Goal: Task Accomplishment & Management: Manage account settings

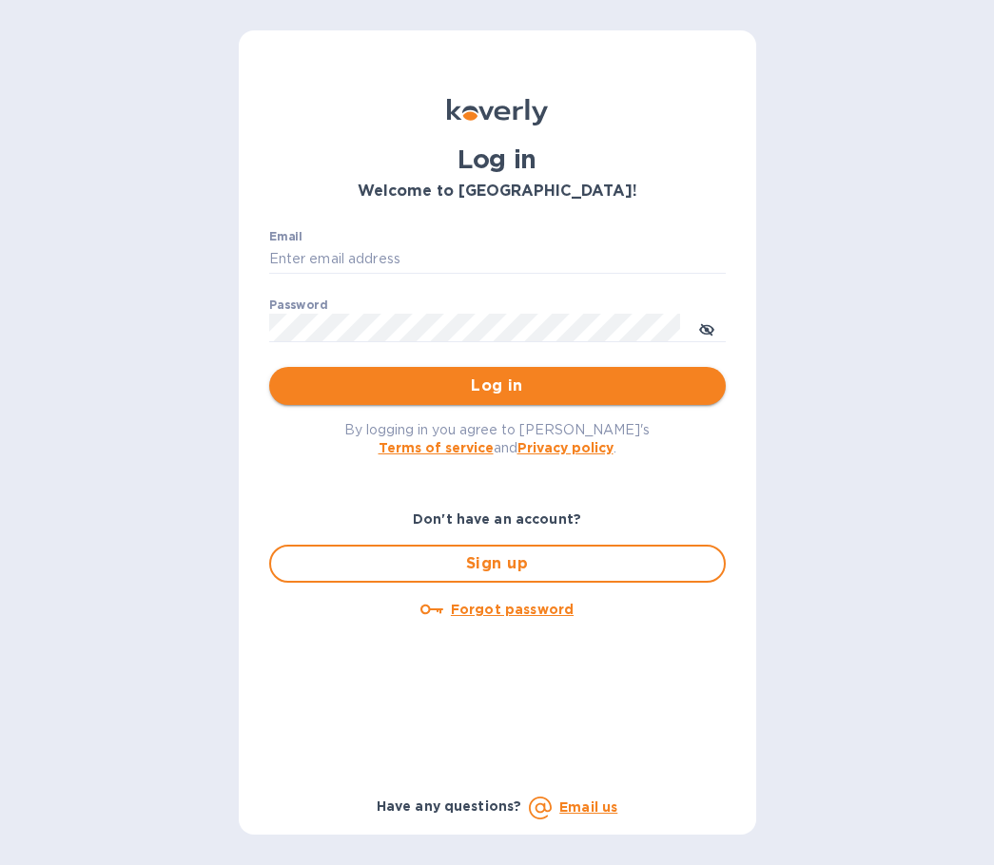
type input "haoortho@gmail.com"
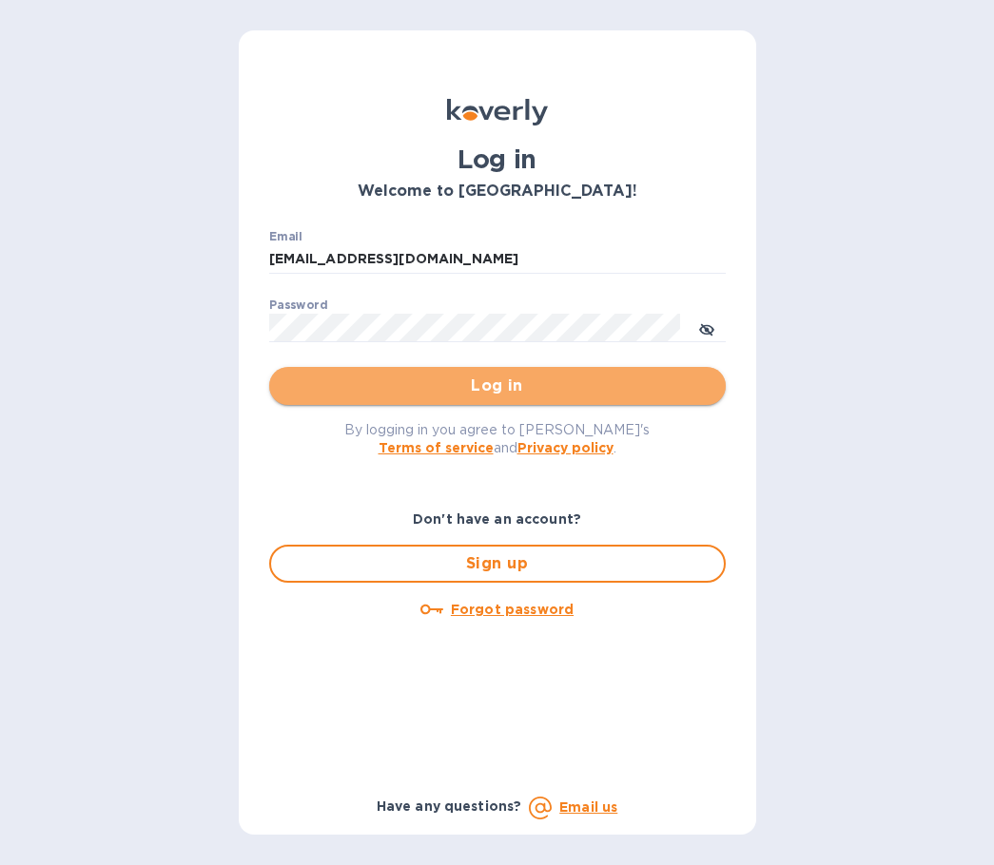
click at [514, 386] on span "Log in" at bounding box center [497, 386] width 426 height 23
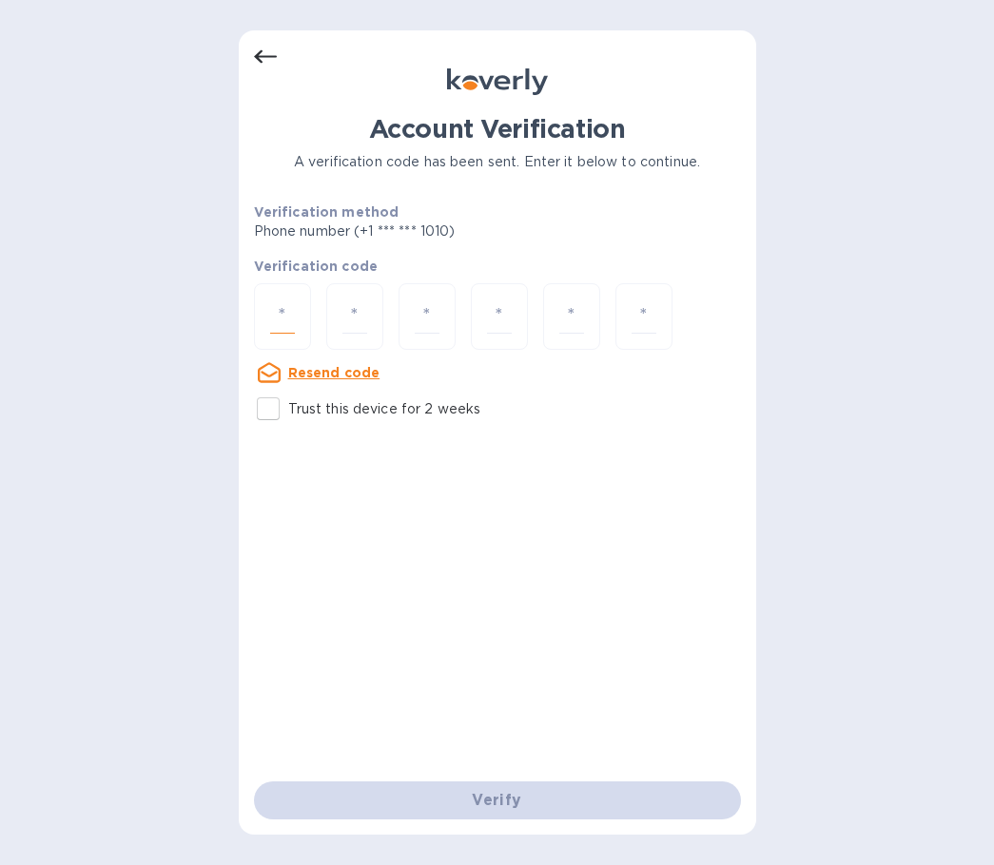
click at [284, 311] on input "number" at bounding box center [282, 317] width 25 height 35
type input "3"
type input "9"
type input "6"
type input "3"
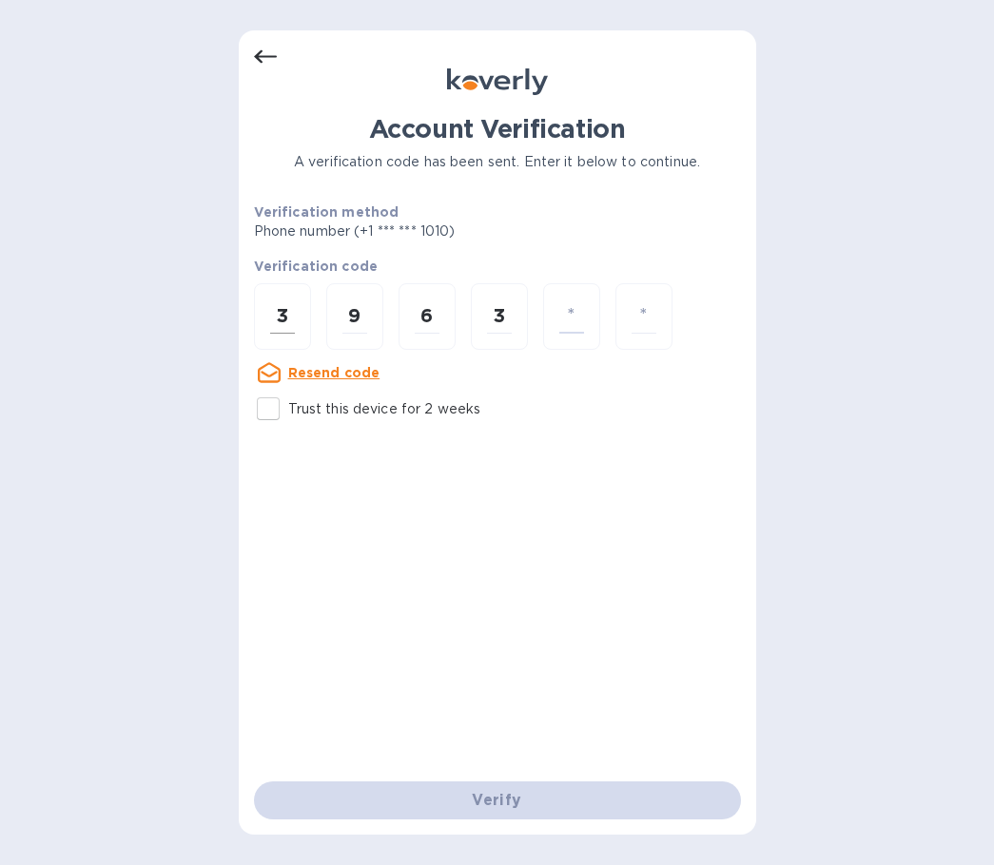
type input "8"
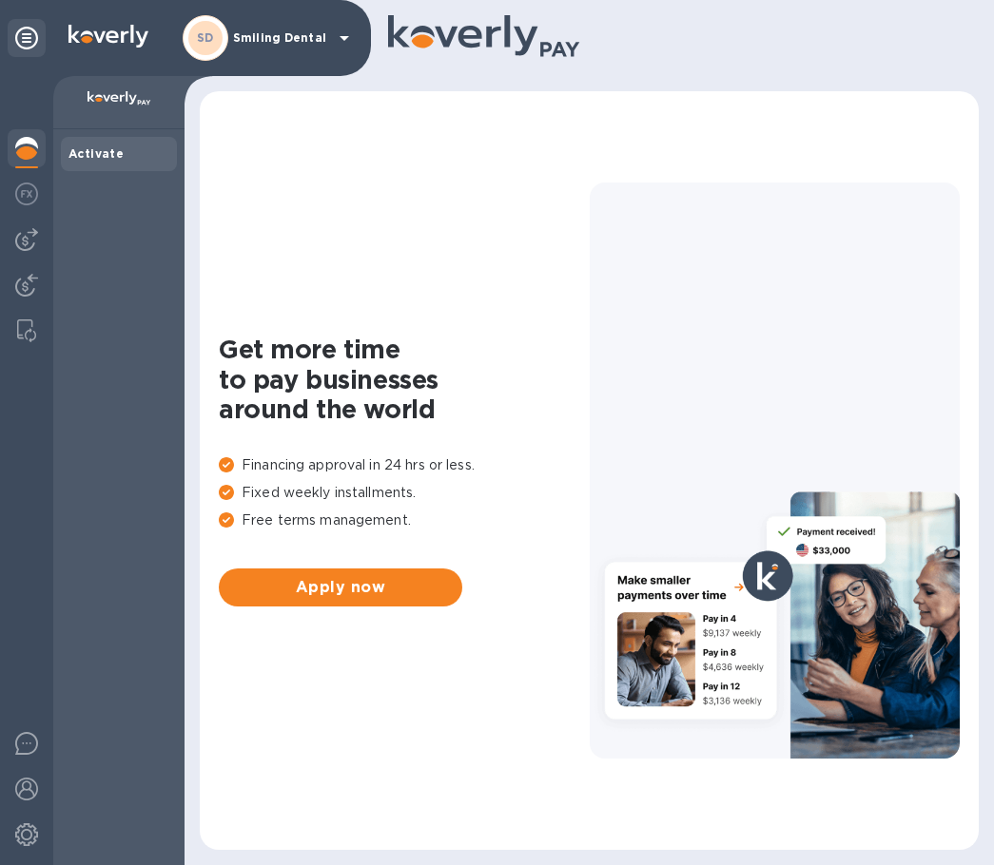
click at [278, 32] on p "Smiling Dental" at bounding box center [280, 37] width 95 height 13
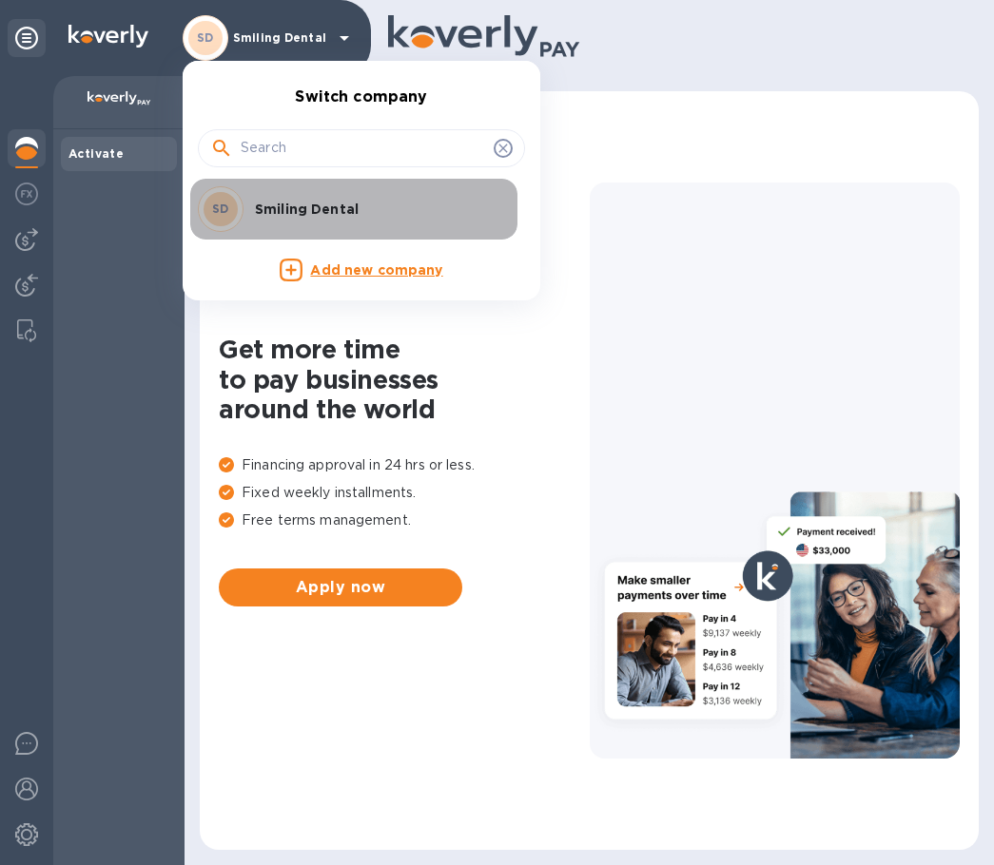
click at [302, 203] on p "Smiling Dental" at bounding box center [375, 209] width 240 height 19
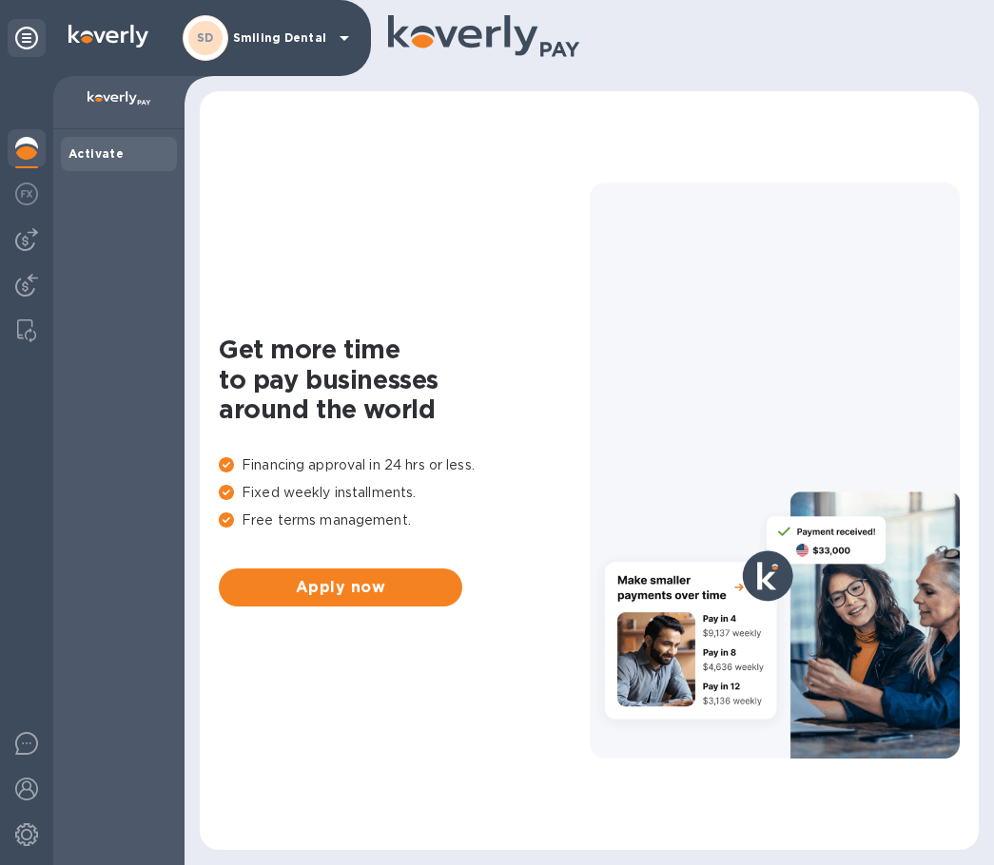
click at [85, 149] on b "Activate" at bounding box center [95, 153] width 55 height 14
click at [23, 198] on img at bounding box center [26, 194] width 23 height 23
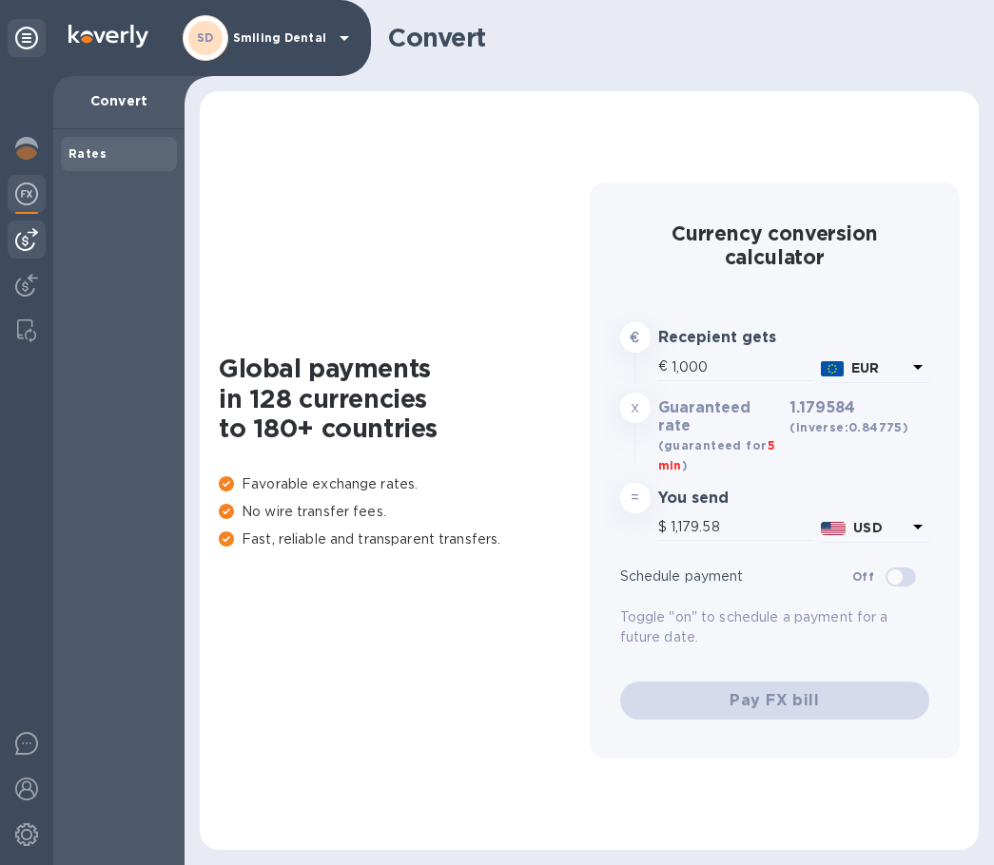
click at [29, 240] on img at bounding box center [26, 239] width 23 height 23
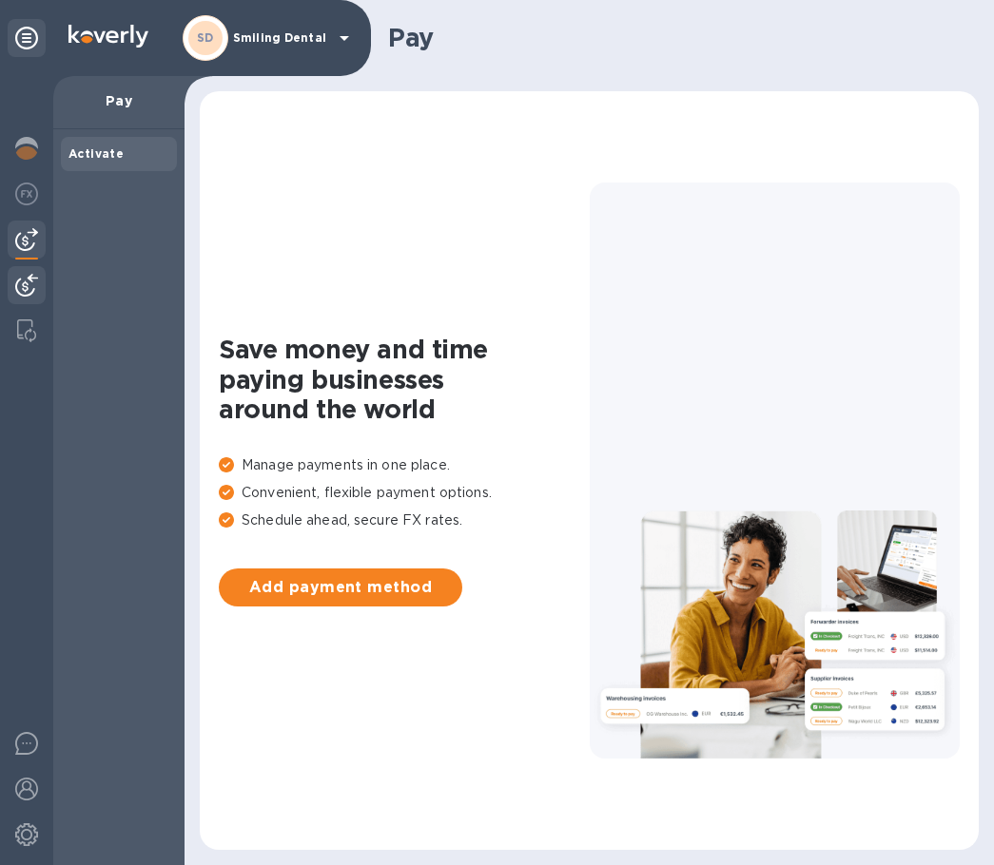
click at [27, 285] on img at bounding box center [26, 285] width 23 height 23
click at [207, 43] on b "SD" at bounding box center [205, 37] width 17 height 14
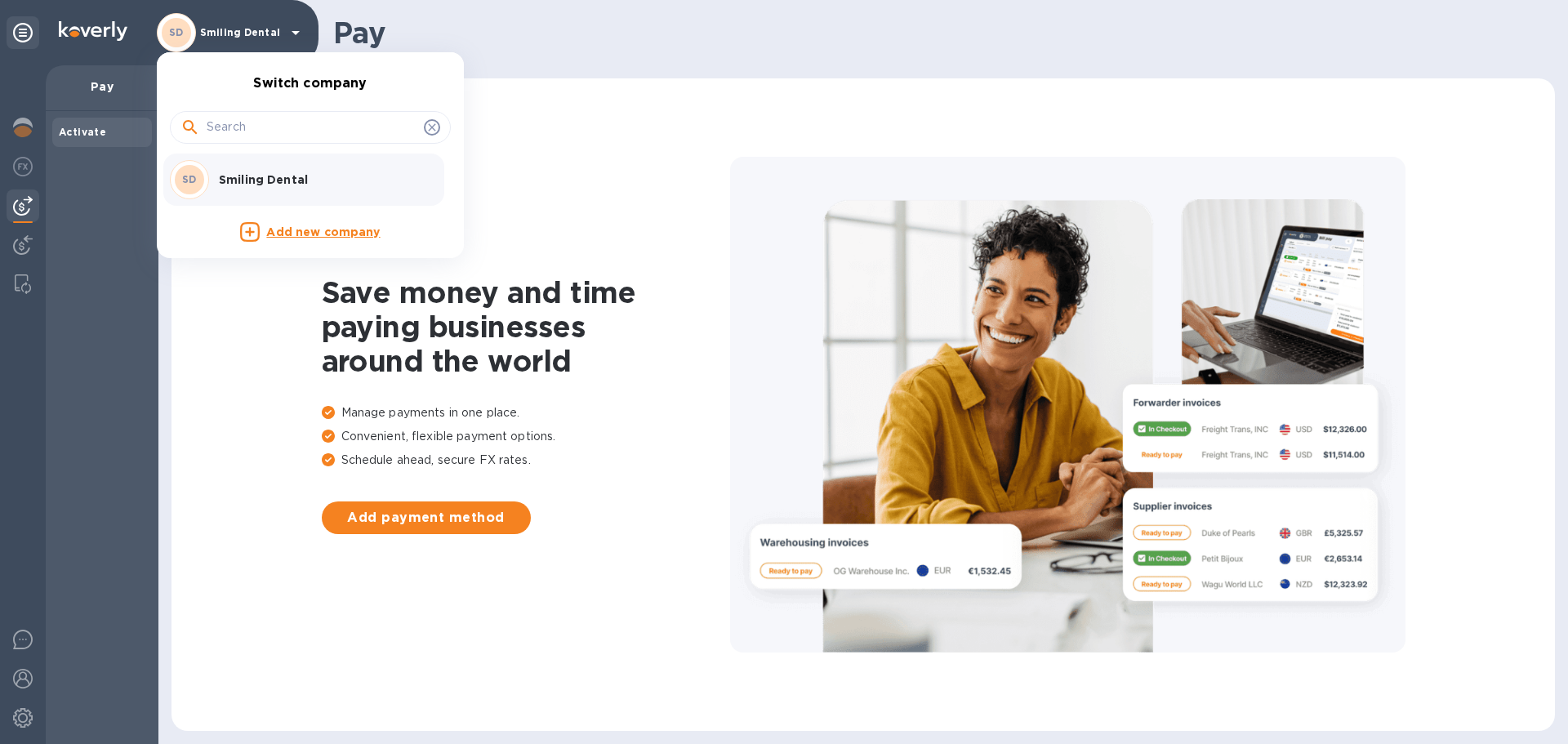
click at [68, 26] on div at bounding box center [784, 372] width 1568 height 744
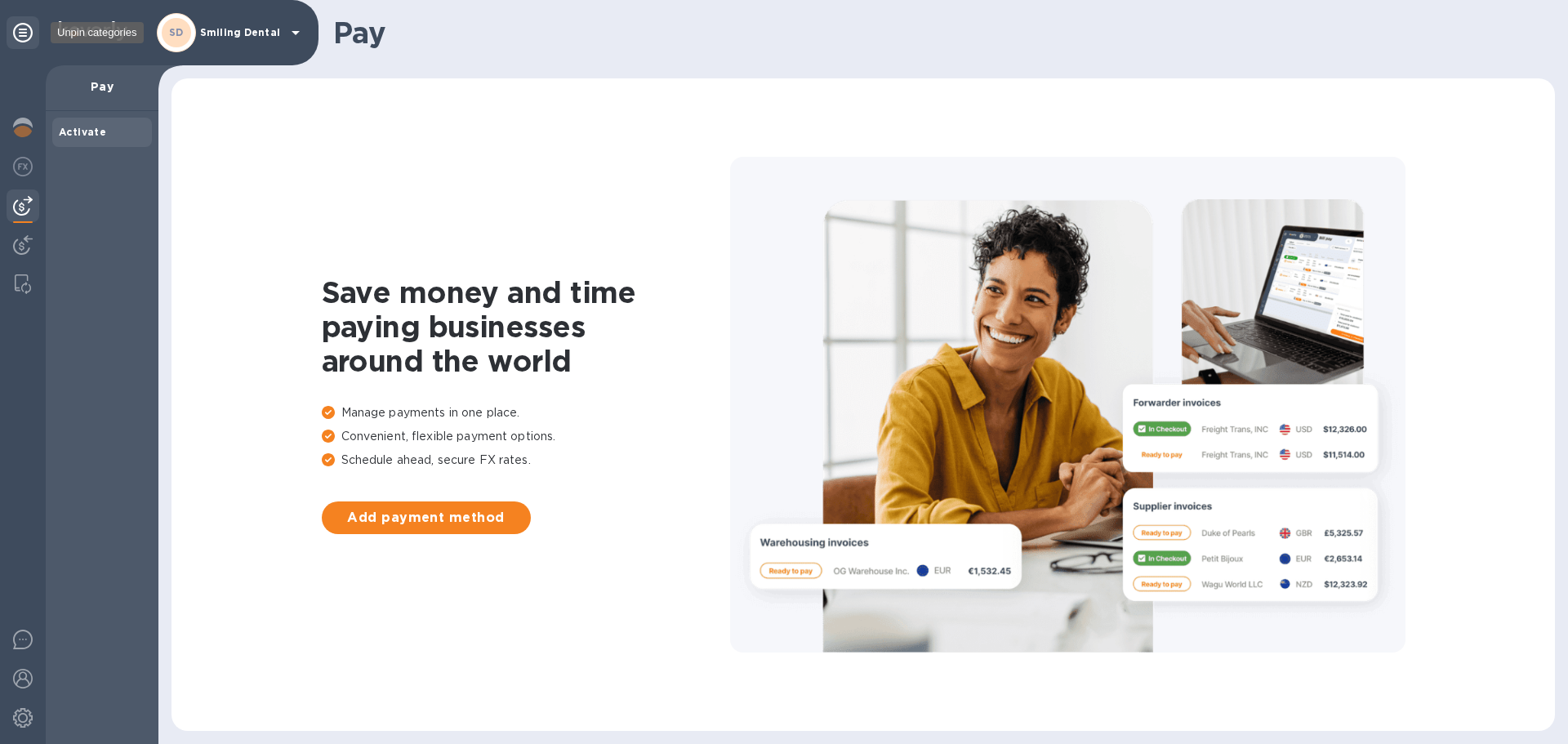
click at [21, 27] on icon at bounding box center [22, 33] width 20 height 20
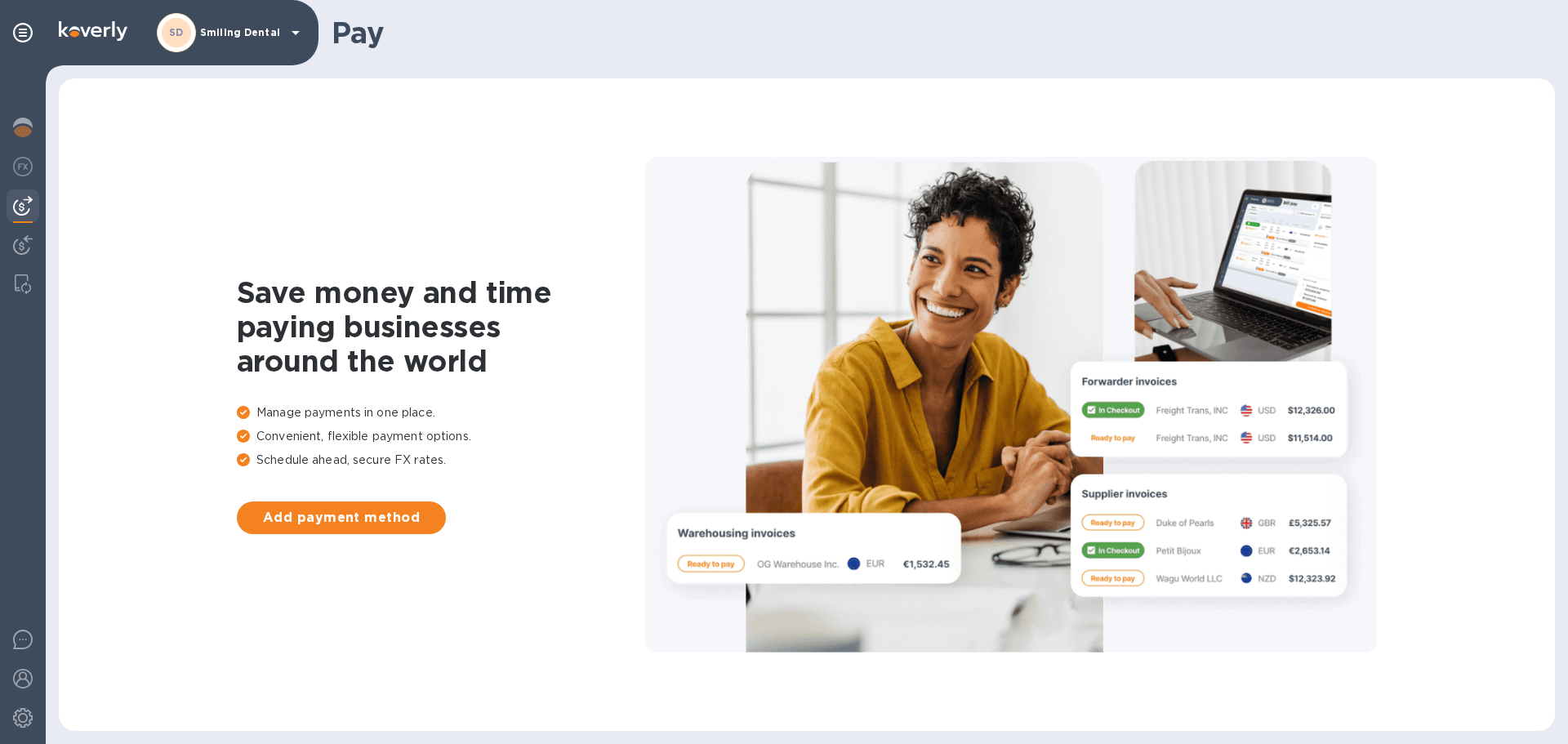
click at [363, 37] on h1 "Pay" at bounding box center [936, 33] width 1210 height 34
click at [227, 35] on p "Smiling Dental" at bounding box center [240, 32] width 82 height 11
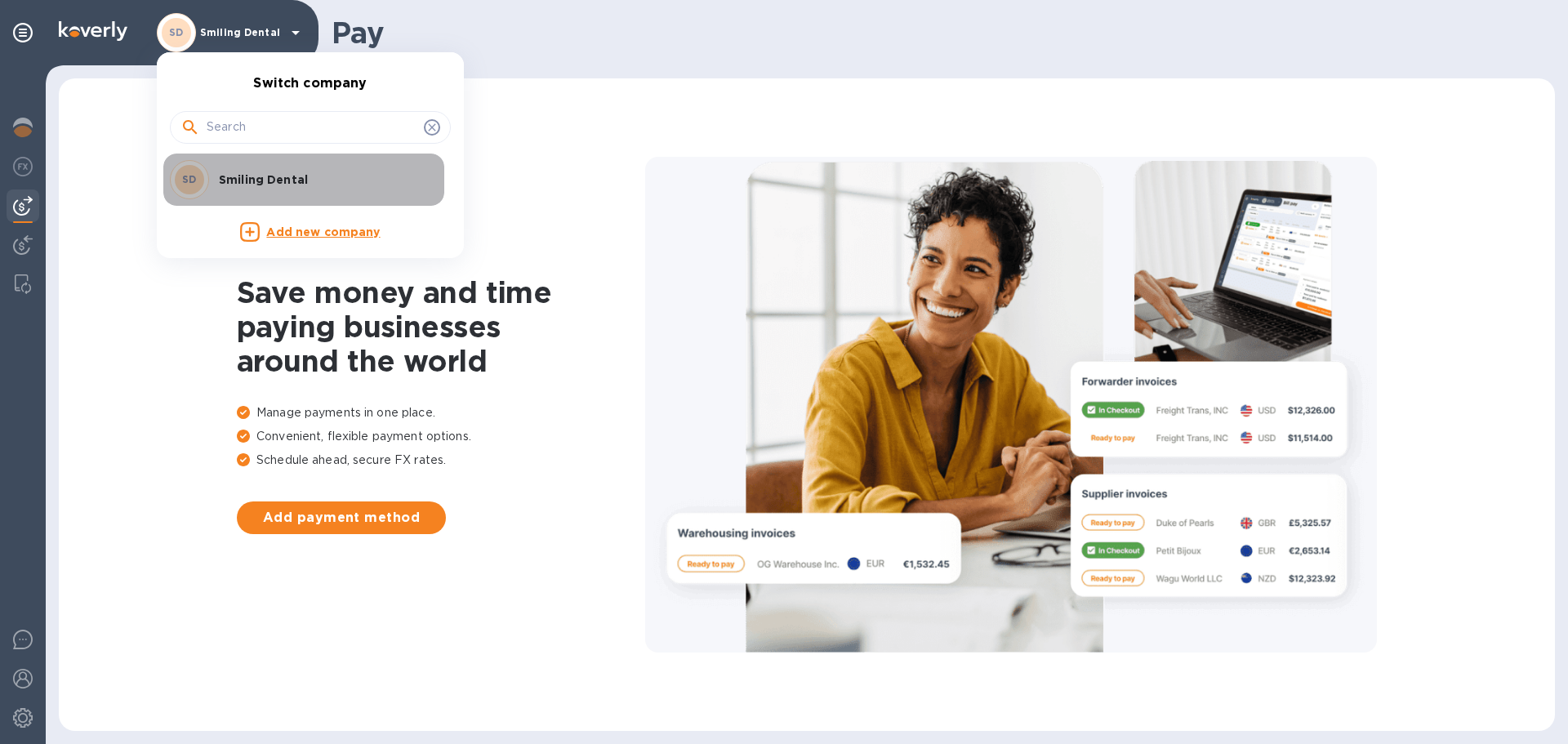
click at [298, 178] on p "Smiling Dental" at bounding box center [322, 180] width 206 height 16
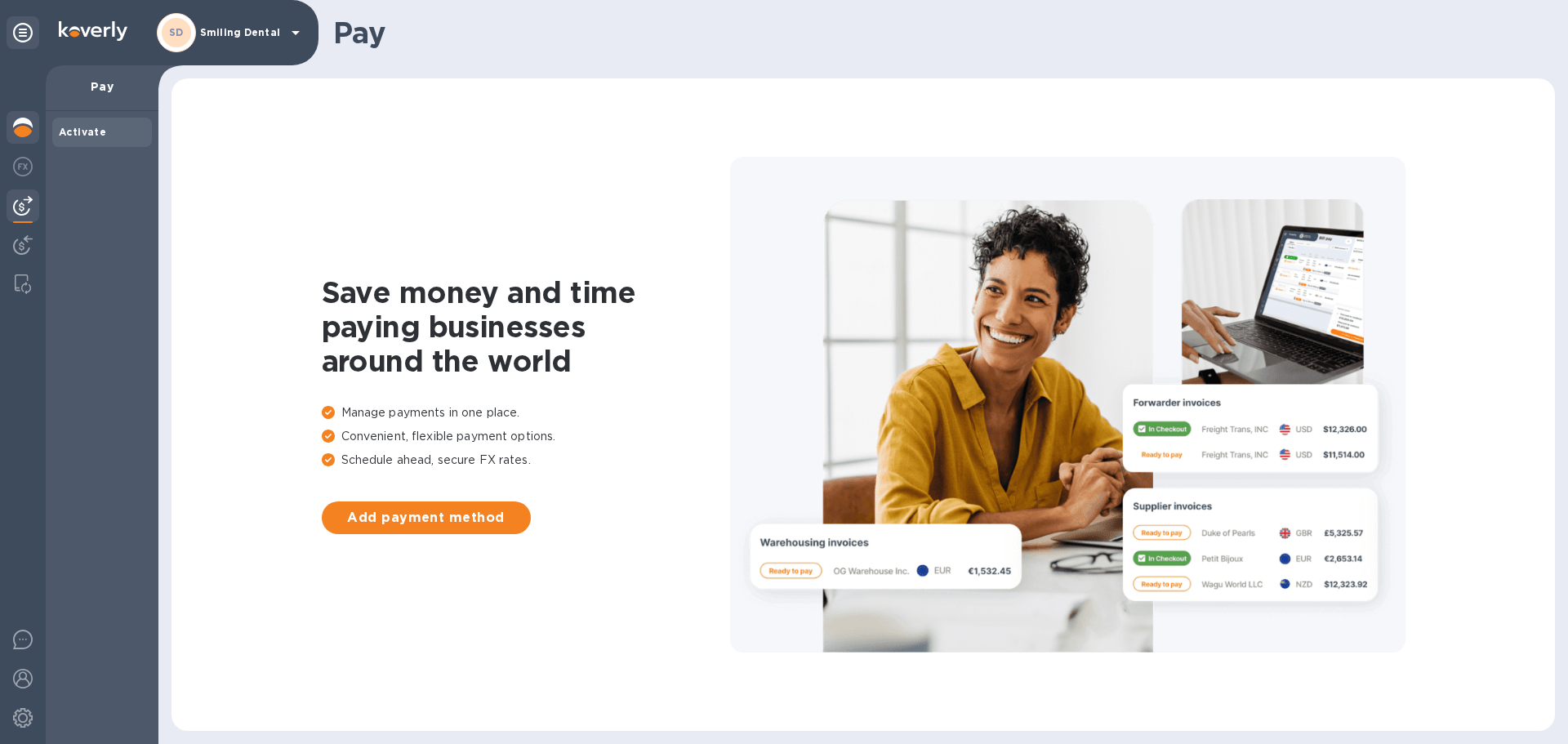
click at [17, 123] on img at bounding box center [22, 127] width 20 height 20
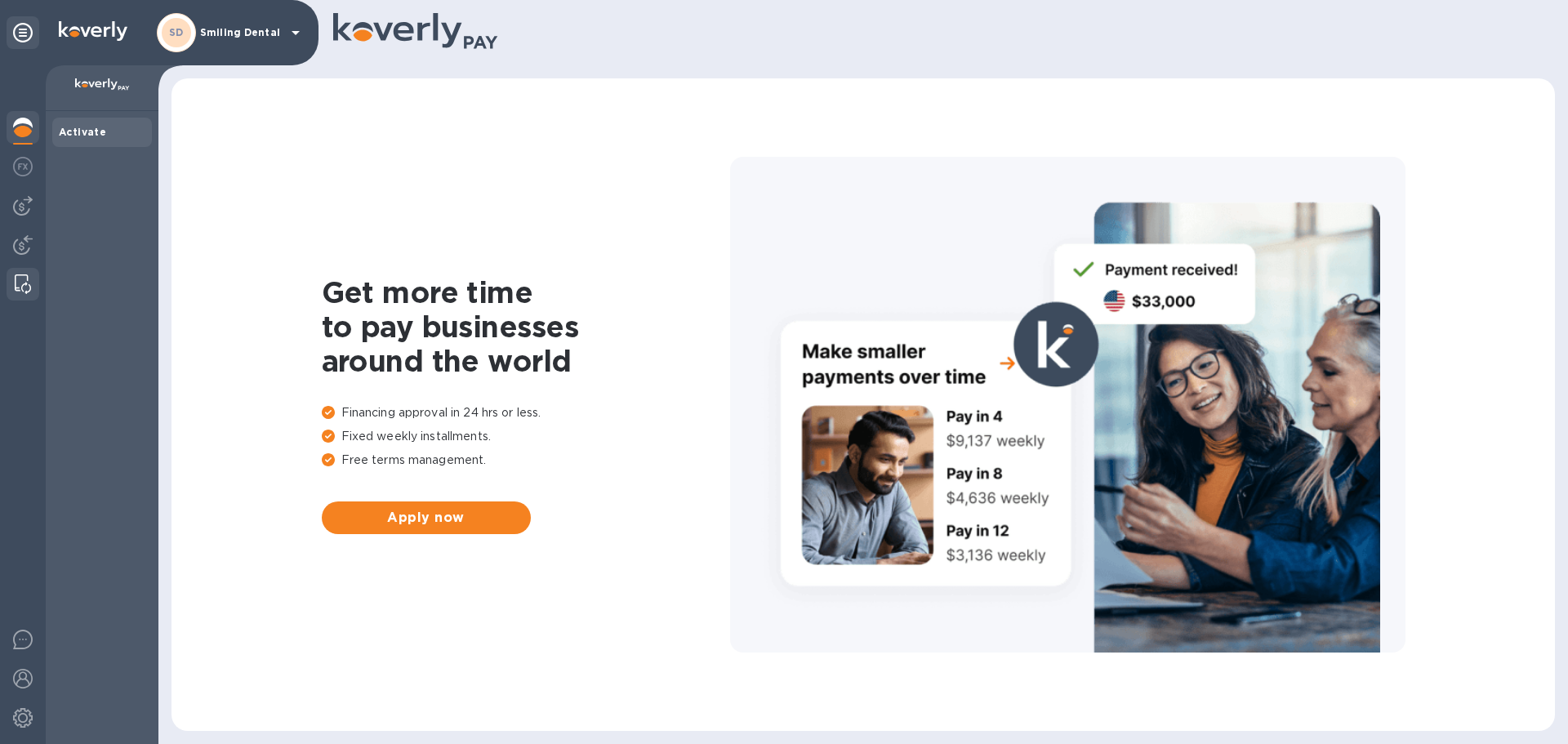
click at [21, 287] on img at bounding box center [22, 284] width 16 height 20
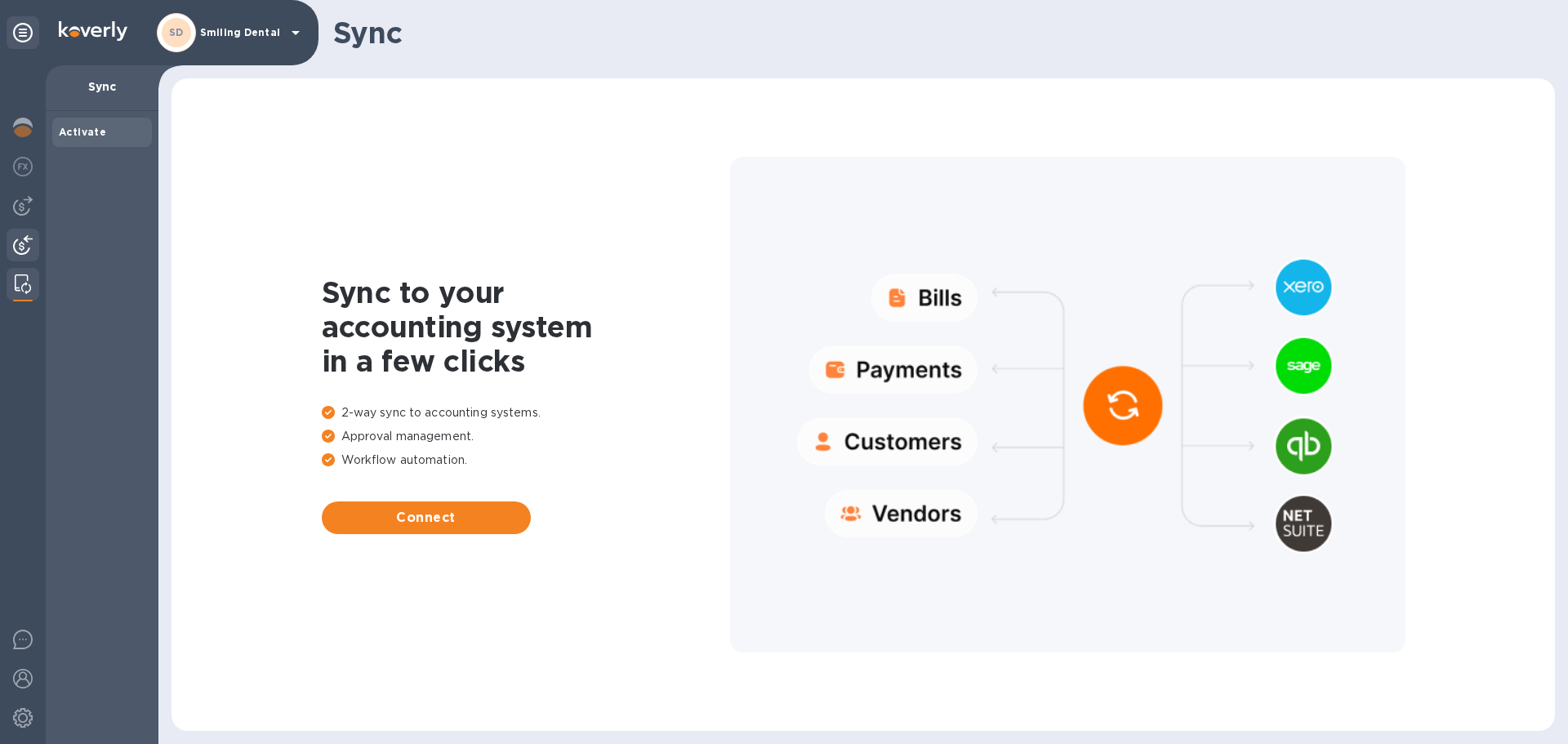
click at [17, 242] on img at bounding box center [22, 245] width 20 height 20
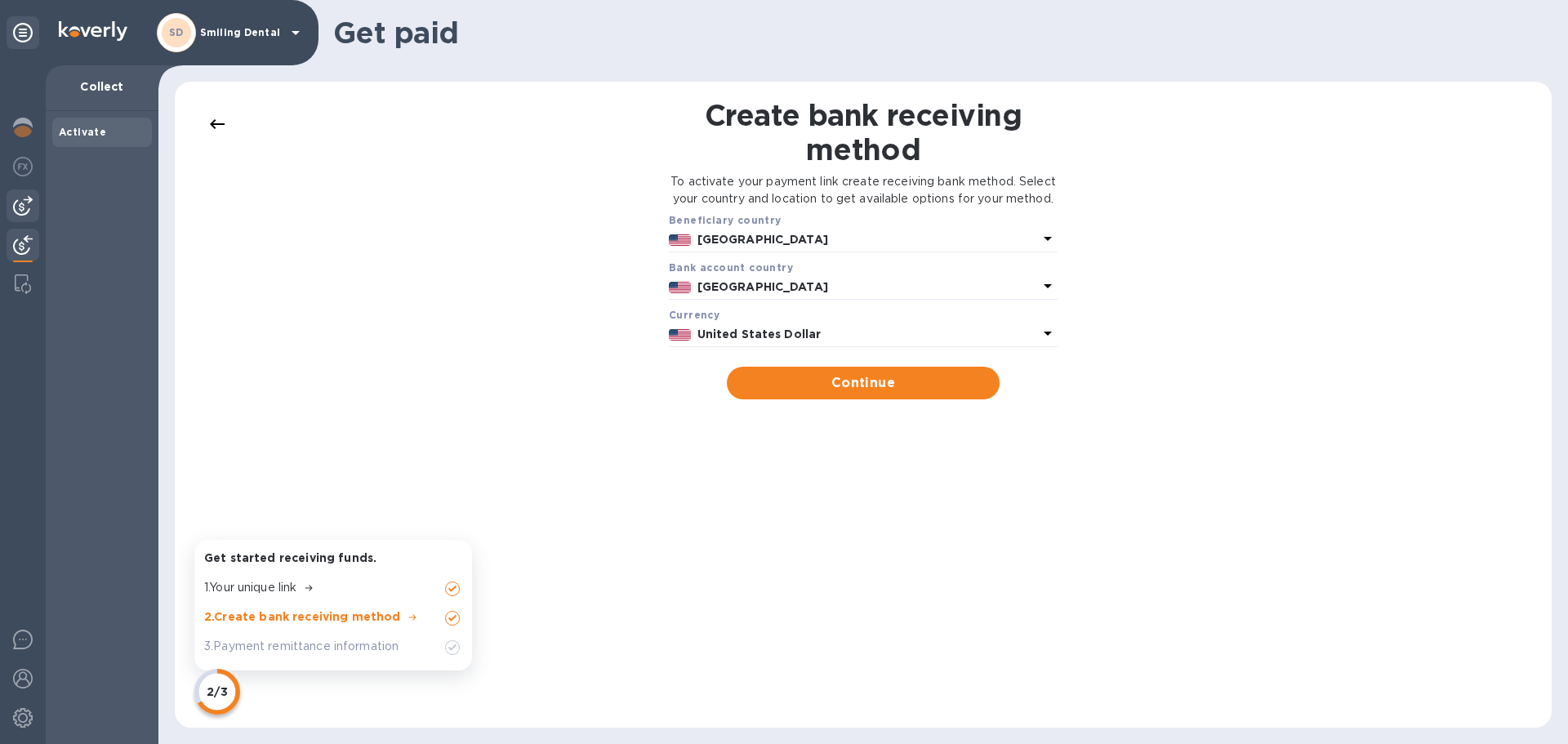
click at [13, 204] on img at bounding box center [22, 205] width 20 height 20
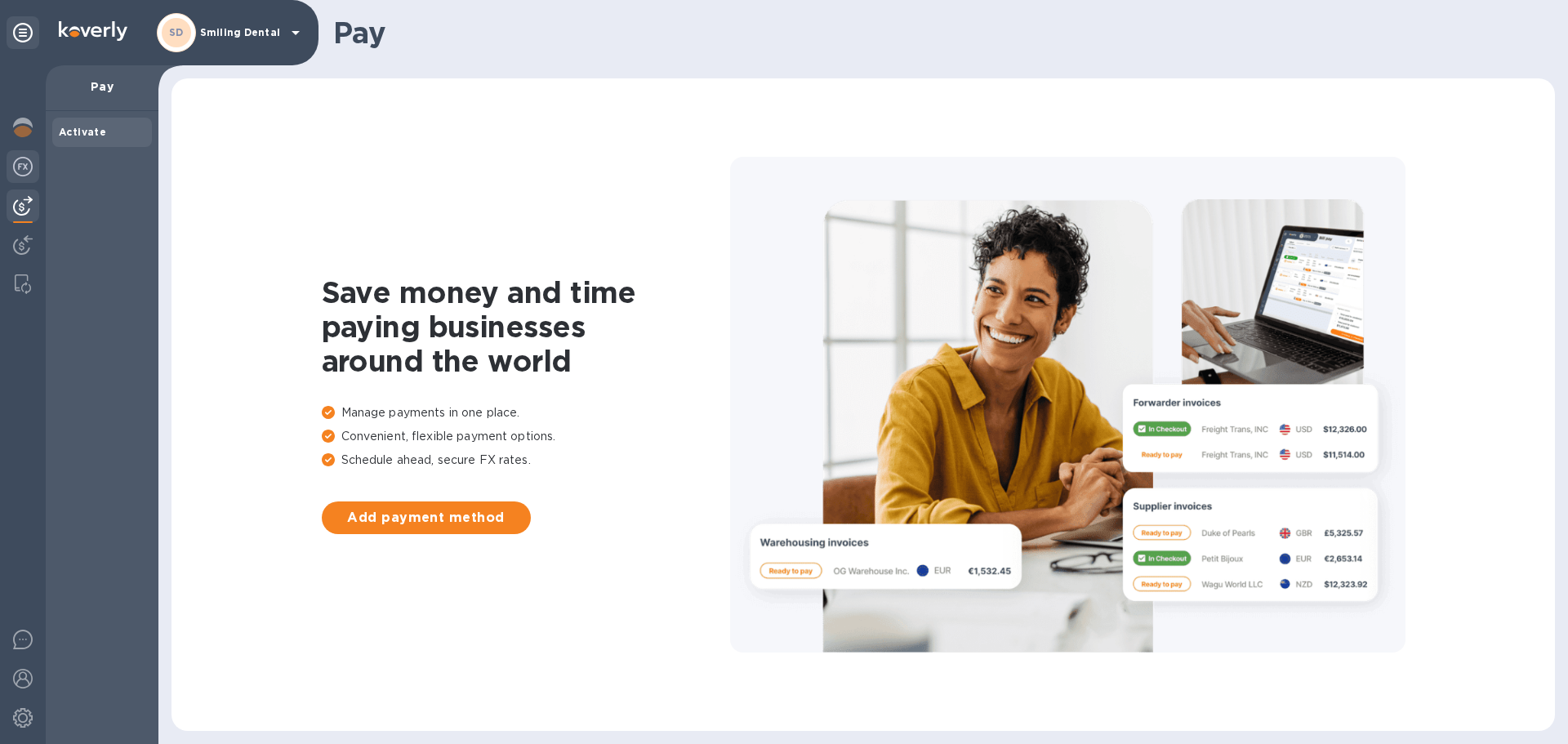
click at [23, 167] on img at bounding box center [22, 167] width 20 height 20
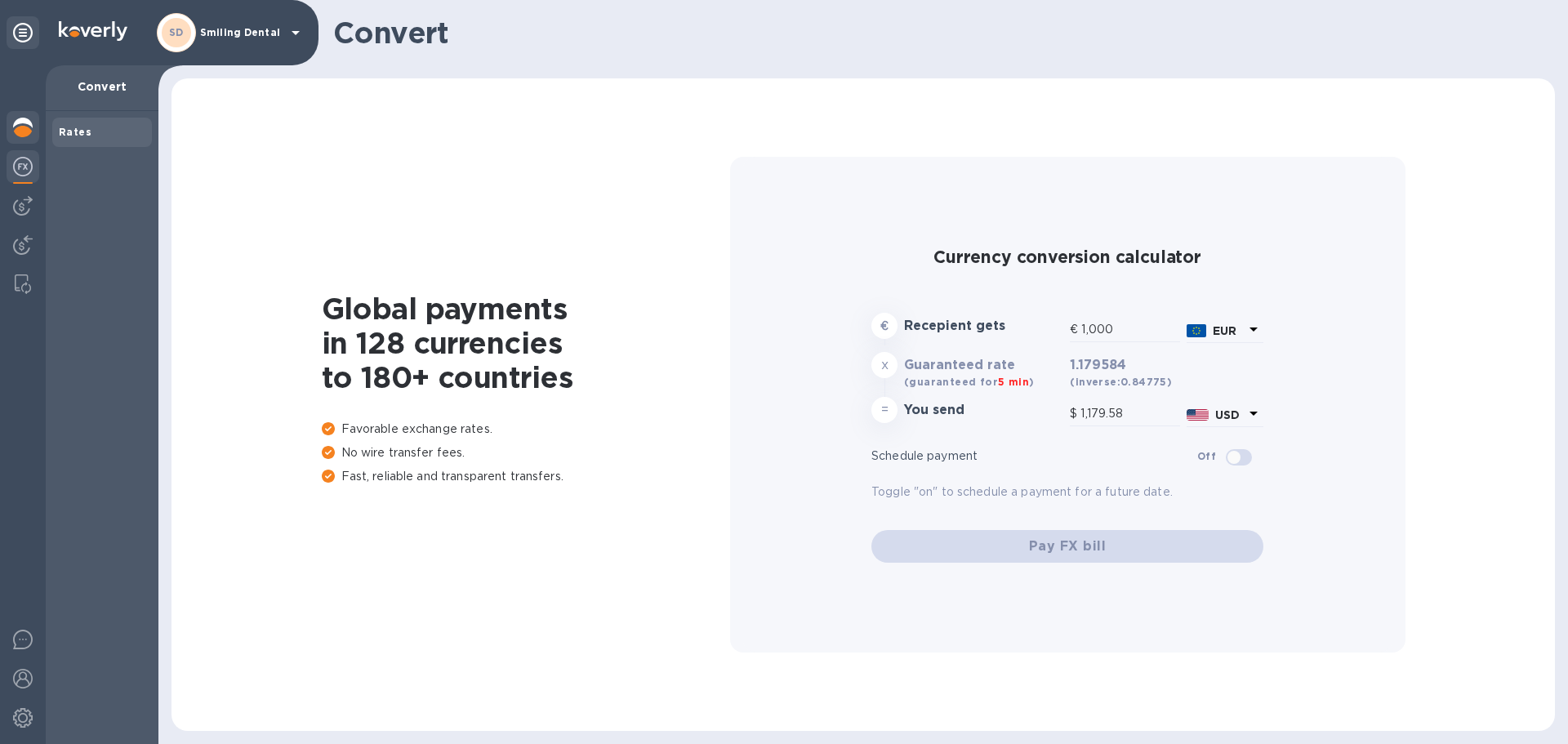
click at [25, 123] on img at bounding box center [22, 127] width 20 height 20
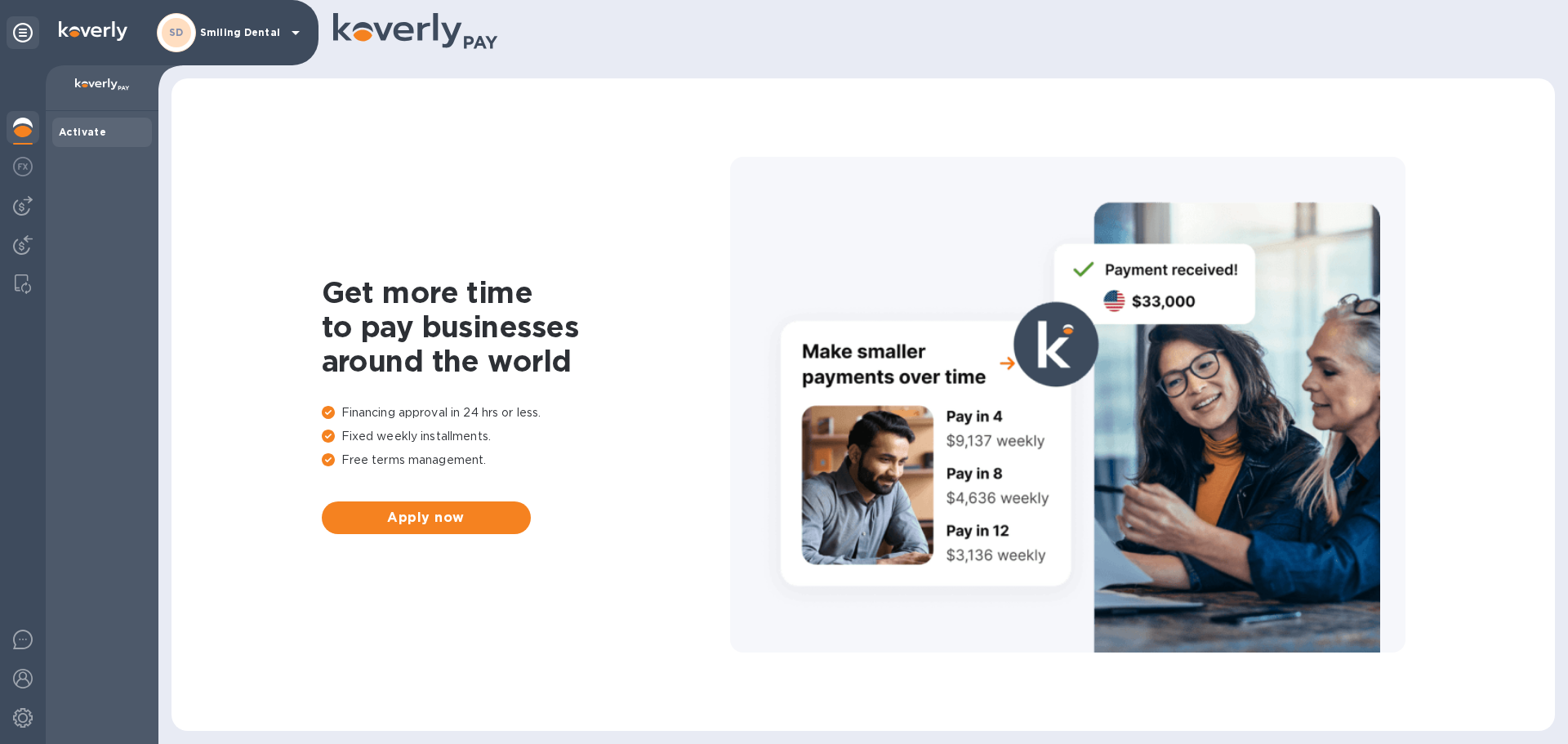
drag, startPoint x: 95, startPoint y: 25, endPoint x: 31, endPoint y: 27, distance: 64.0
click at [94, 24] on img at bounding box center [93, 31] width 69 height 20
click at [15, 31] on icon at bounding box center [22, 33] width 20 height 20
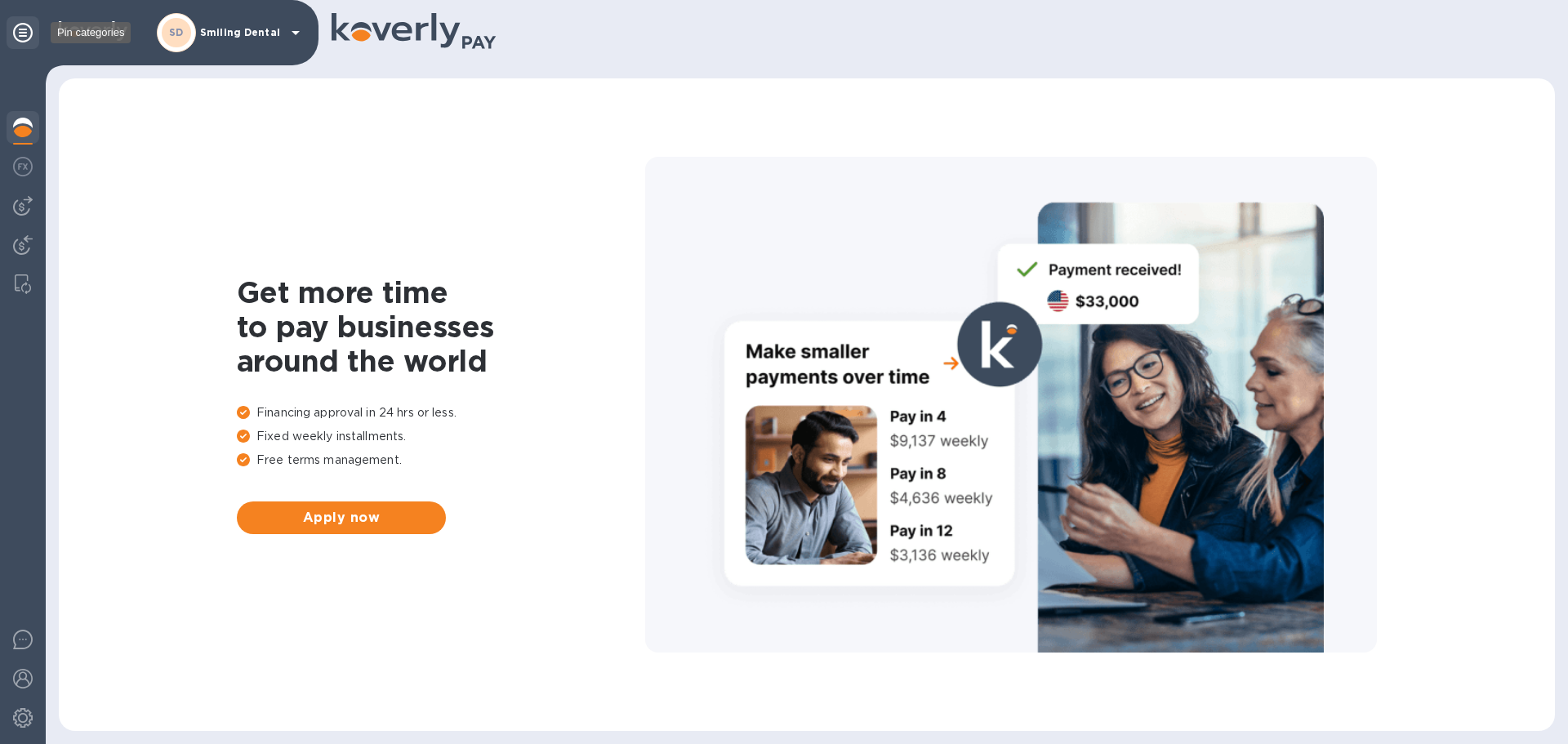
click at [15, 32] on icon at bounding box center [22, 33] width 20 height 20
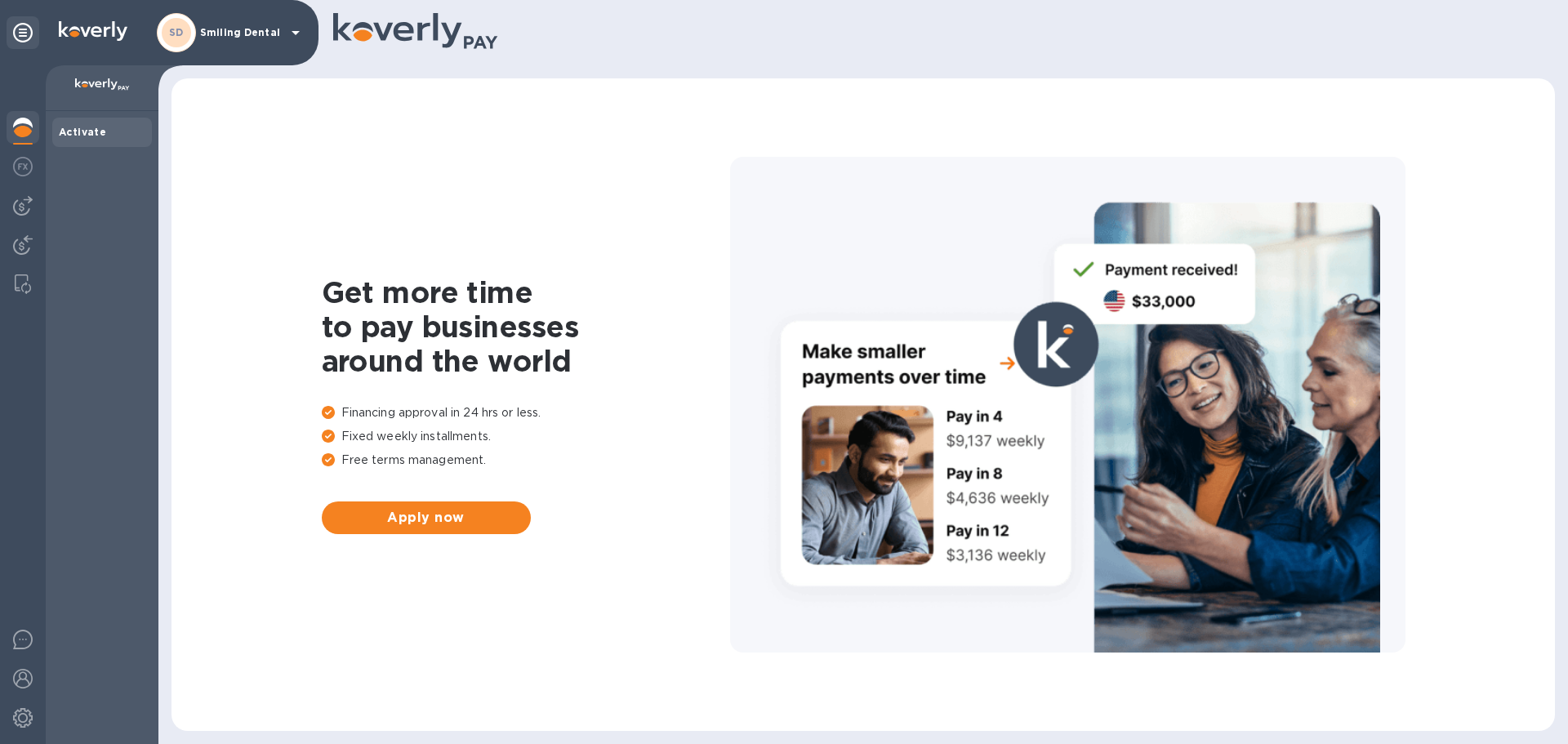
click at [21, 424] on div at bounding box center [22, 405] width 46 height 679
click at [22, 282] on img at bounding box center [22, 284] width 16 height 20
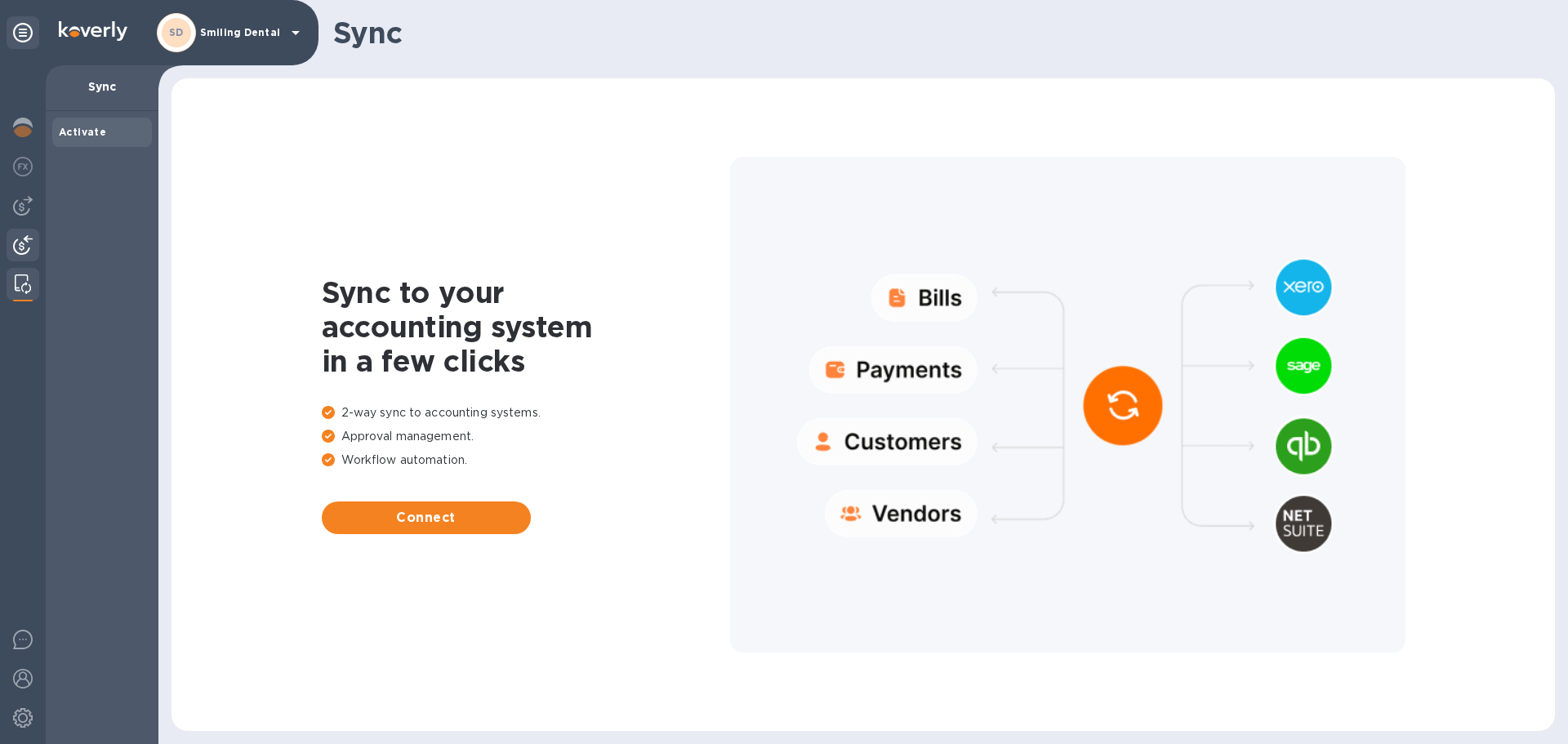
click at [13, 242] on img at bounding box center [22, 245] width 20 height 20
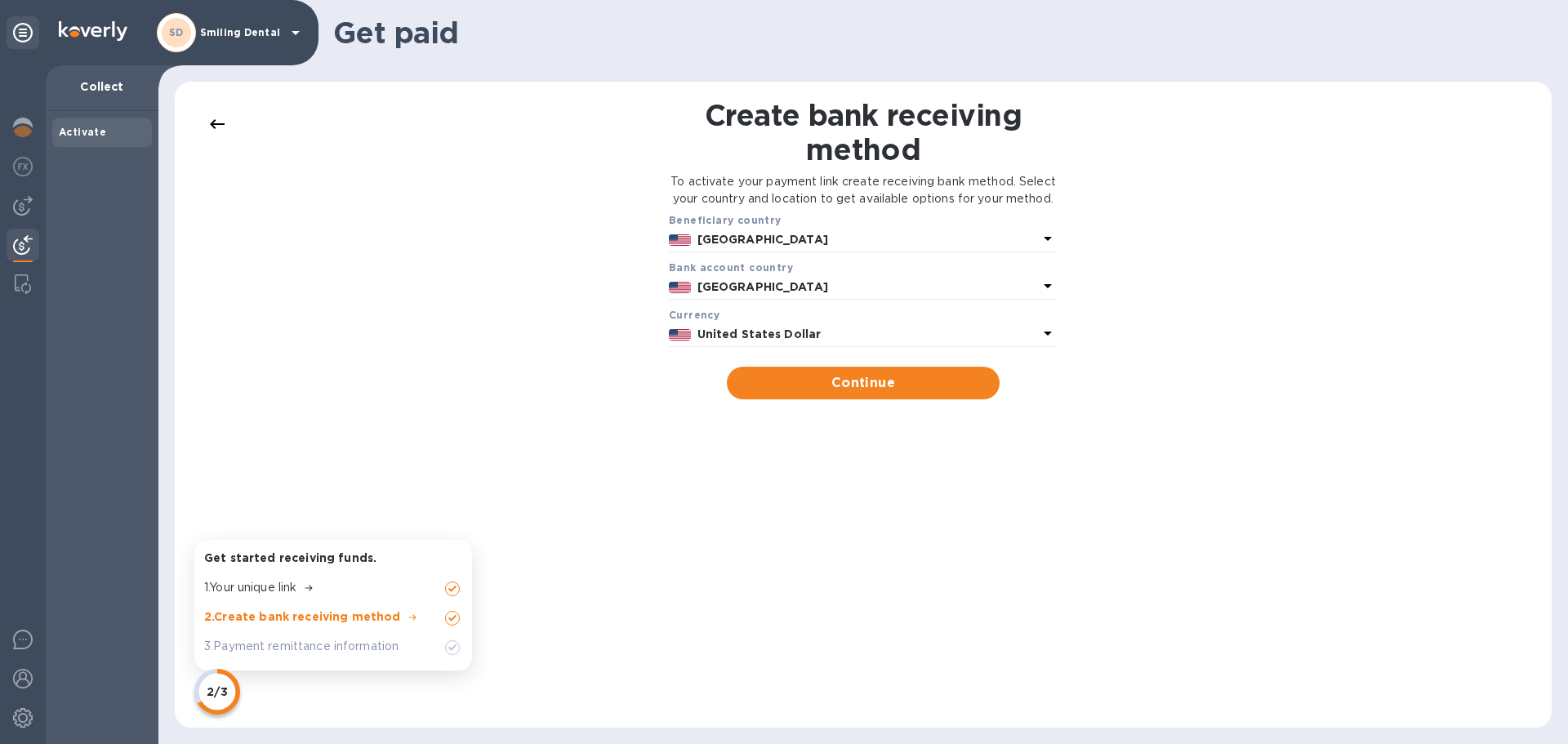
click at [727, 246] on b "[GEOGRAPHIC_DATA]" at bounding box center [763, 239] width 131 height 13
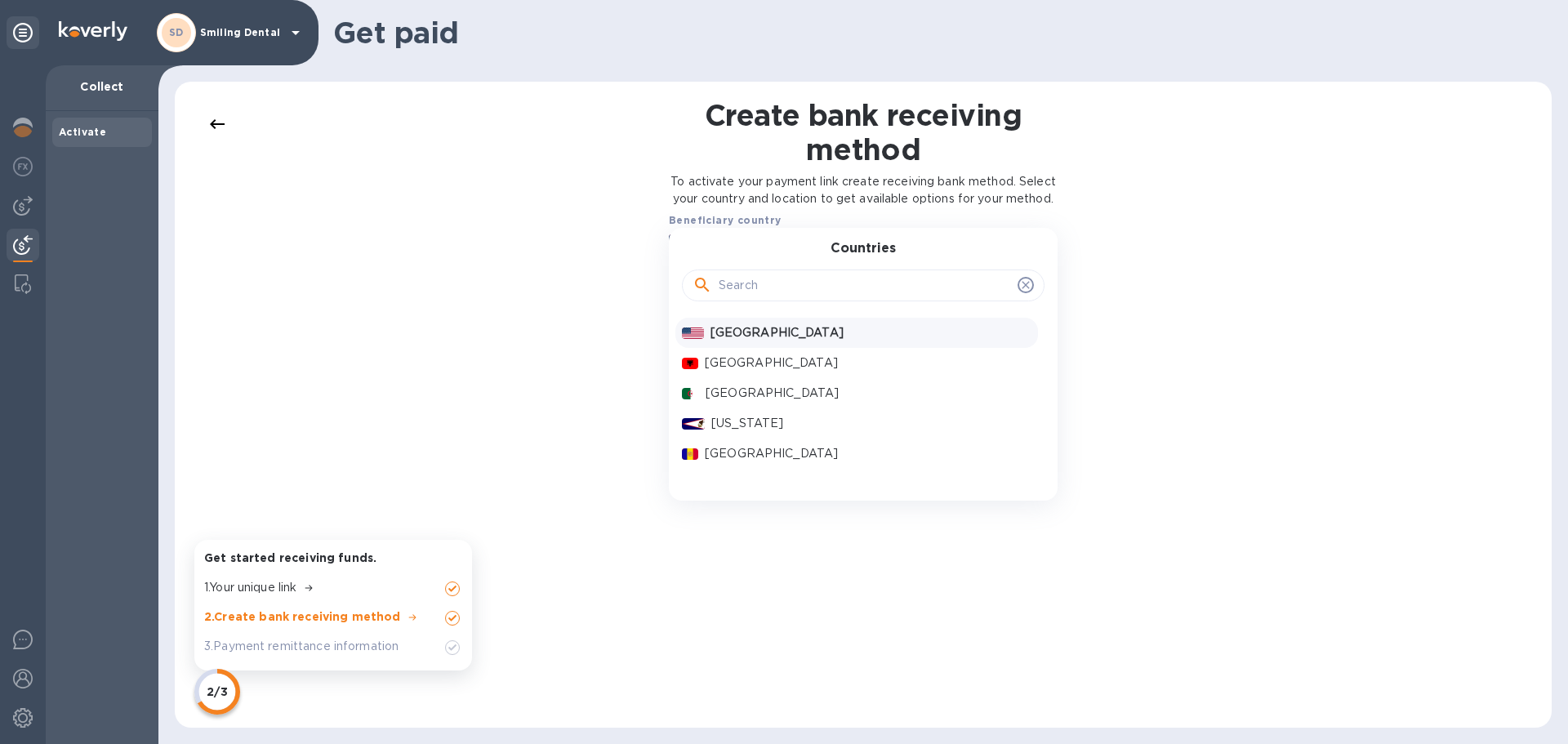
click at [720, 342] on p "[GEOGRAPHIC_DATA]" at bounding box center [871, 333] width 321 height 17
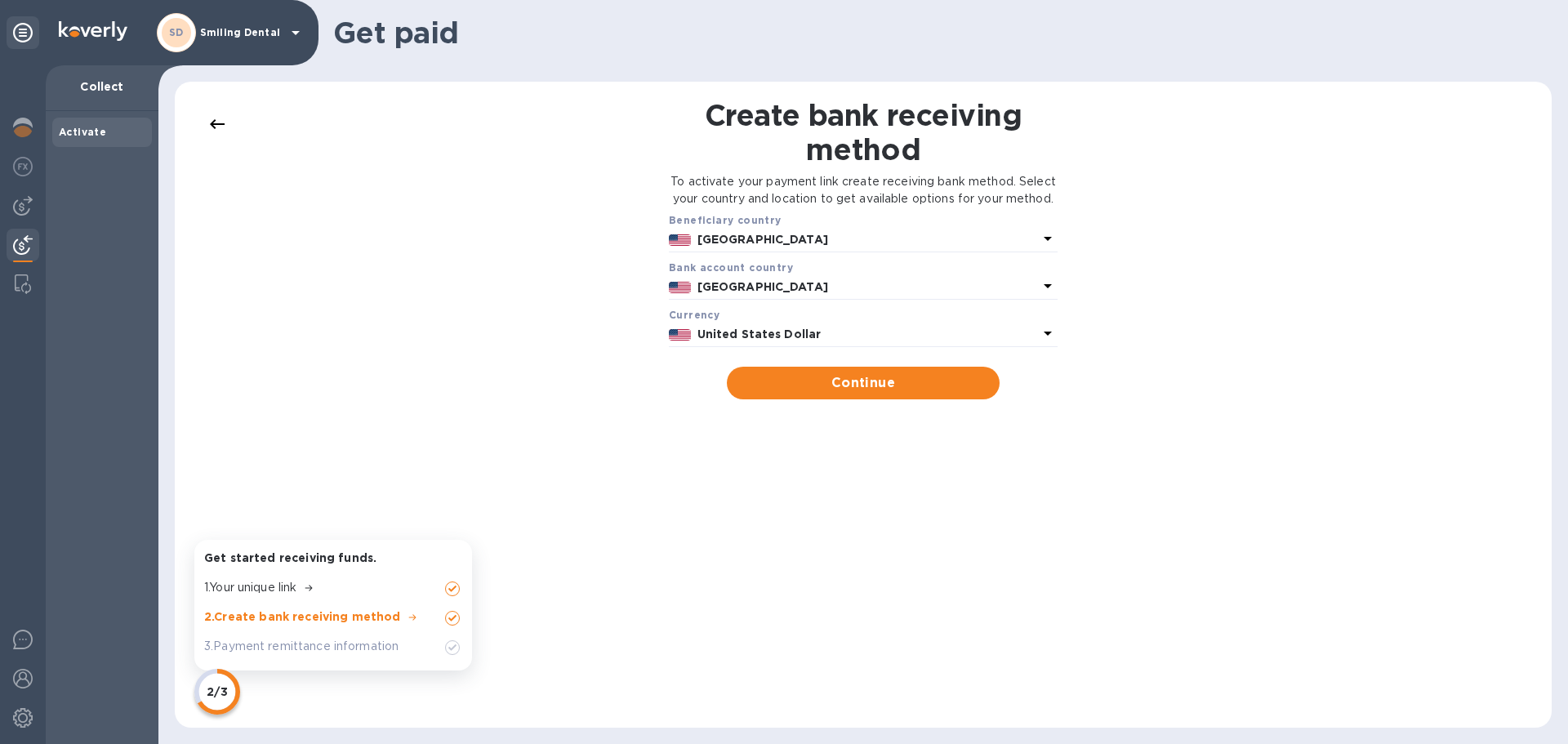
click at [67, 130] on b "Activate" at bounding box center [82, 131] width 47 height 12
click at [68, 125] on b "Activate" at bounding box center [82, 131] width 47 height 12
click at [298, 31] on icon at bounding box center [296, 33] width 9 height 4
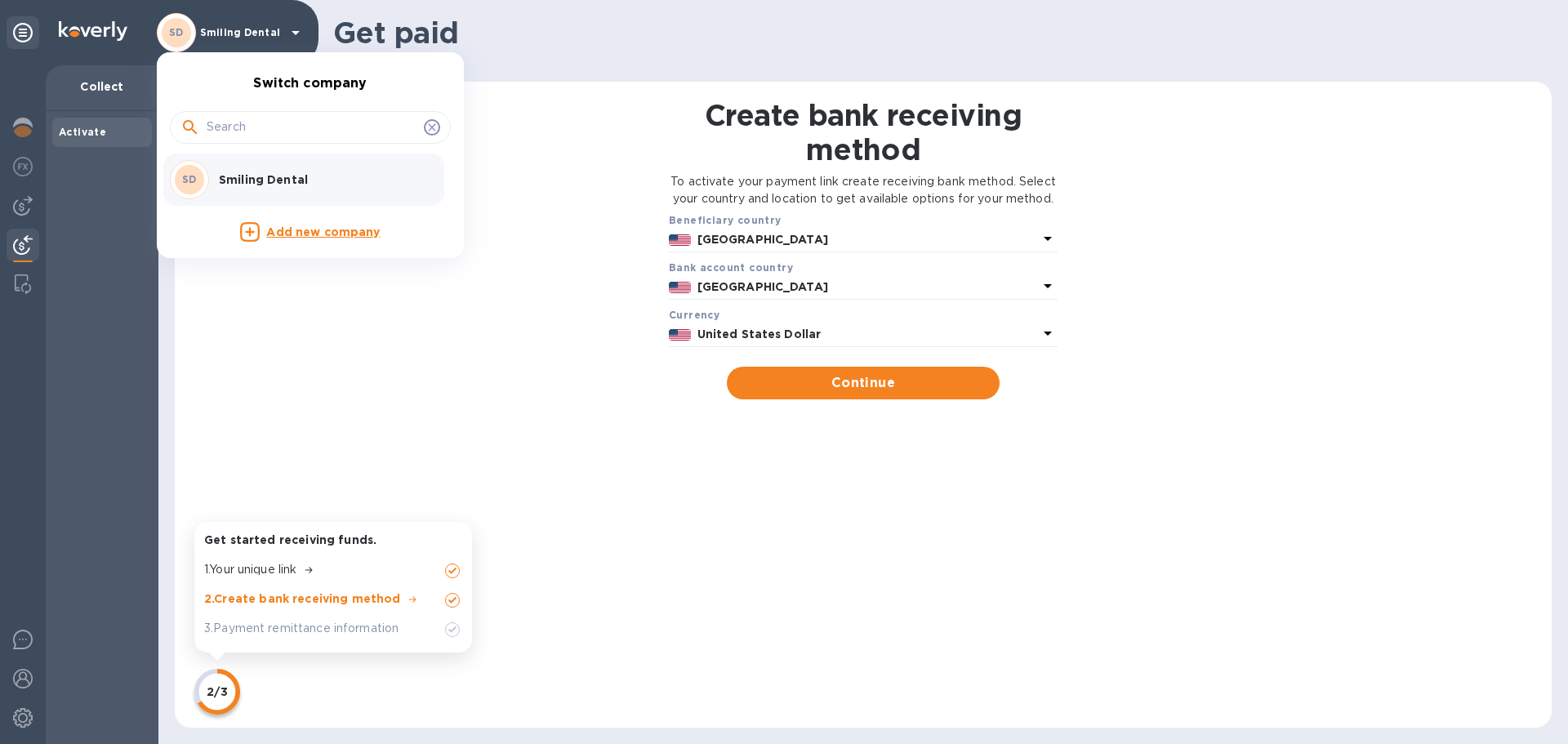
click at [380, 31] on div at bounding box center [784, 372] width 1568 height 744
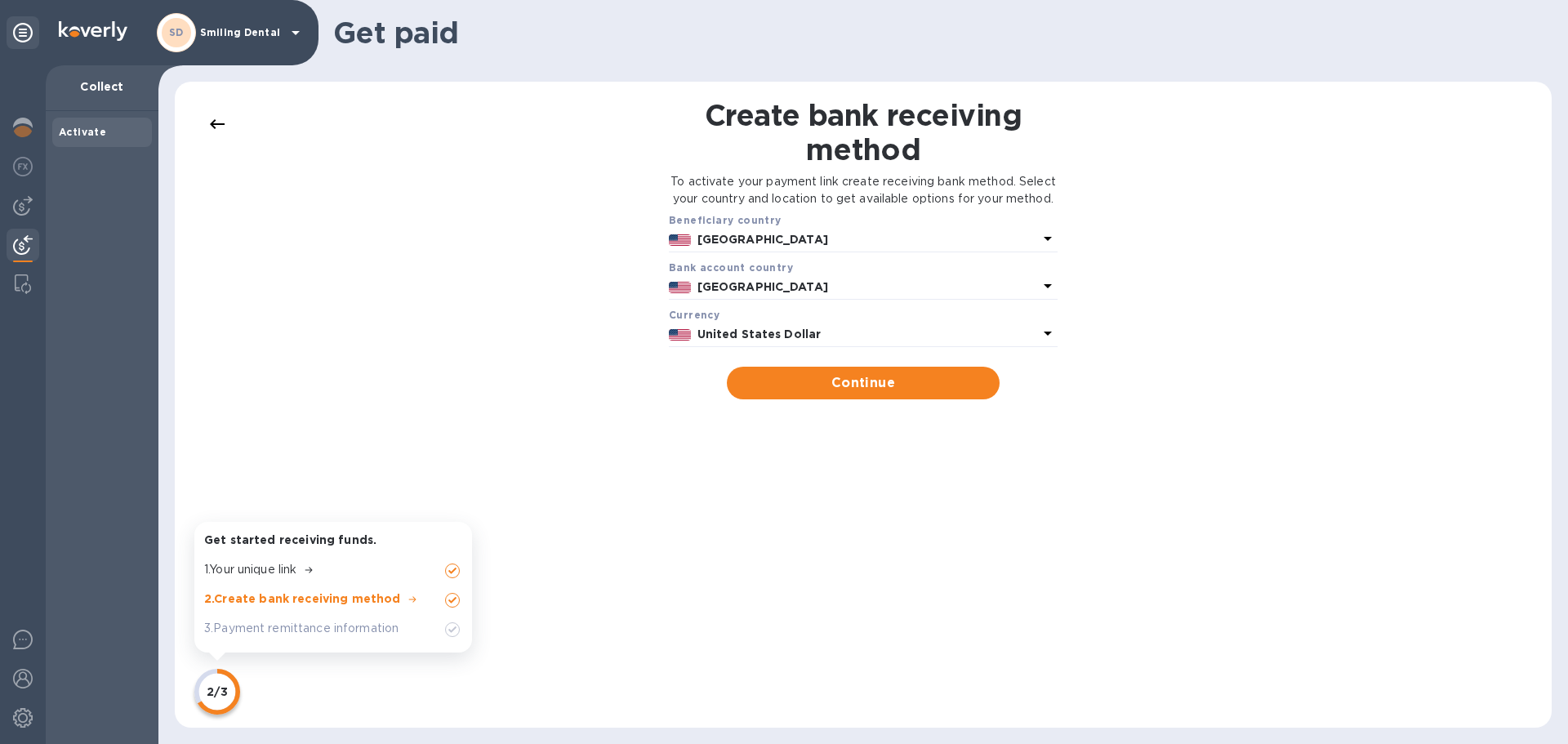
click at [1049, 33] on h1 "Get paid" at bounding box center [937, 33] width 1208 height 34
click at [327, 633] on p "3 . Payment remittance information" at bounding box center [301, 629] width 194 height 17
click at [453, 632] on img at bounding box center [452, 630] width 20 height 20
click at [285, 631] on p "3 . Payment remittance information" at bounding box center [301, 629] width 194 height 17
click at [810, 393] on span "Continue" at bounding box center [863, 383] width 246 height 20
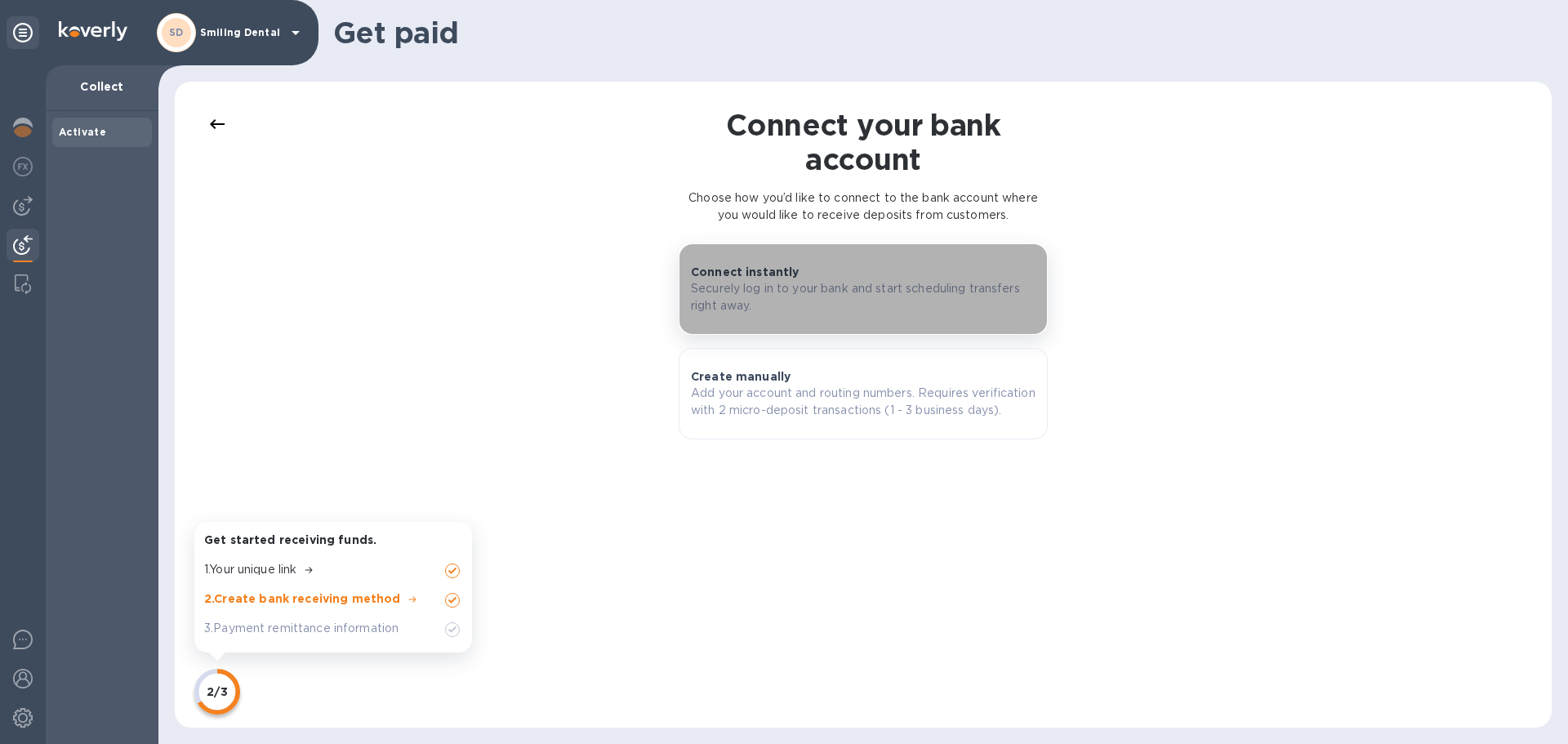
click at [776, 276] on p "Connect instantly" at bounding box center [745, 271] width 108 height 16
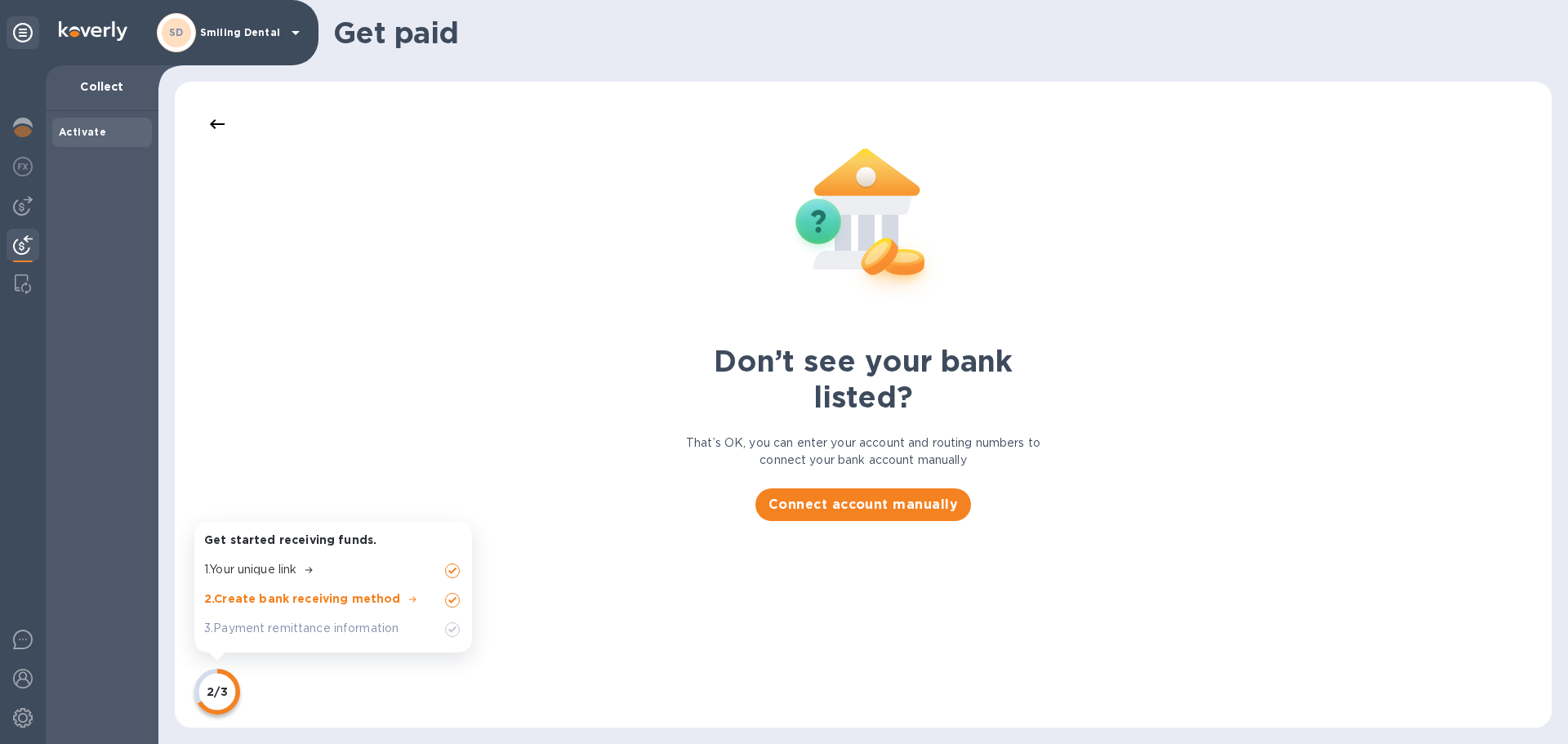
click at [182, 28] on b "SD" at bounding box center [176, 32] width 15 height 12
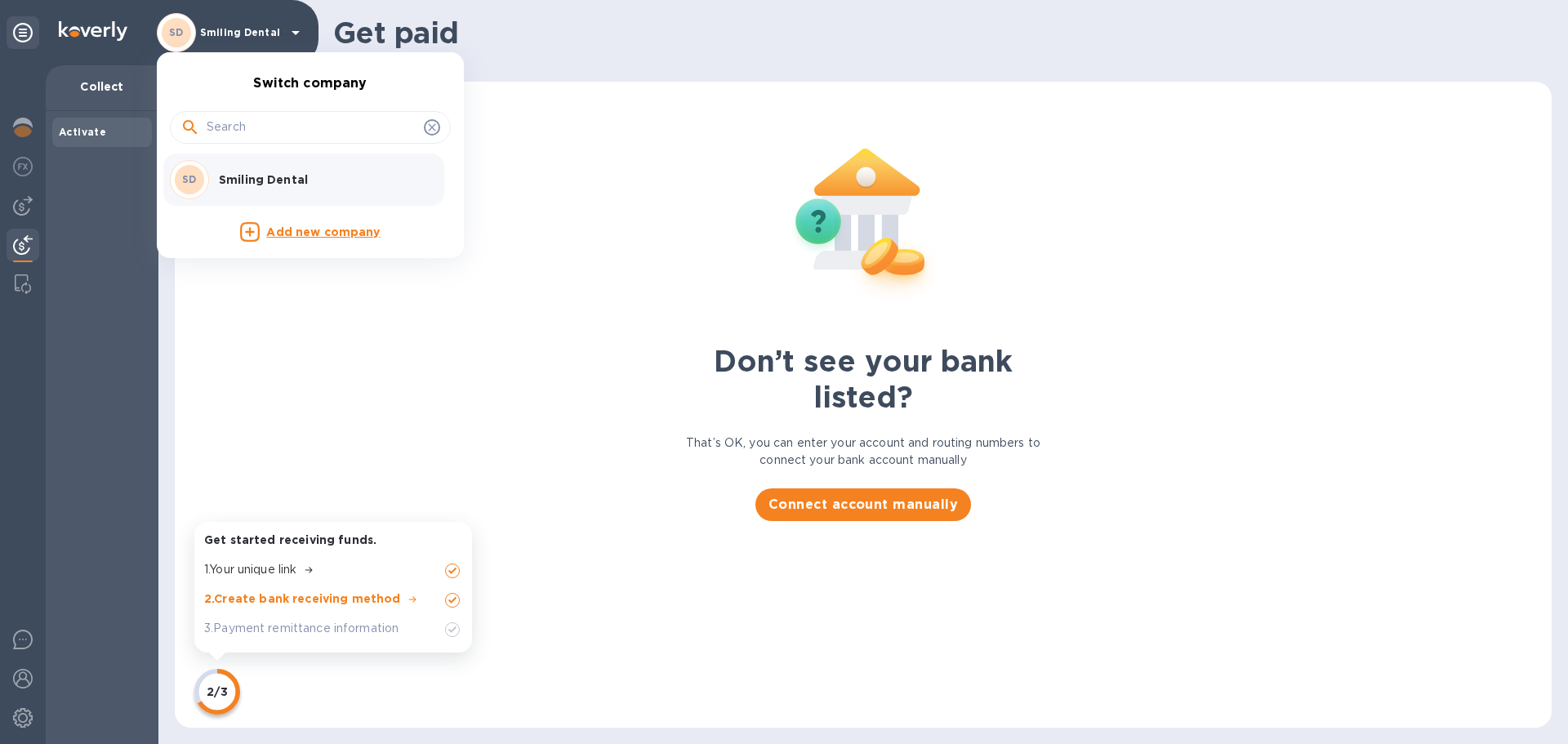
click at [204, 141] on div at bounding box center [310, 127] width 281 height 33
drag, startPoint x: 29, startPoint y: 123, endPoint x: 29, endPoint y: 113, distance: 10.0
click at [29, 119] on div at bounding box center [784, 372] width 1568 height 744
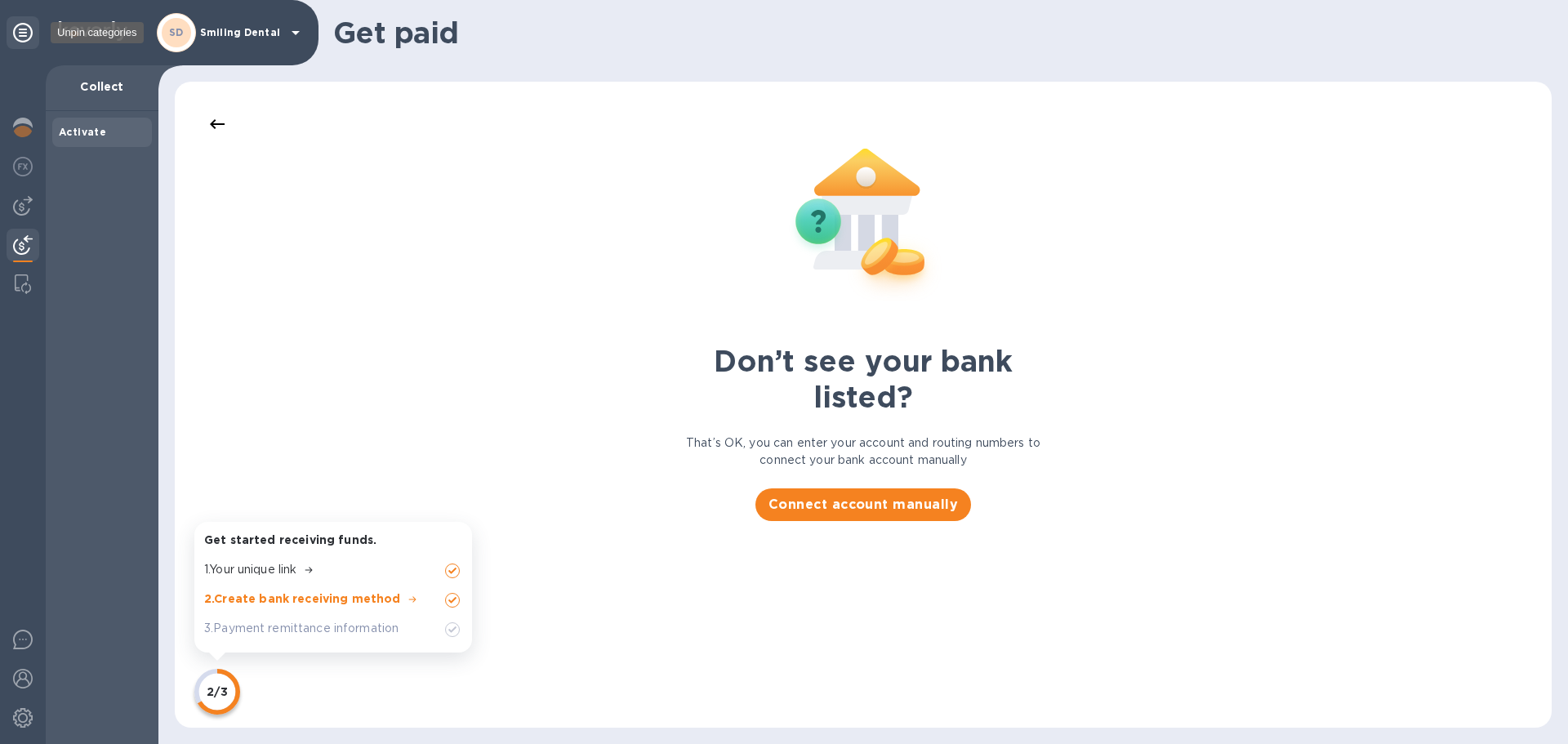
click at [21, 23] on icon at bounding box center [22, 33] width 20 height 20
drag, startPoint x: 58, startPoint y: 486, endPoint x: 49, endPoint y: 547, distance: 61.7
click at [52, 556] on div "Activate" at bounding box center [101, 427] width 112 height 633
click at [28, 671] on img at bounding box center [22, 679] width 20 height 20
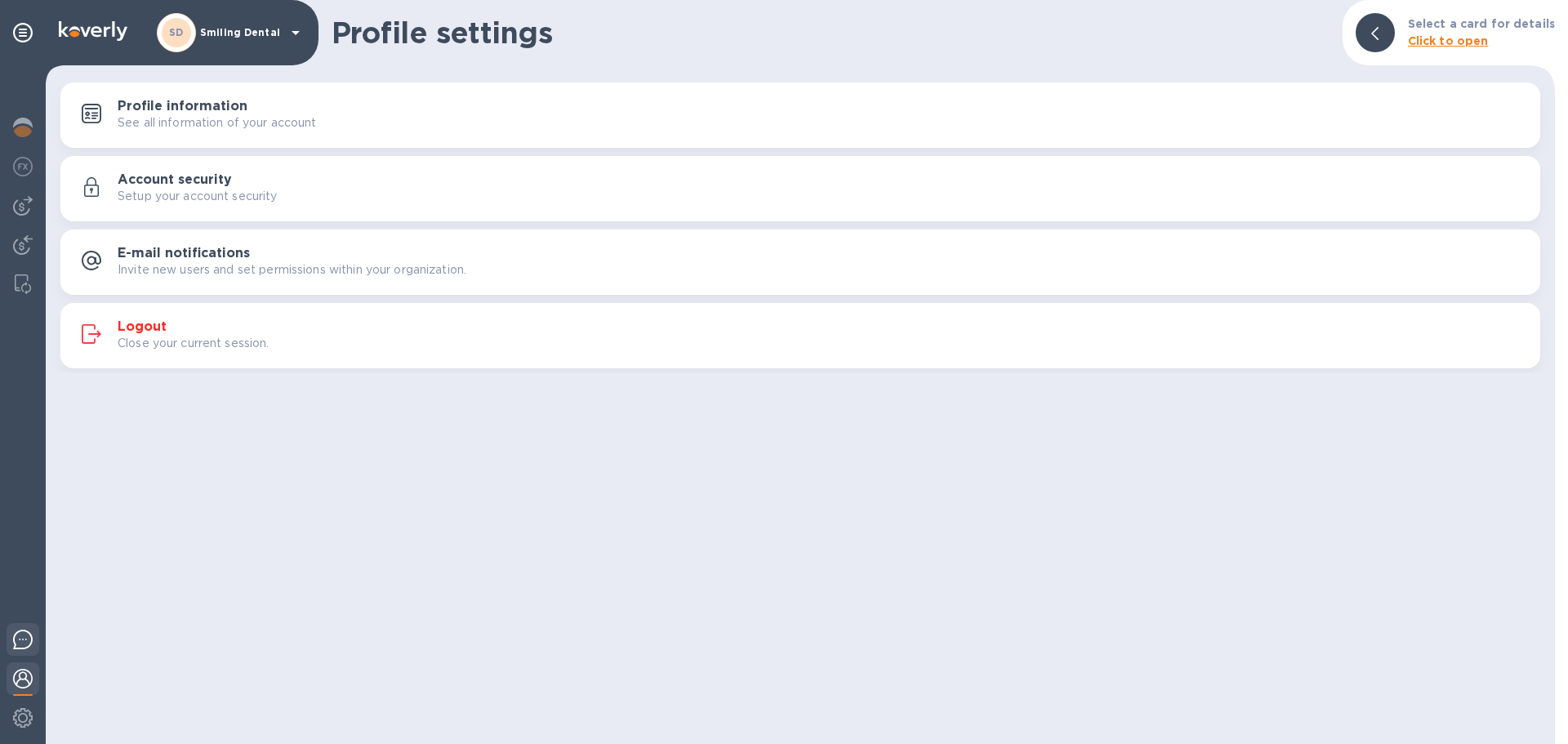
click at [21, 643] on img at bounding box center [22, 639] width 20 height 20
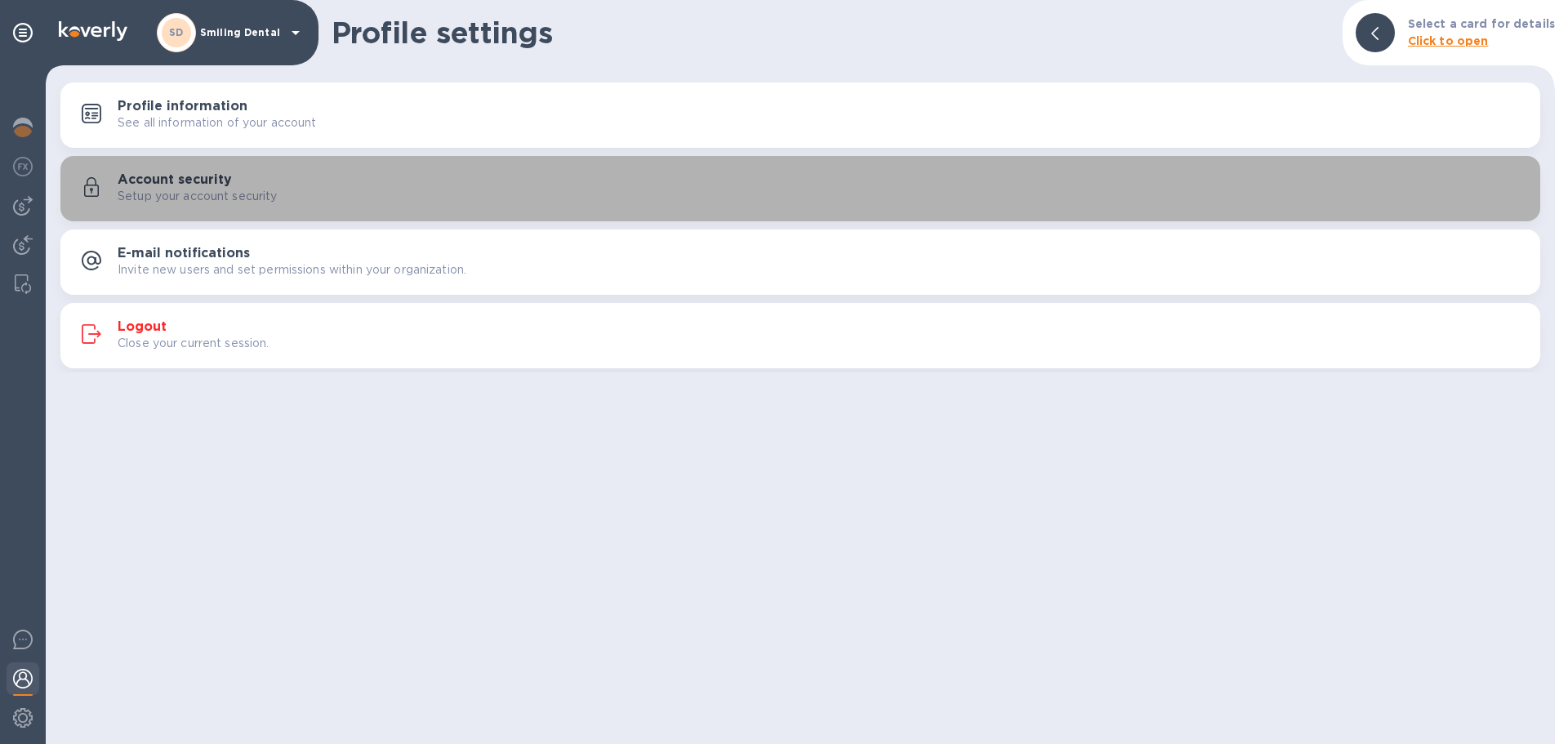
click at [136, 186] on h3 "Account security" at bounding box center [174, 180] width 114 height 15
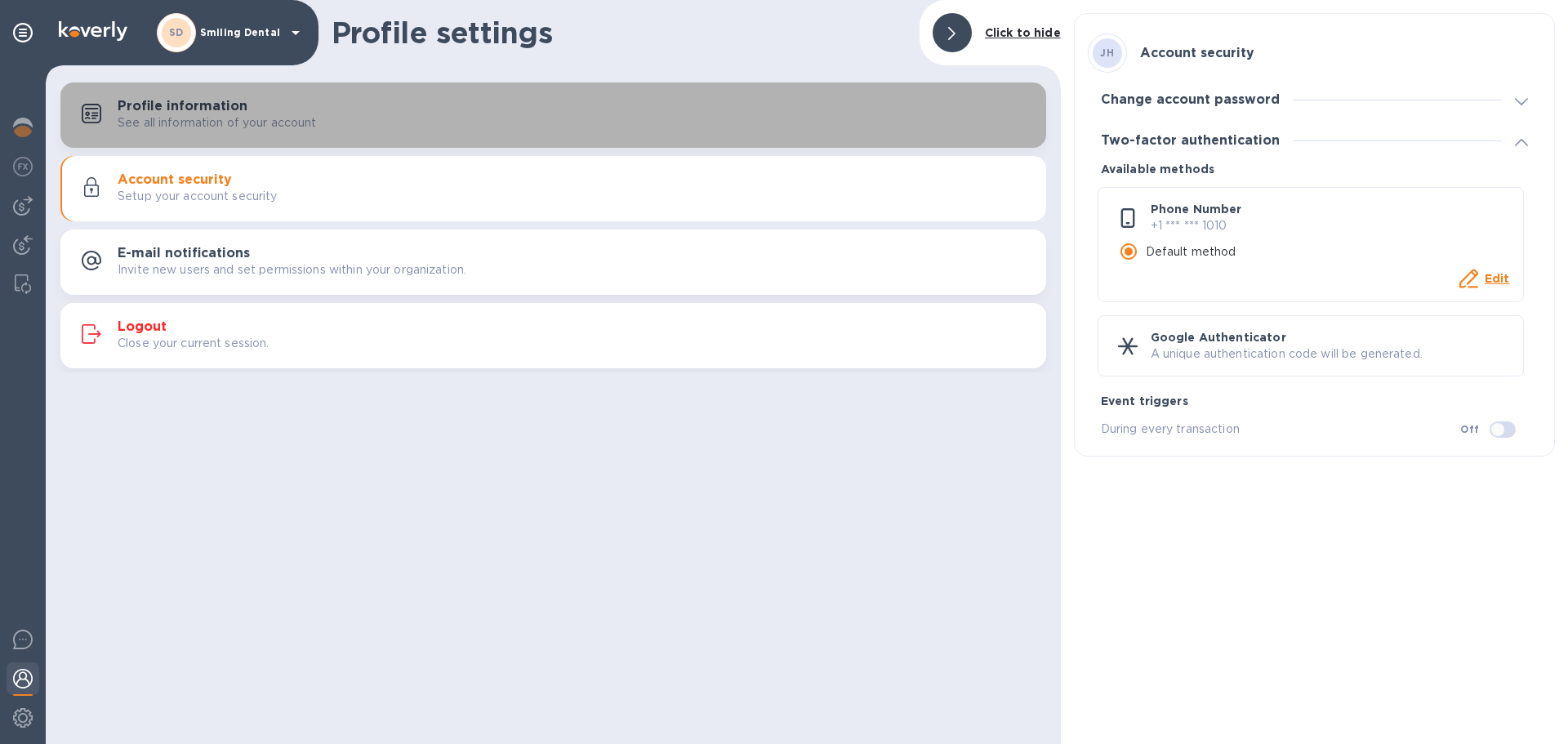
click at [149, 113] on h3 "Profile information" at bounding box center [182, 107] width 130 height 15
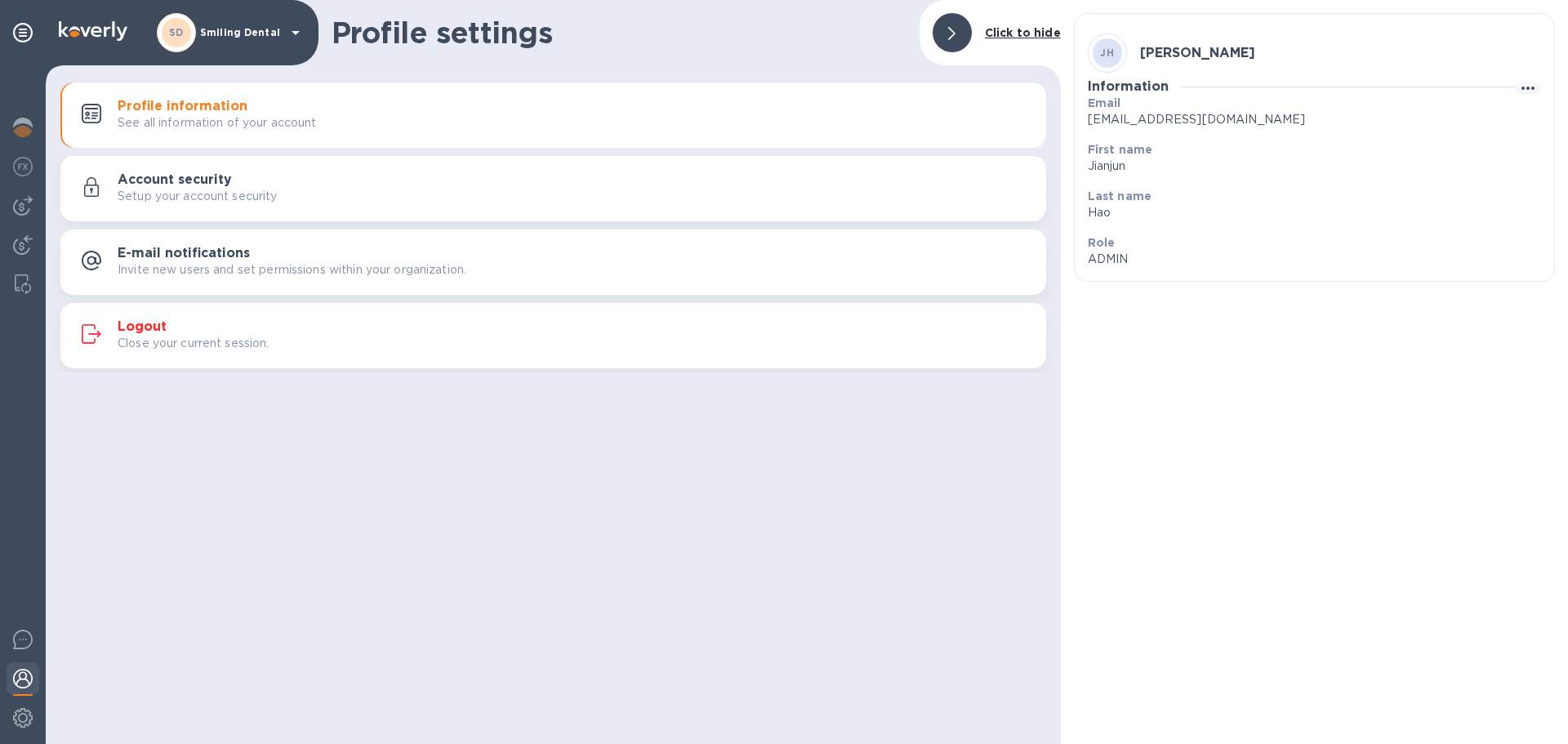
click at [295, 25] on icon at bounding box center [295, 33] width 20 height 20
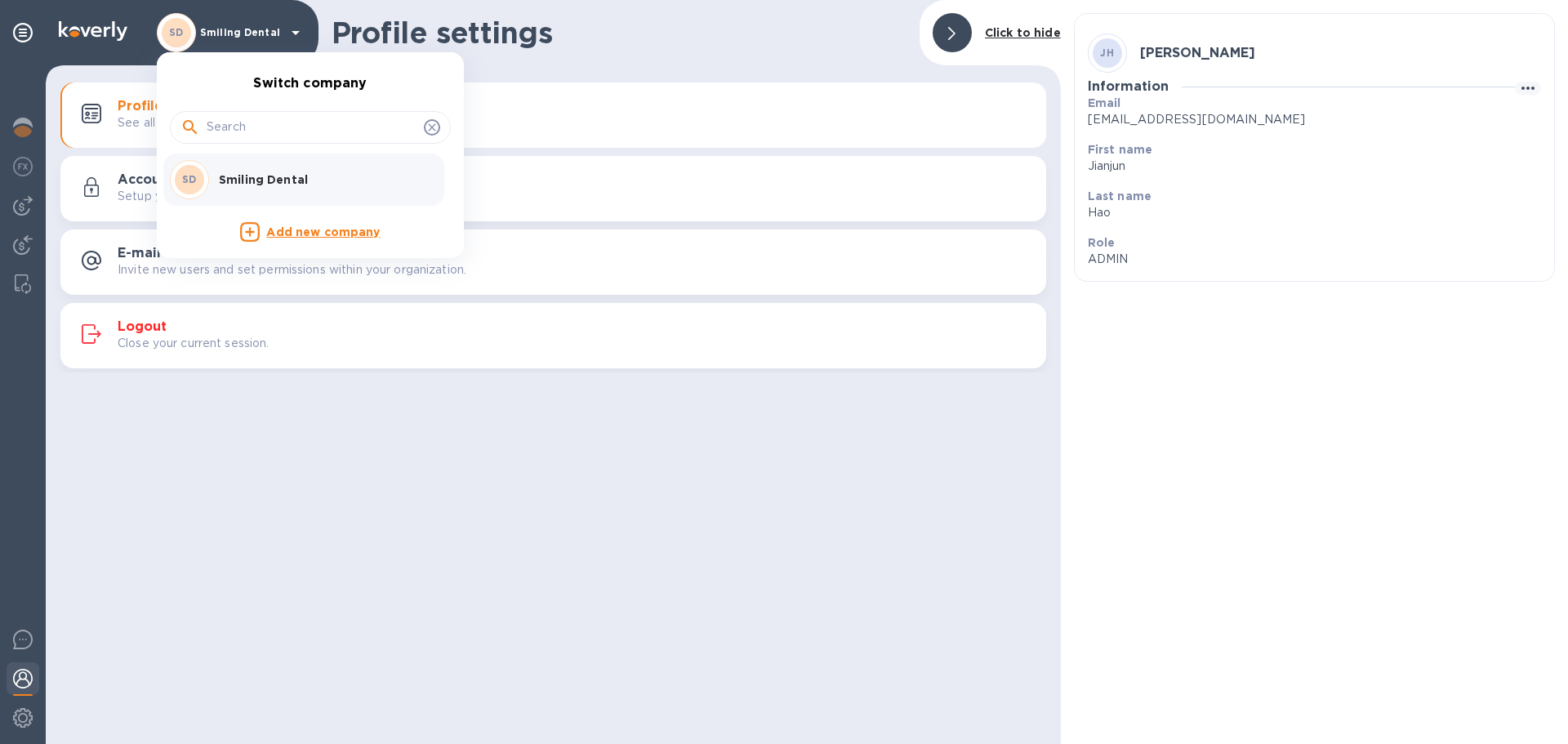
drag, startPoint x: 309, startPoint y: 87, endPoint x: 294, endPoint y: 88, distance: 15.0
click at [309, 86] on ul "Switch company SD Smiling Dental Add new company" at bounding box center [311, 156] width 307 height 206
click at [19, 134] on div at bounding box center [784, 372] width 1568 height 744
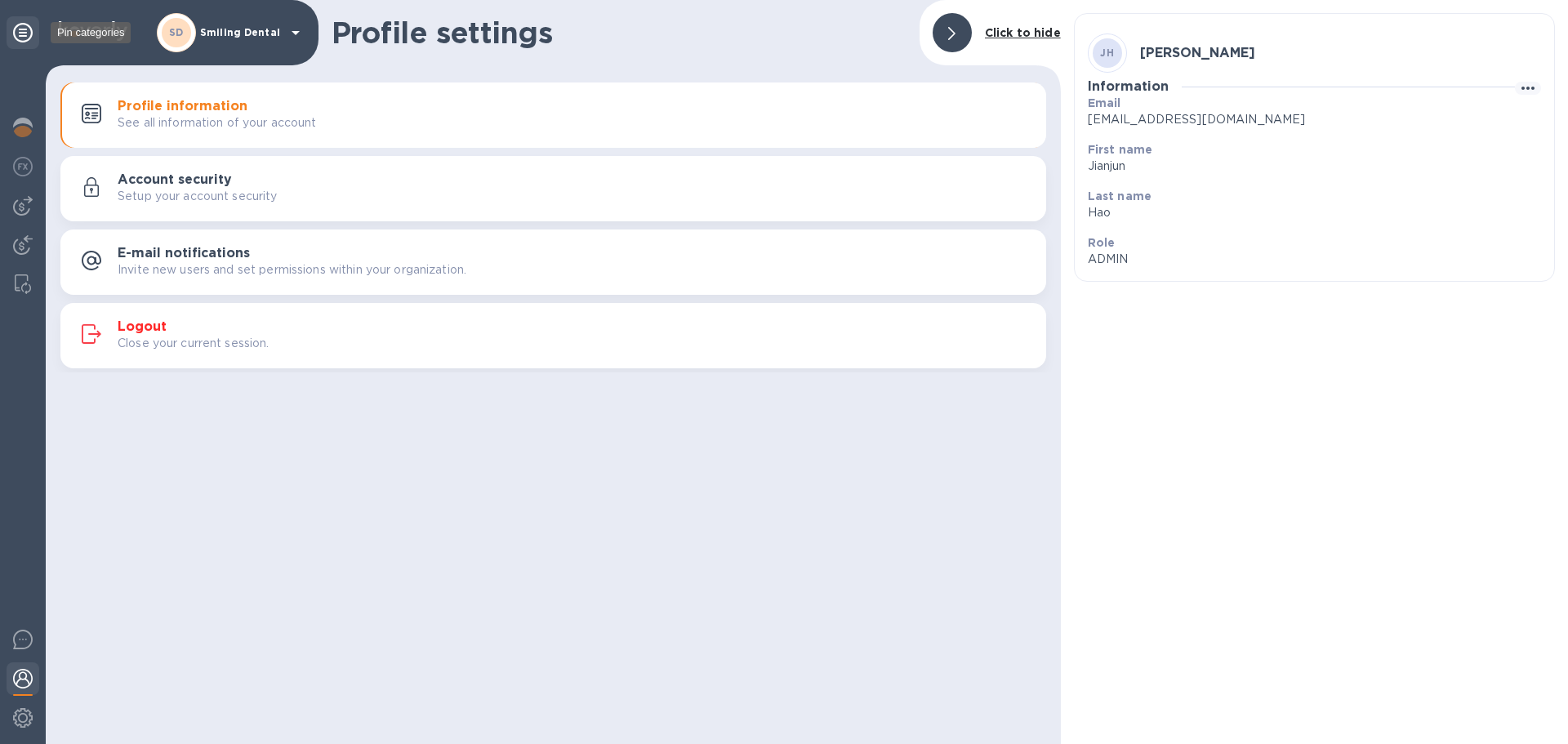
click at [22, 34] on icon at bounding box center [22, 33] width 20 height 20
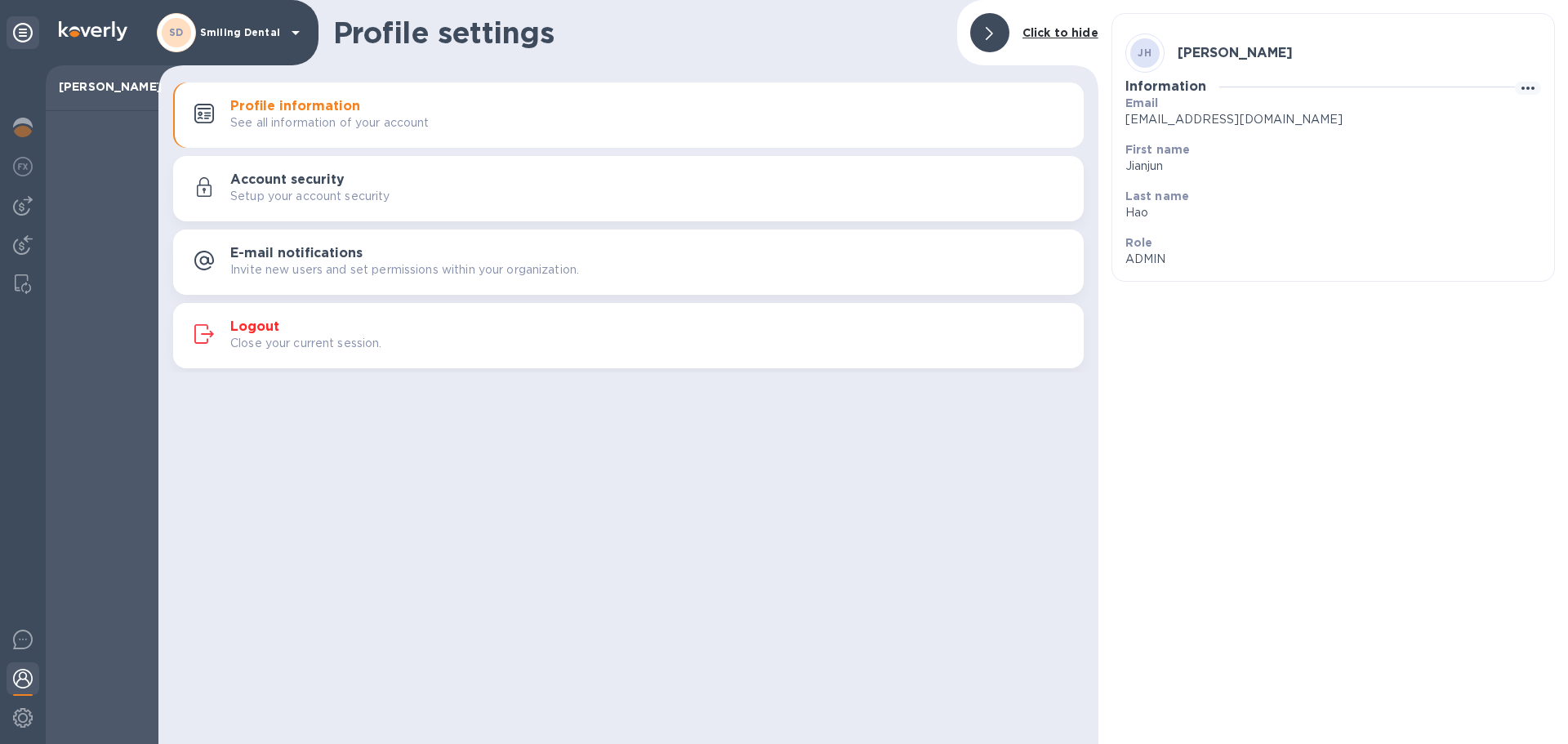
click at [112, 96] on div "[PERSON_NAME]" at bounding box center [101, 88] width 112 height 46
click at [35, 122] on div at bounding box center [23, 129] width 33 height 36
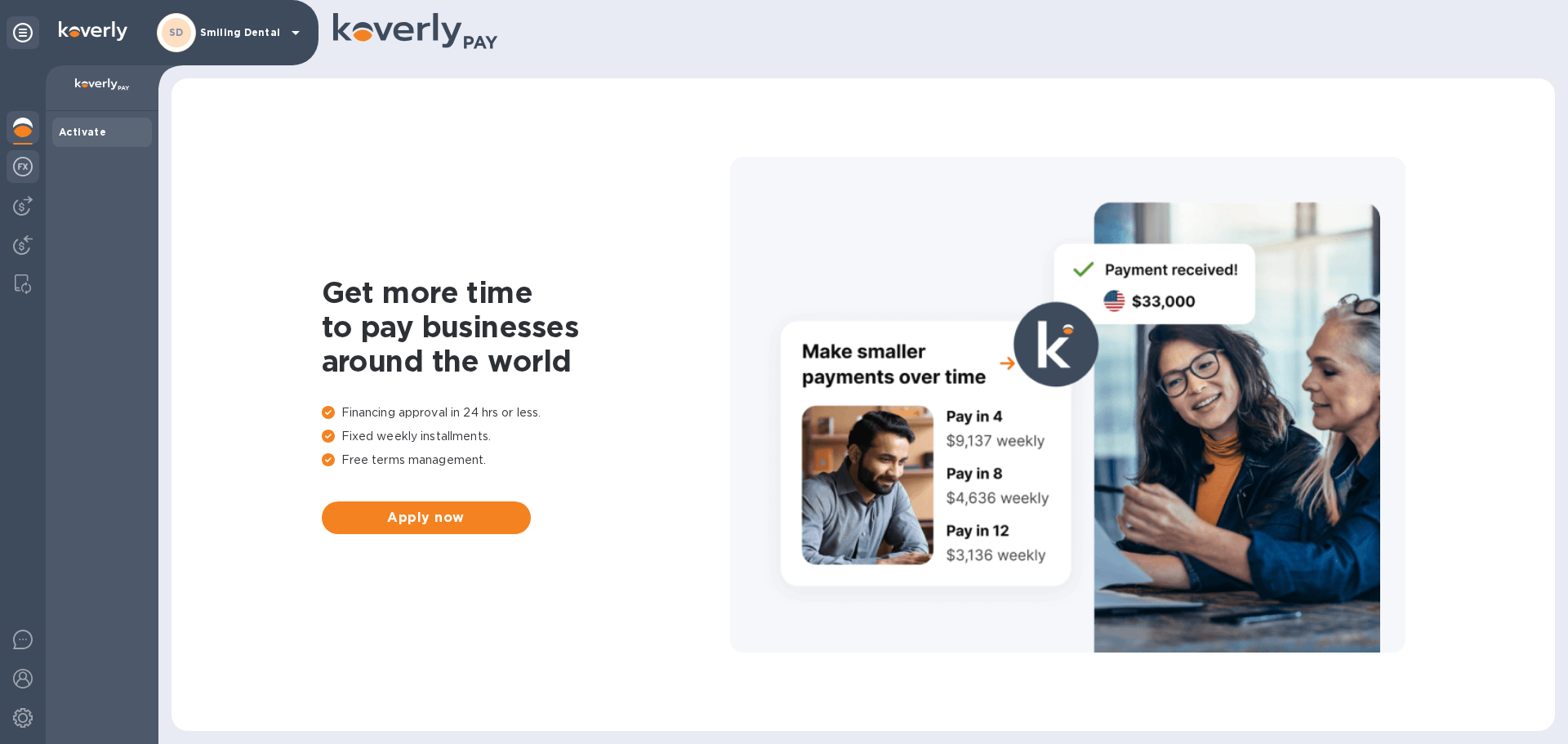
click at [25, 161] on img at bounding box center [22, 167] width 20 height 20
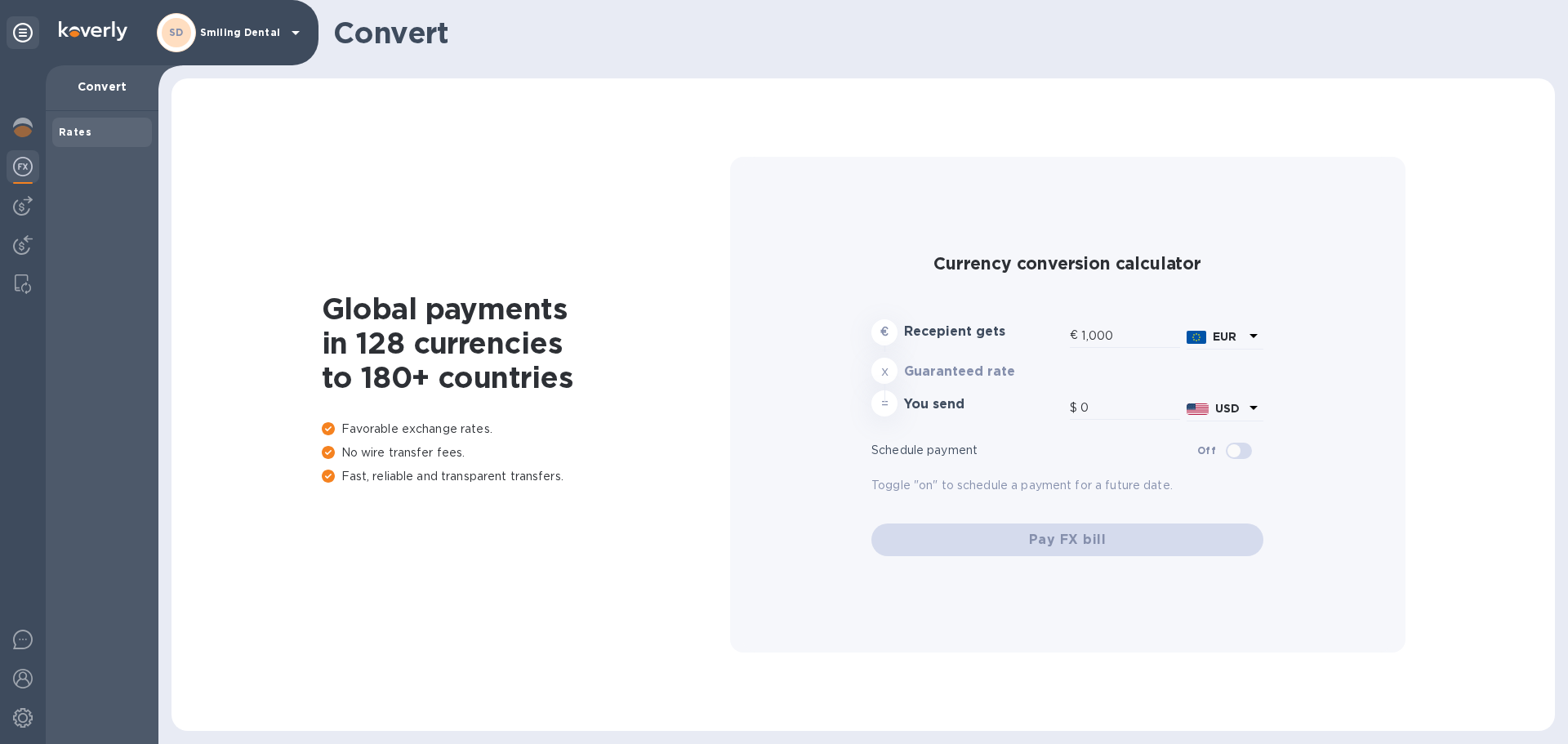
type input "1,179.69"
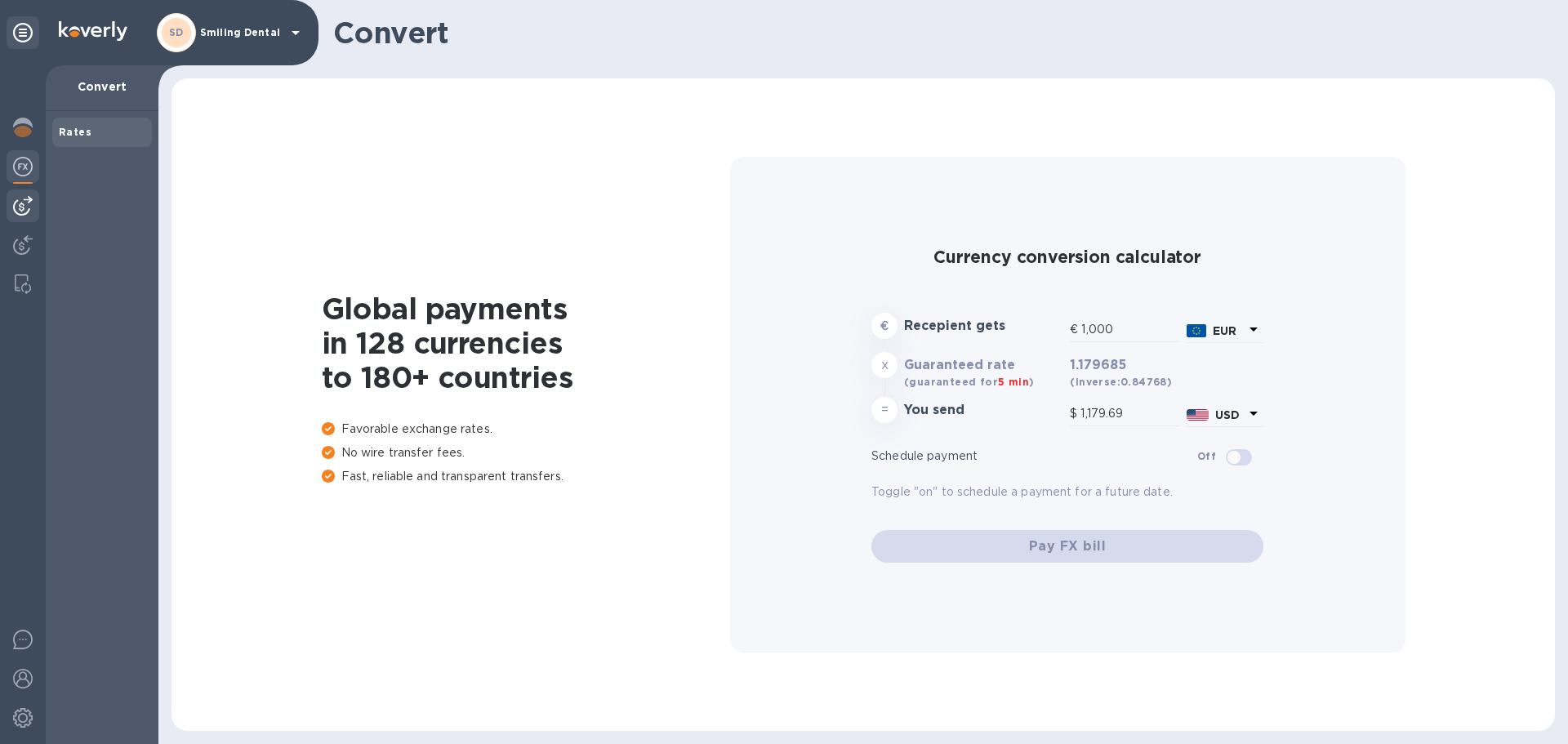
click at [18, 210] on img at bounding box center [22, 205] width 20 height 20
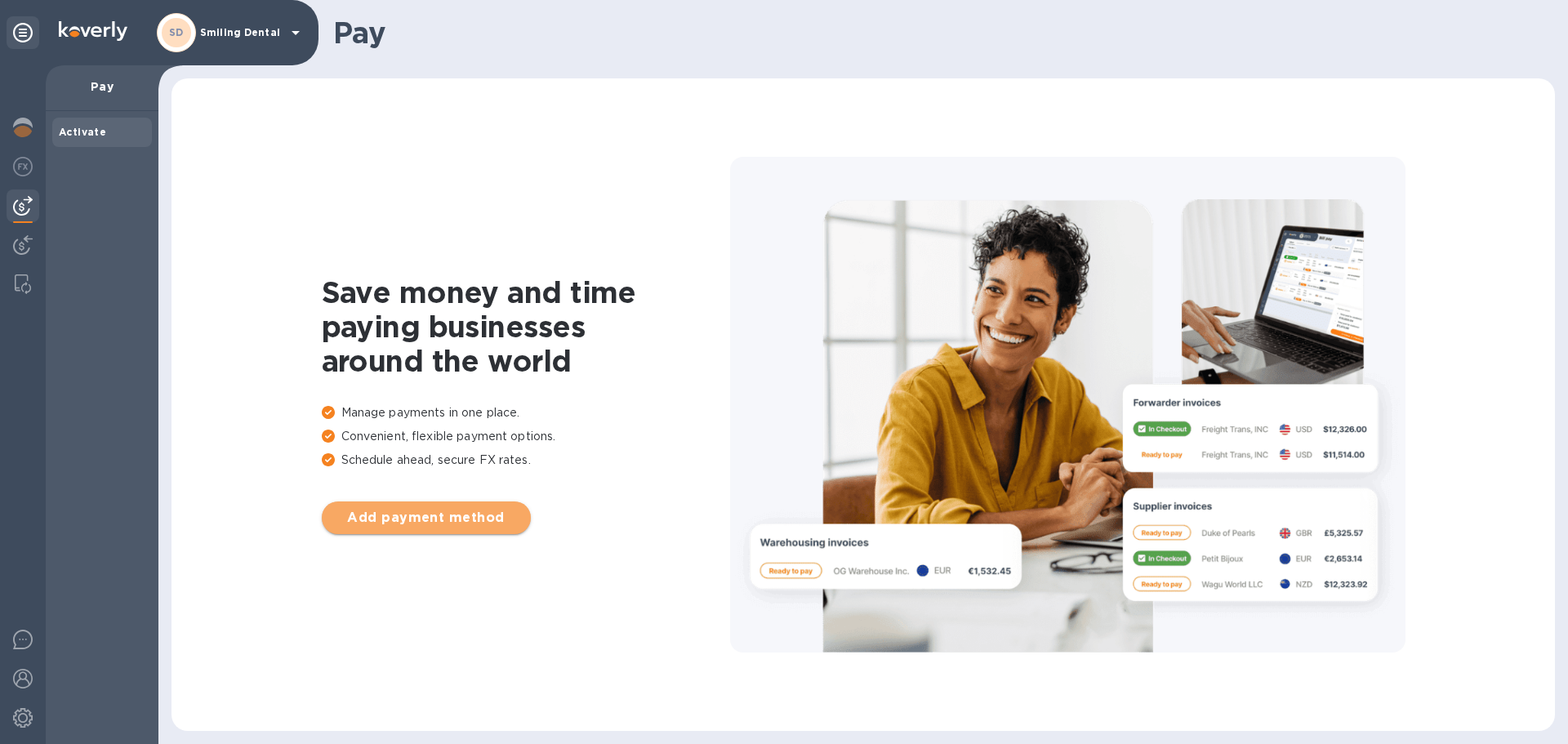
click at [371, 518] on span "Add payment method" at bounding box center [426, 518] width 183 height 20
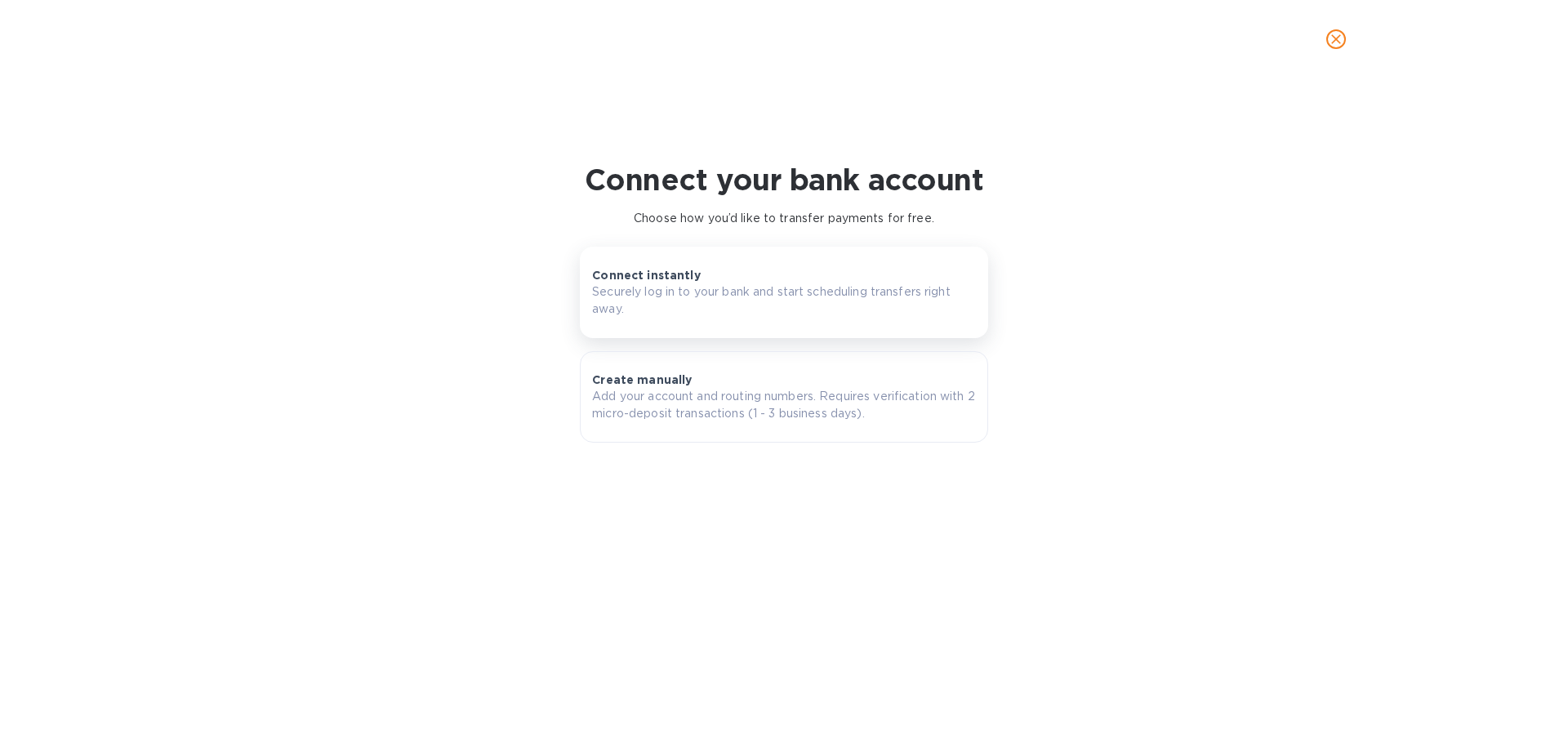
click at [632, 273] on p "Connect instantly" at bounding box center [646, 275] width 108 height 16
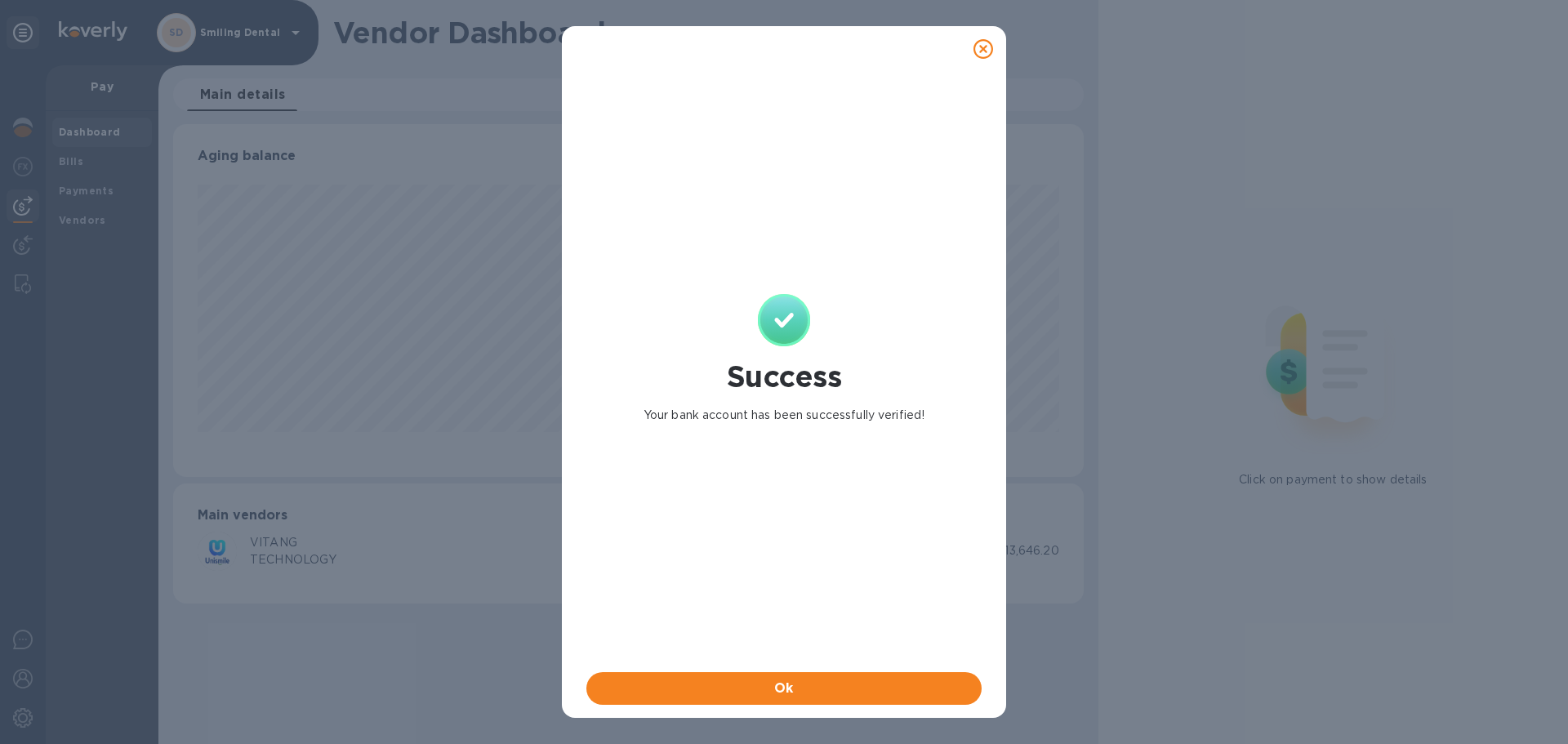
scroll to position [353, 909]
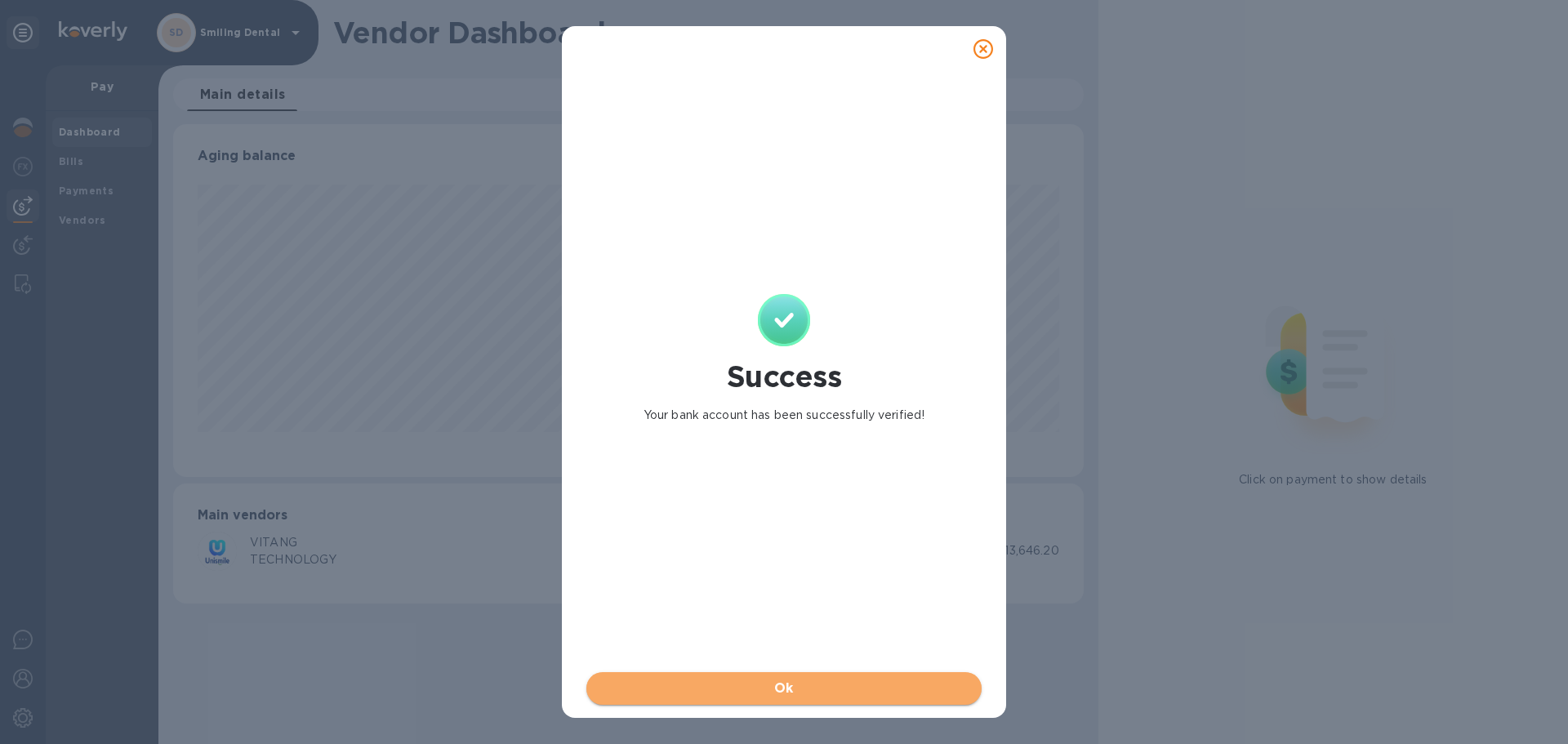
click at [827, 686] on span "Ok" at bounding box center [784, 688] width 369 height 20
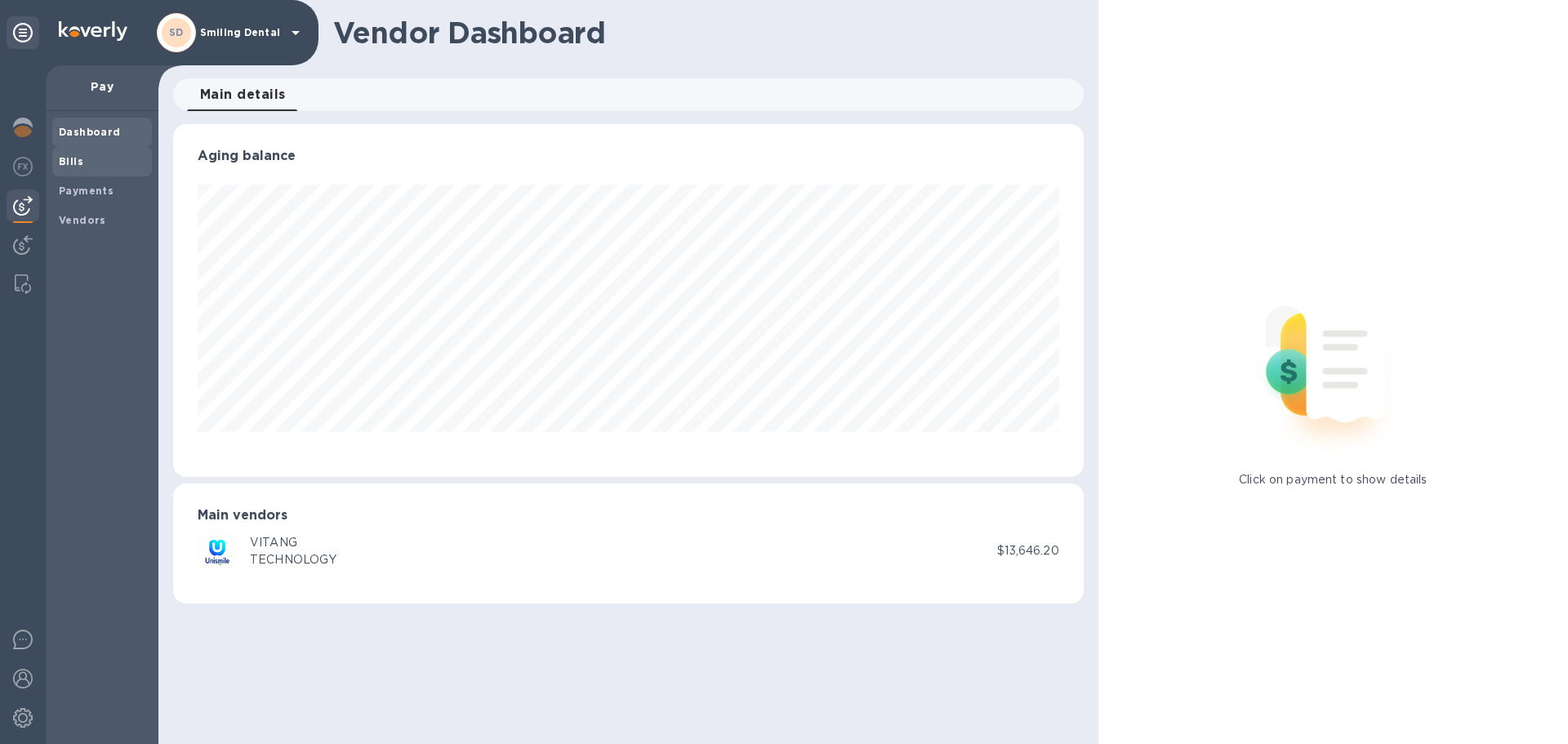
click at [76, 159] on b "Bills" at bounding box center [70, 162] width 25 height 12
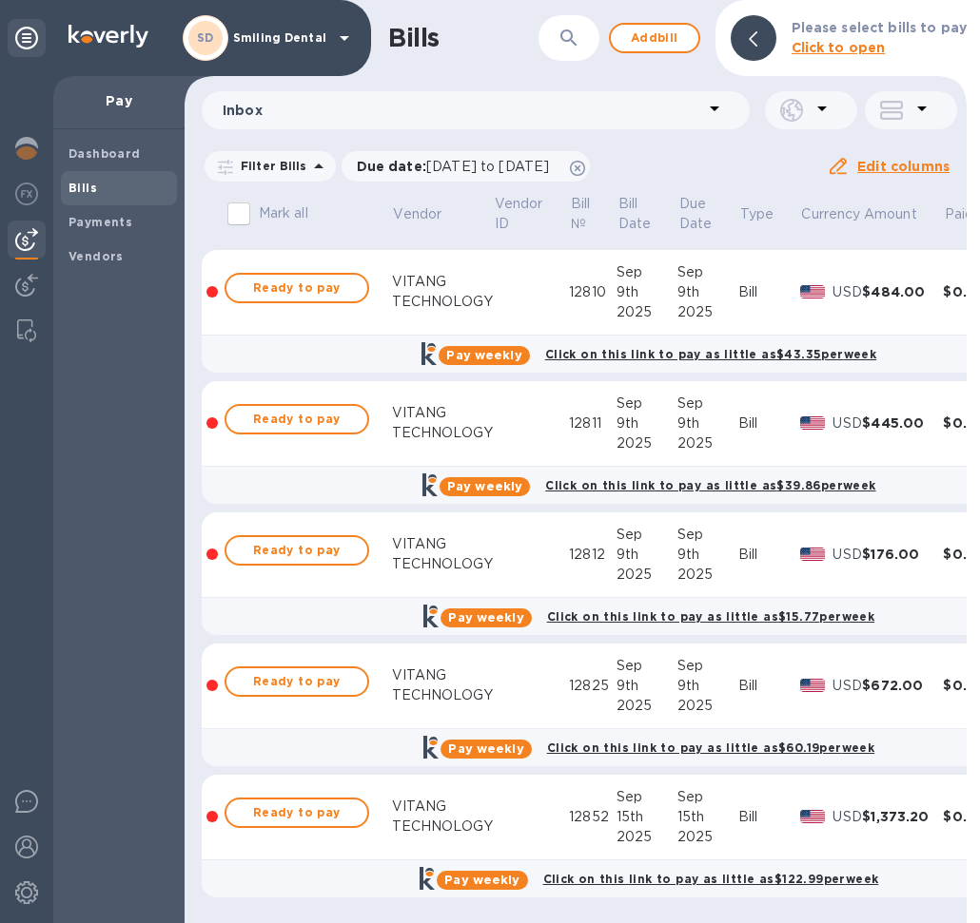
scroll to position [791, 0]
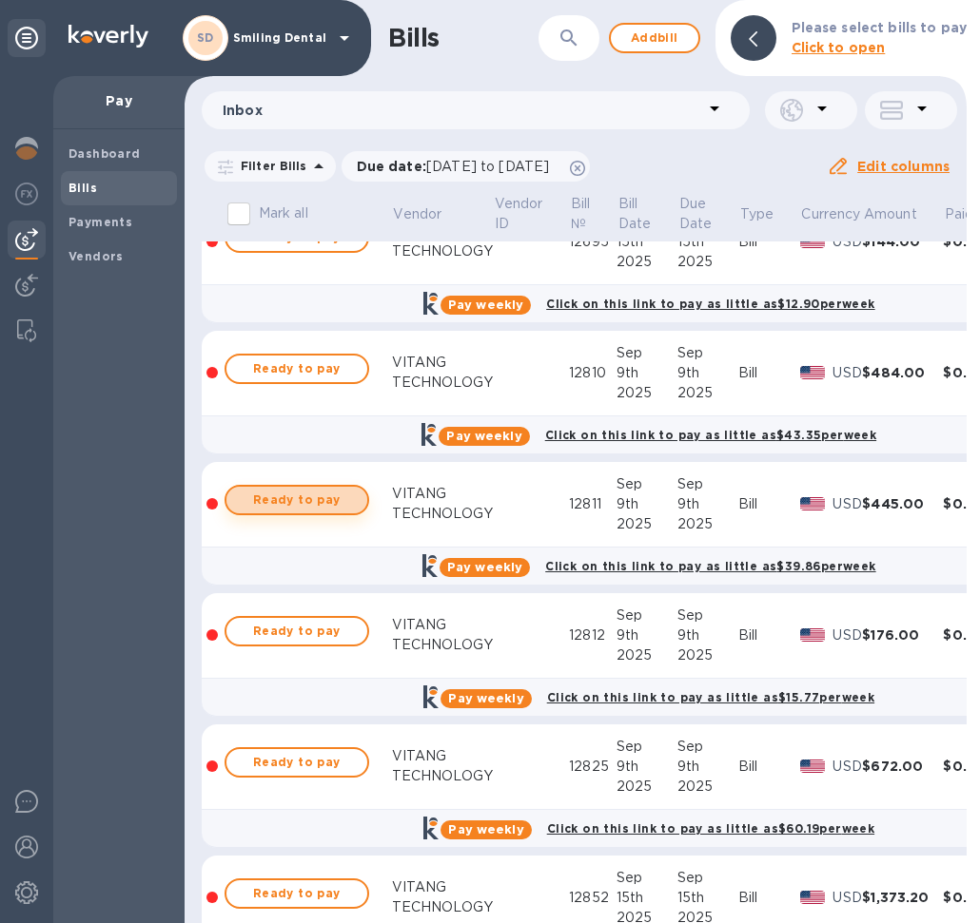
click at [284, 489] on span "Ready to pay" at bounding box center [297, 500] width 110 height 23
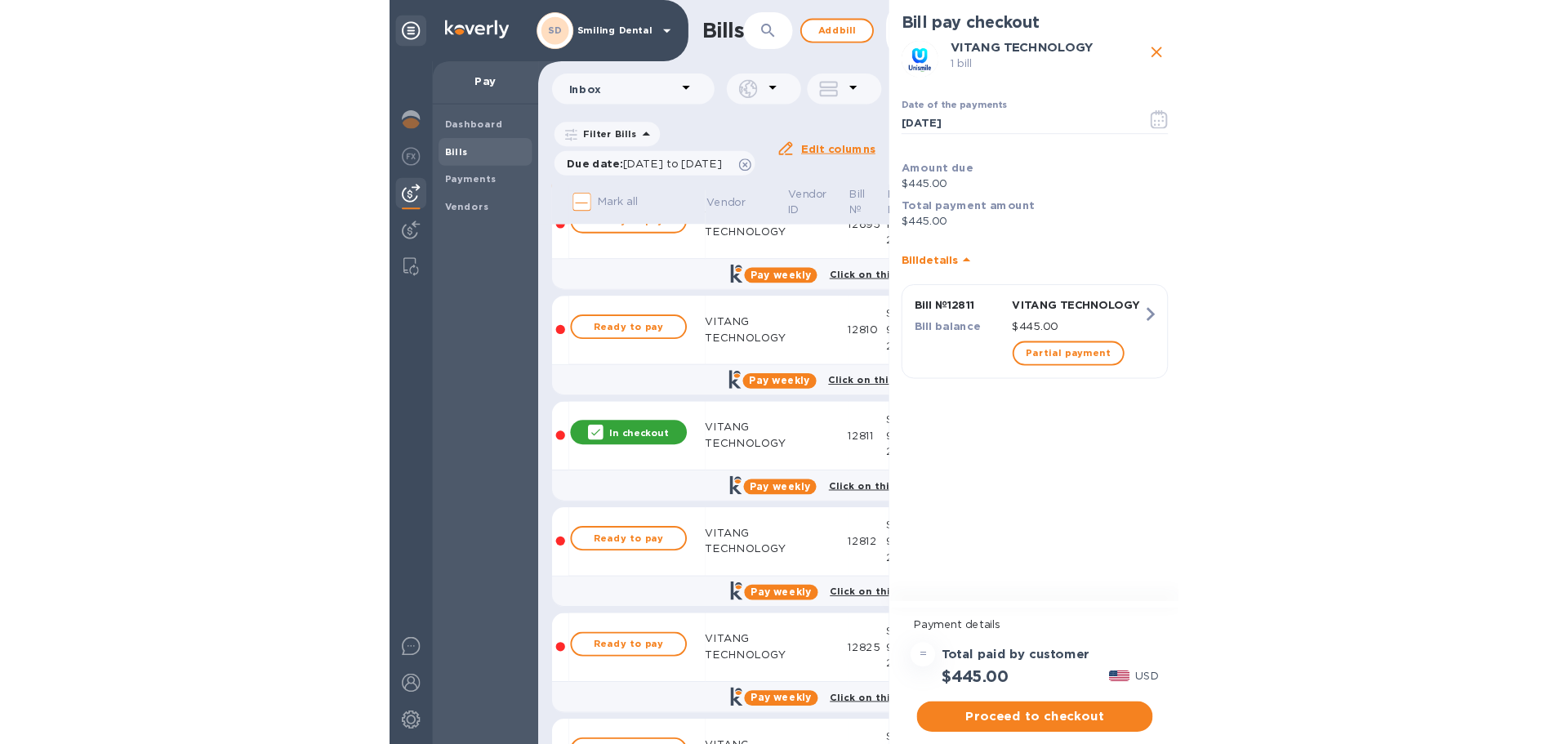
scroll to position [0, 0]
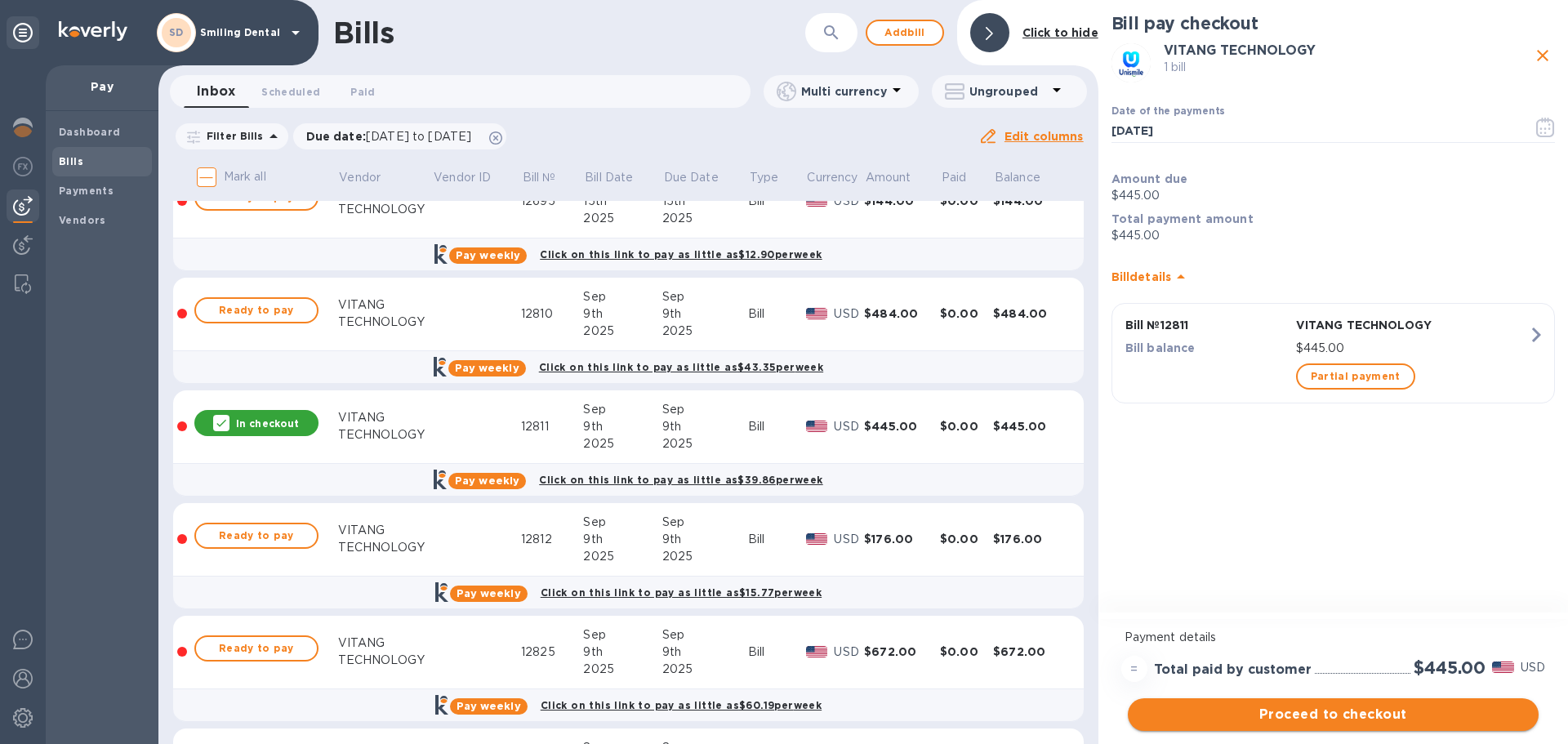
click at [1405, 717] on span "Proceed to checkout" at bounding box center [1334, 715] width 385 height 20
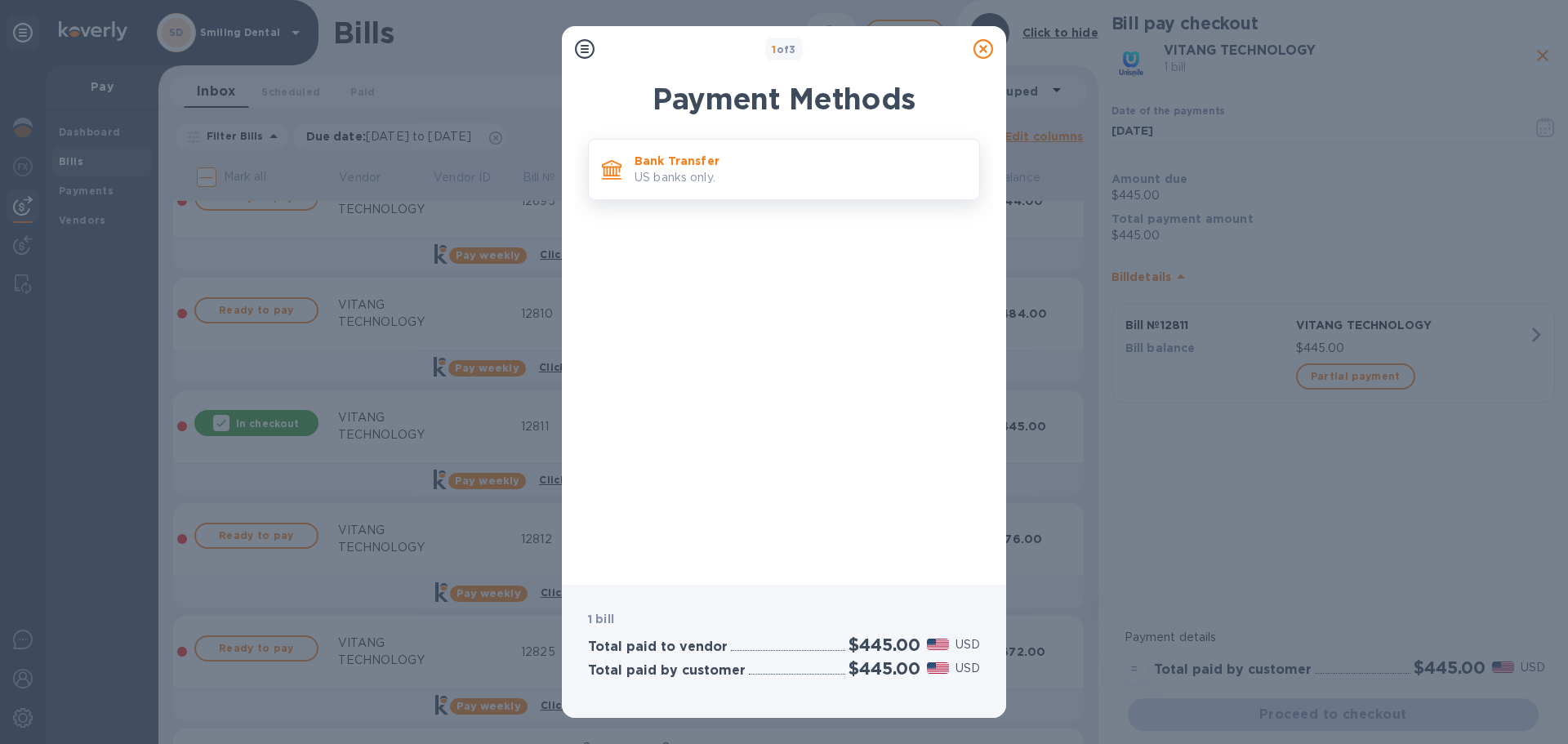
click at [700, 164] on p "Bank Transfer" at bounding box center [800, 161] width 331 height 16
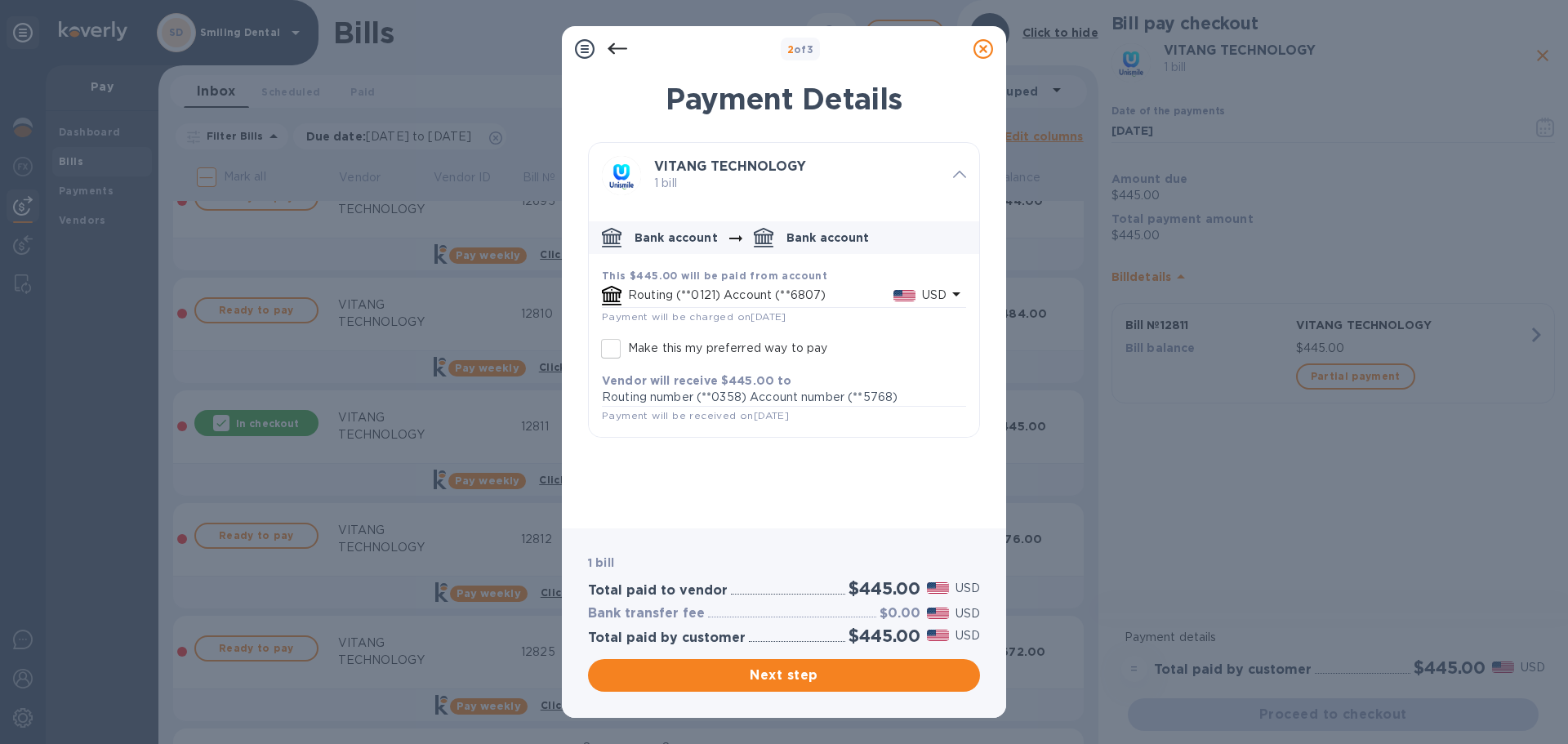
click at [957, 291] on icon "default-method" at bounding box center [956, 294] width 20 height 20
click at [927, 204] on div "VITANG TECHNOLOGY 1 bill" at bounding box center [784, 175] width 404 height 78
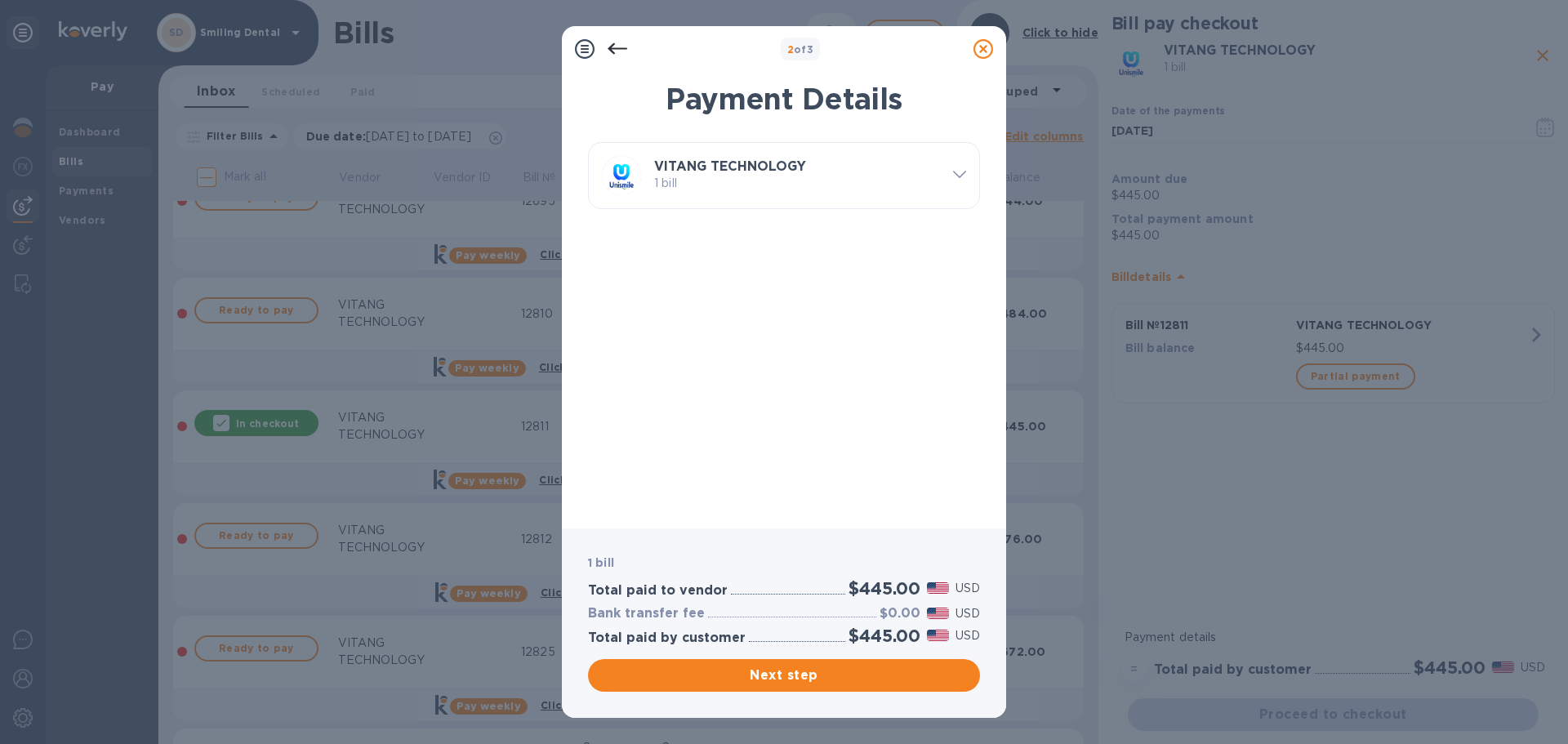
click at [825, 193] on div "VITANG TECHNOLOGY 1 bill" at bounding box center [797, 175] width 299 height 46
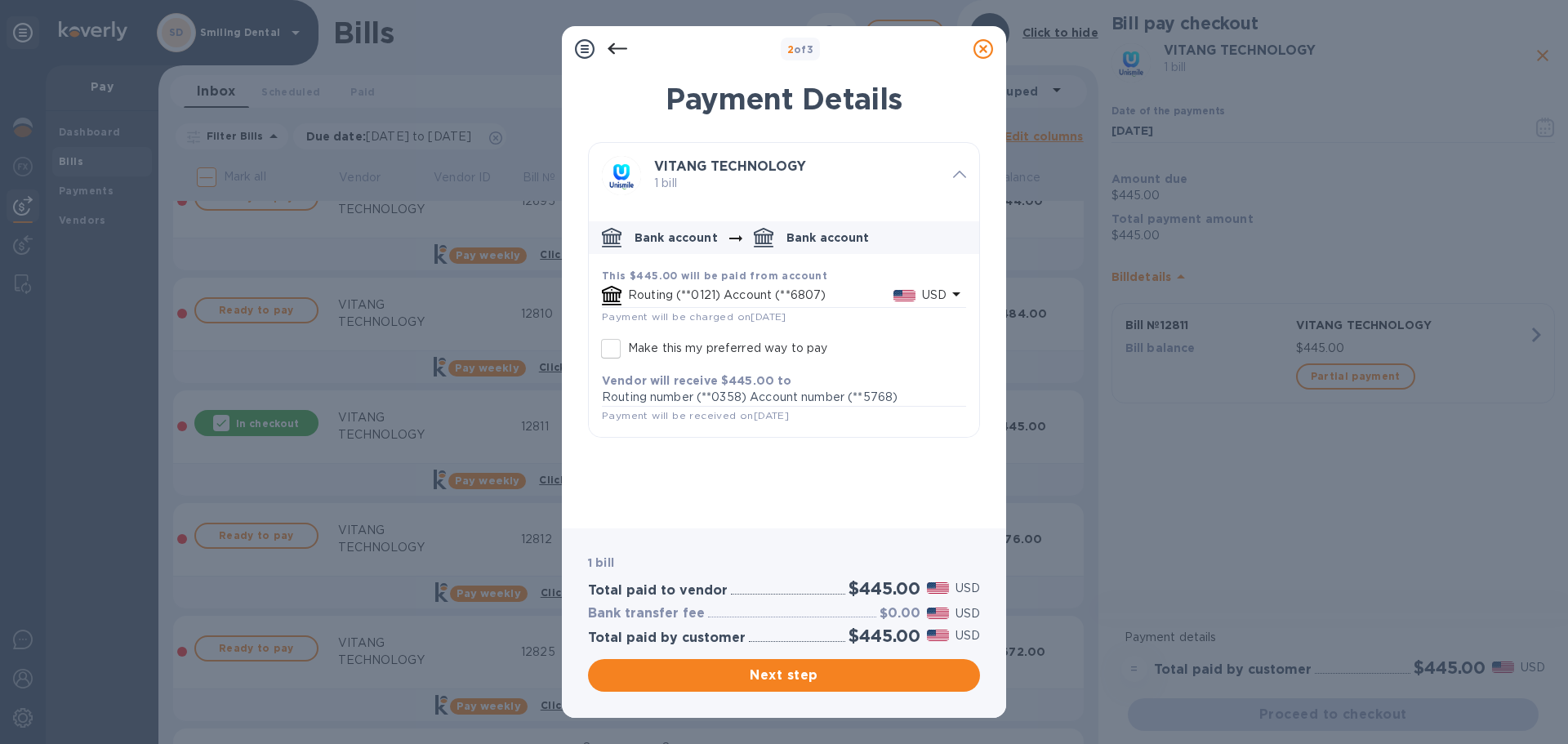
click at [765, 160] on b "VITANG TECHNOLOGY" at bounding box center [730, 166] width 152 height 15
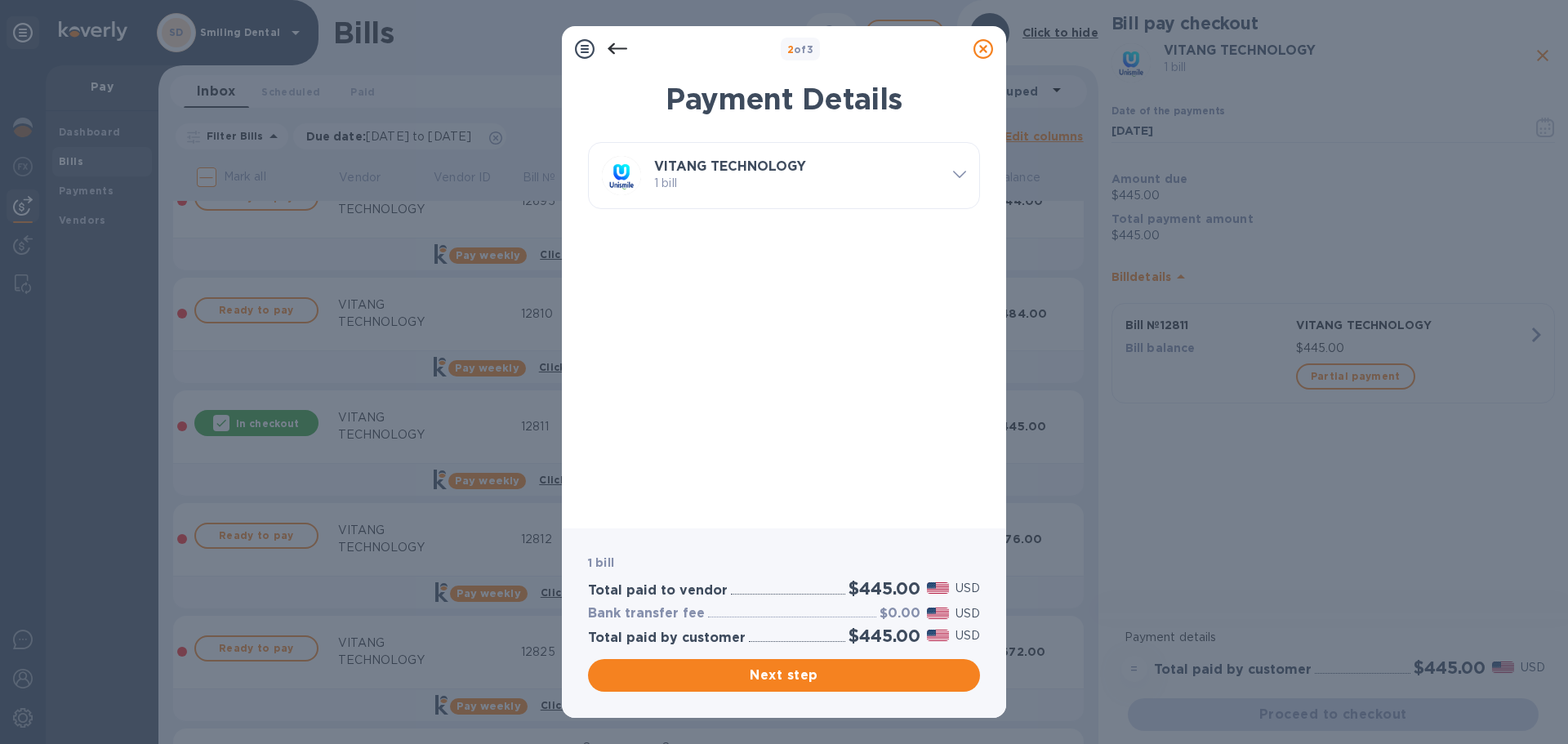
click at [765, 160] on b "VITANG TECHNOLOGY" at bounding box center [730, 166] width 152 height 15
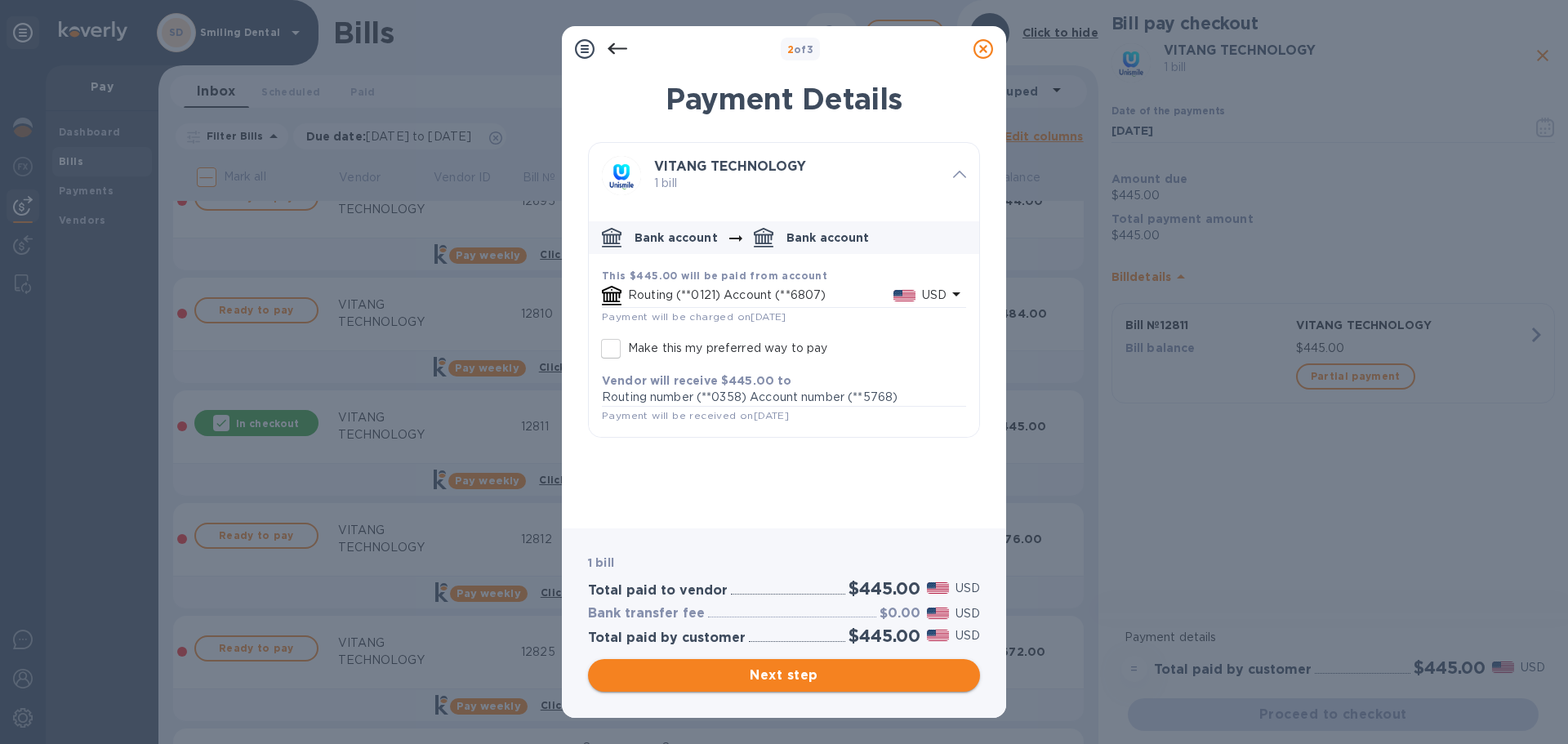
click at [811, 674] on span "Next step" at bounding box center [784, 675] width 366 height 20
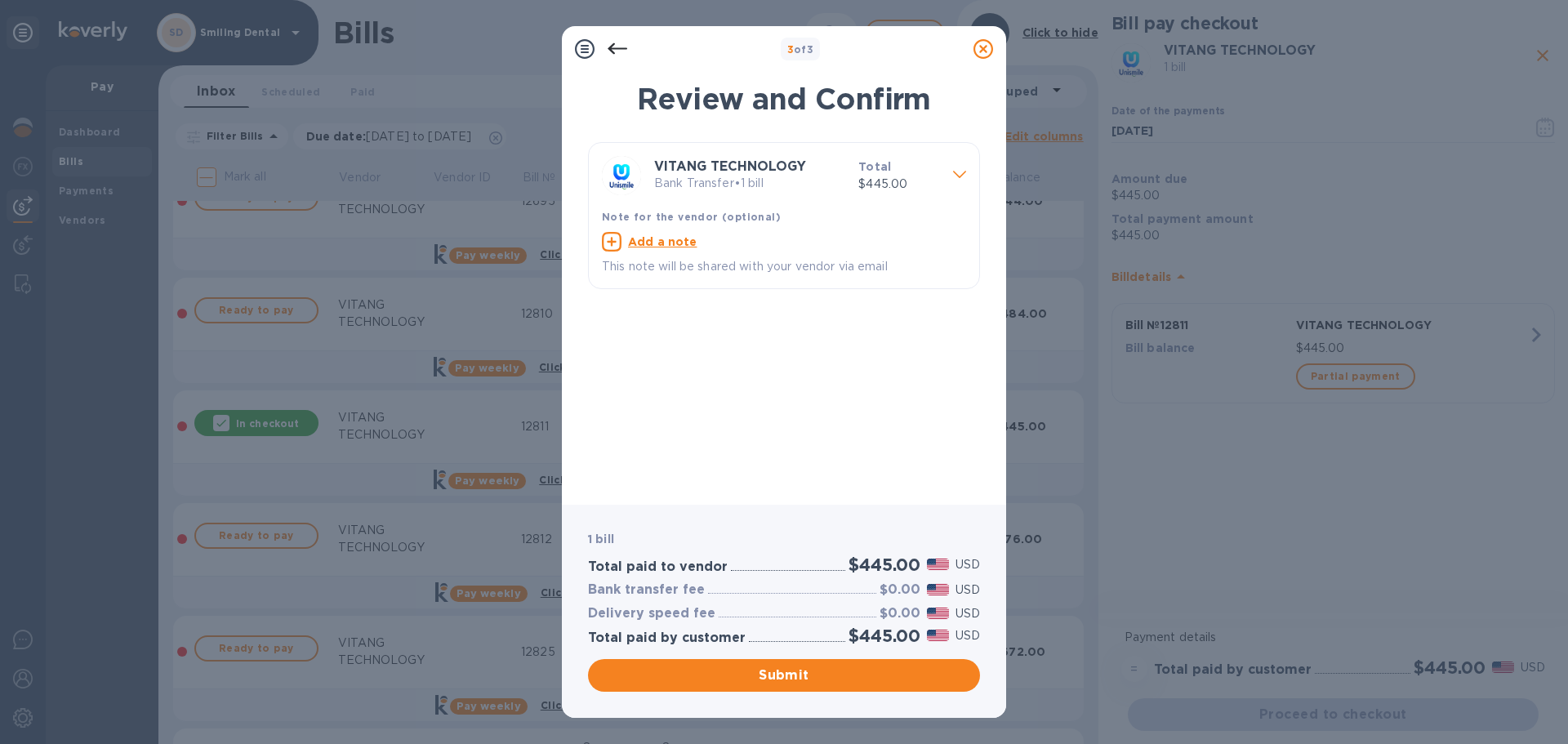
click at [609, 46] on icon at bounding box center [617, 49] width 20 height 20
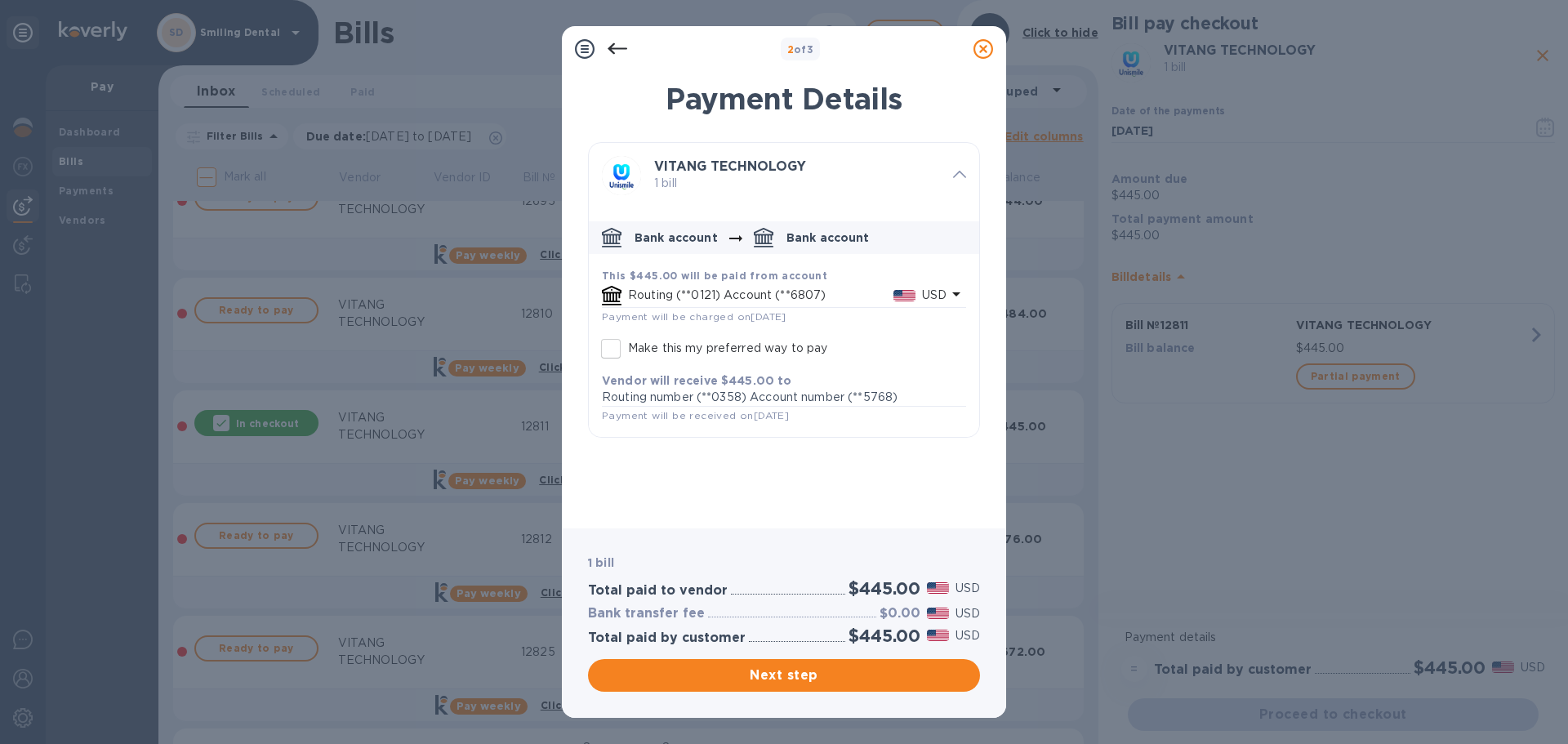
click at [817, 239] on p "Bank account" at bounding box center [828, 237] width 83 height 16
click at [659, 296] on p "Routing (**0121) Account (**6807)" at bounding box center [760, 296] width 265 height 17
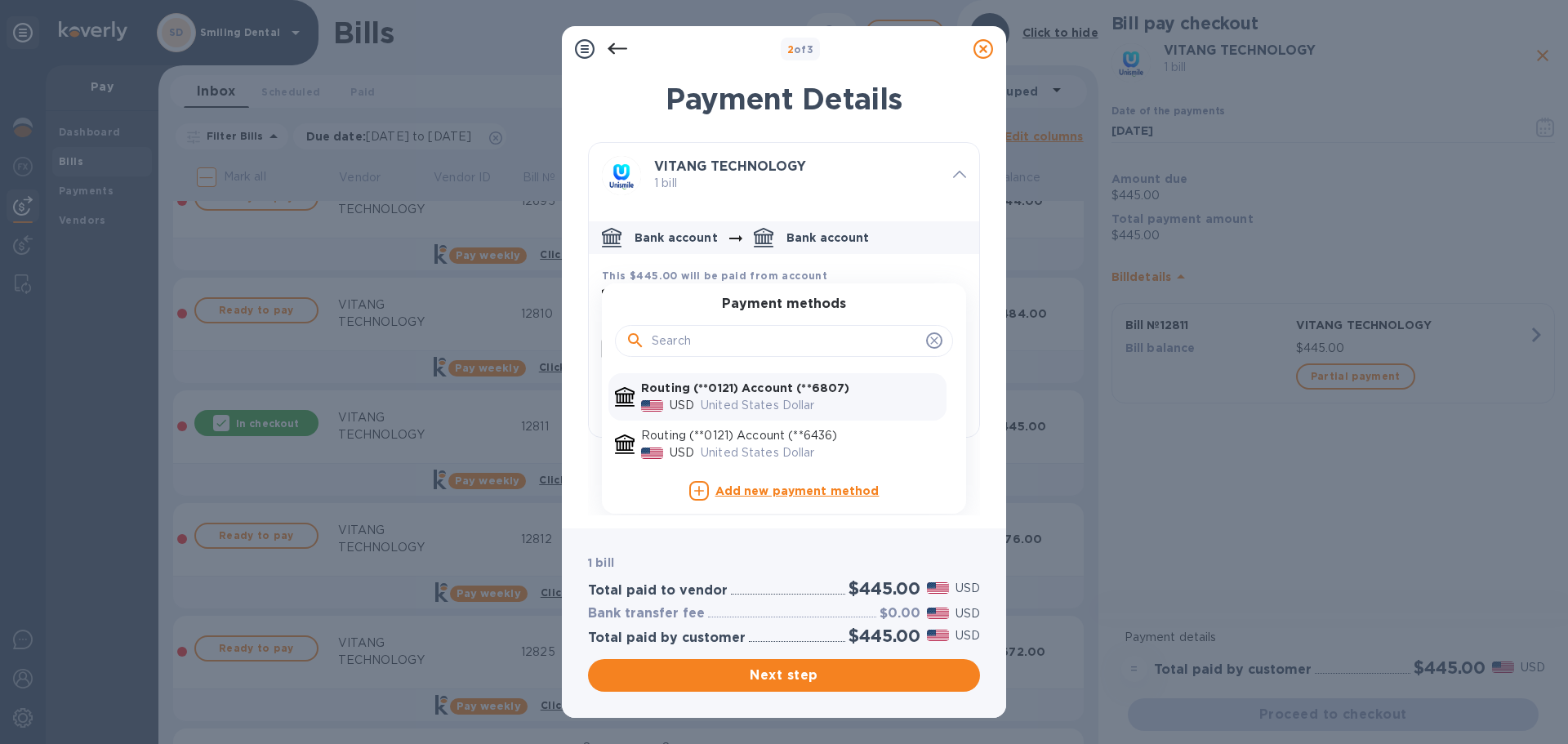
click at [751, 329] on input "default-method" at bounding box center [786, 341] width 268 height 25
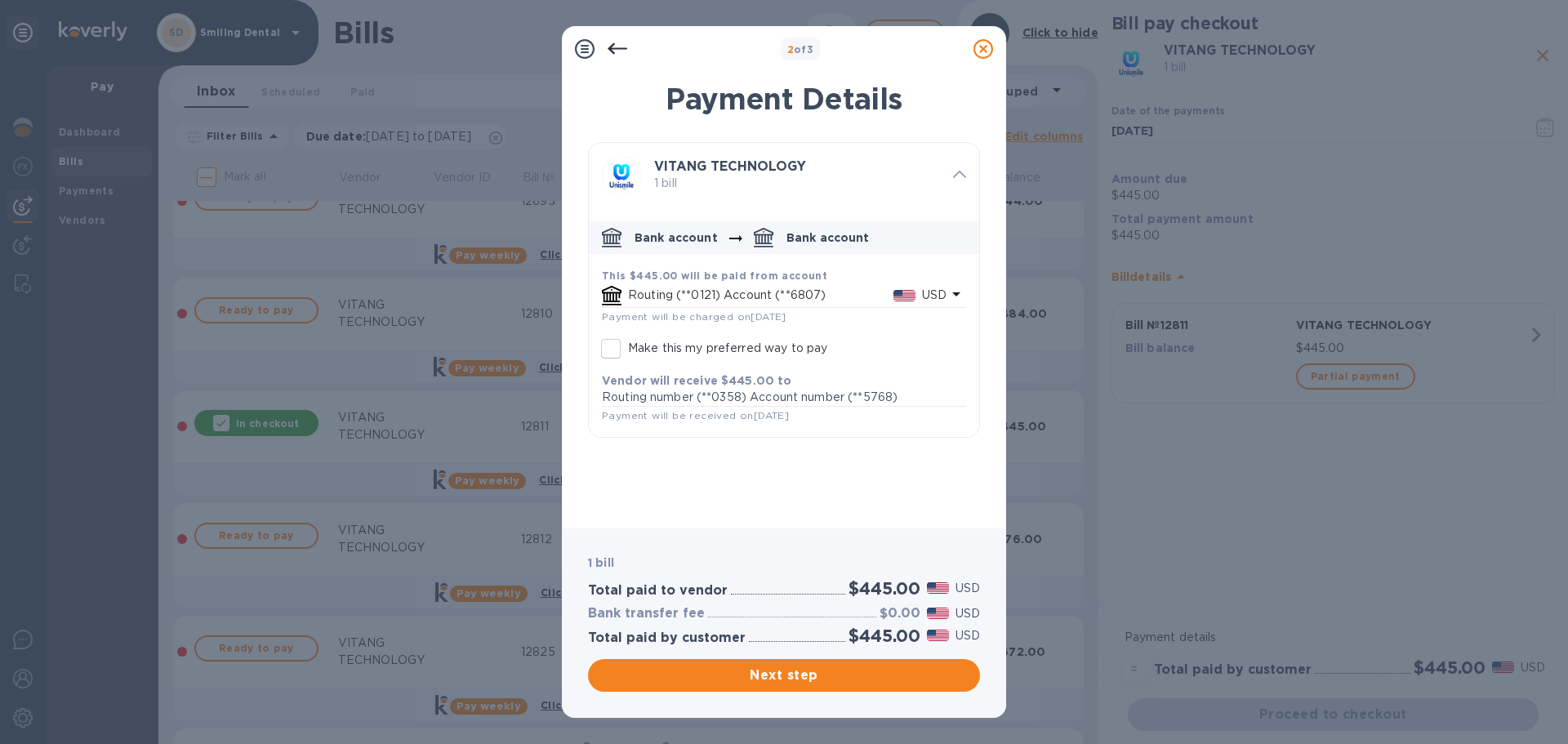
click at [665, 235] on p "Bank account" at bounding box center [676, 237] width 83 height 16
click at [795, 239] on p "Bank account" at bounding box center [828, 237] width 83 height 16
click at [981, 45] on icon at bounding box center [983, 49] width 20 height 20
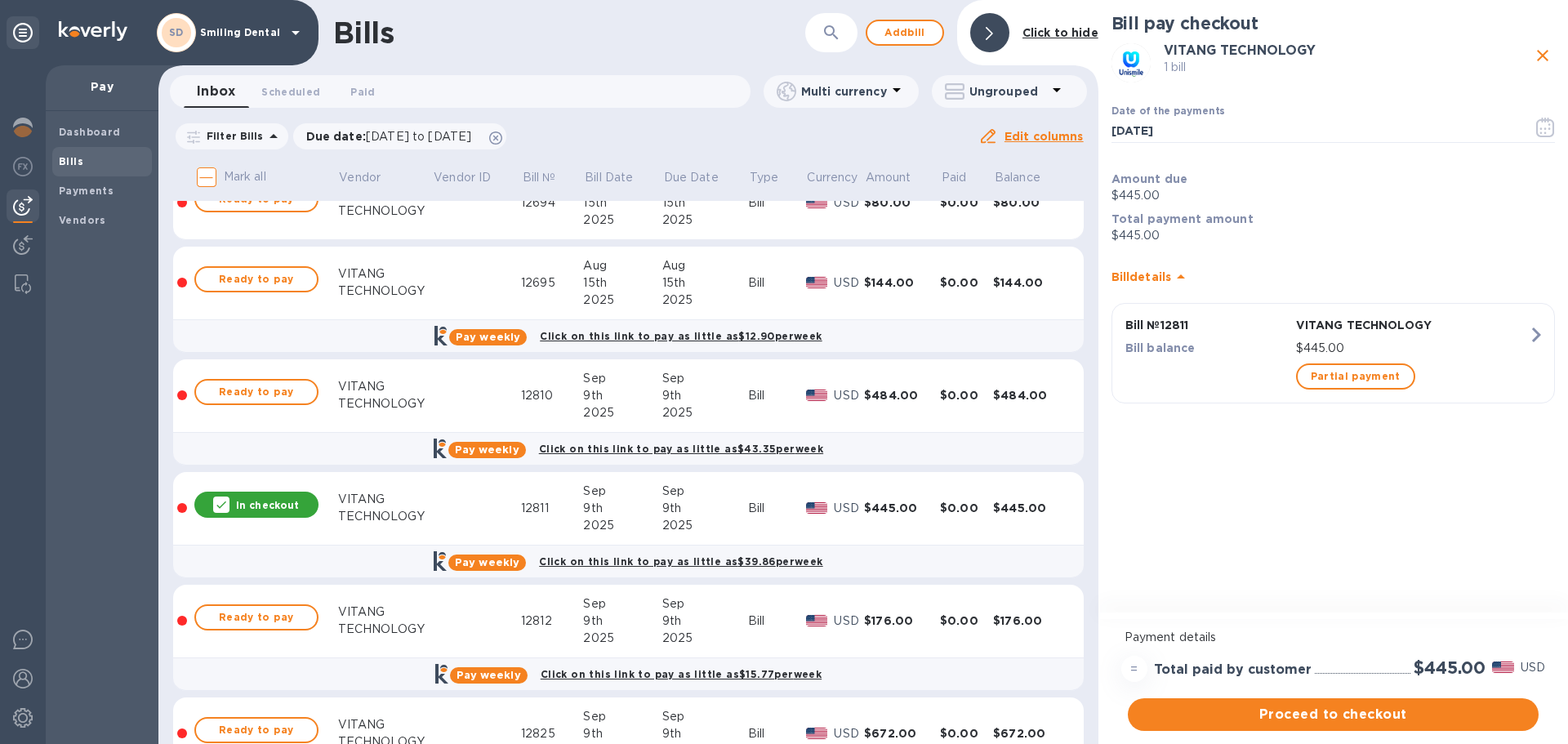
scroll to position [680, 0]
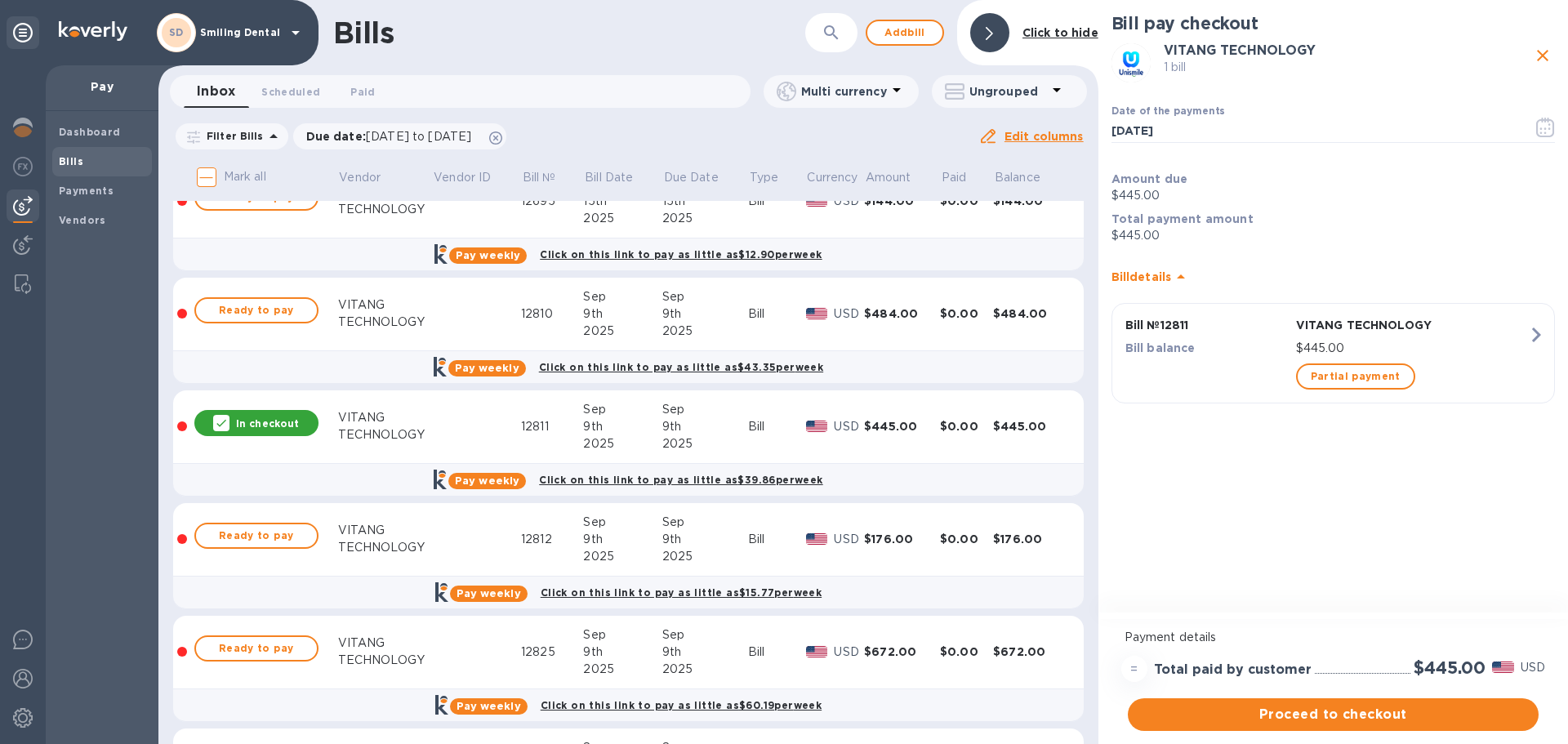
click at [247, 424] on p "In checkout" at bounding box center [267, 424] width 63 height 14
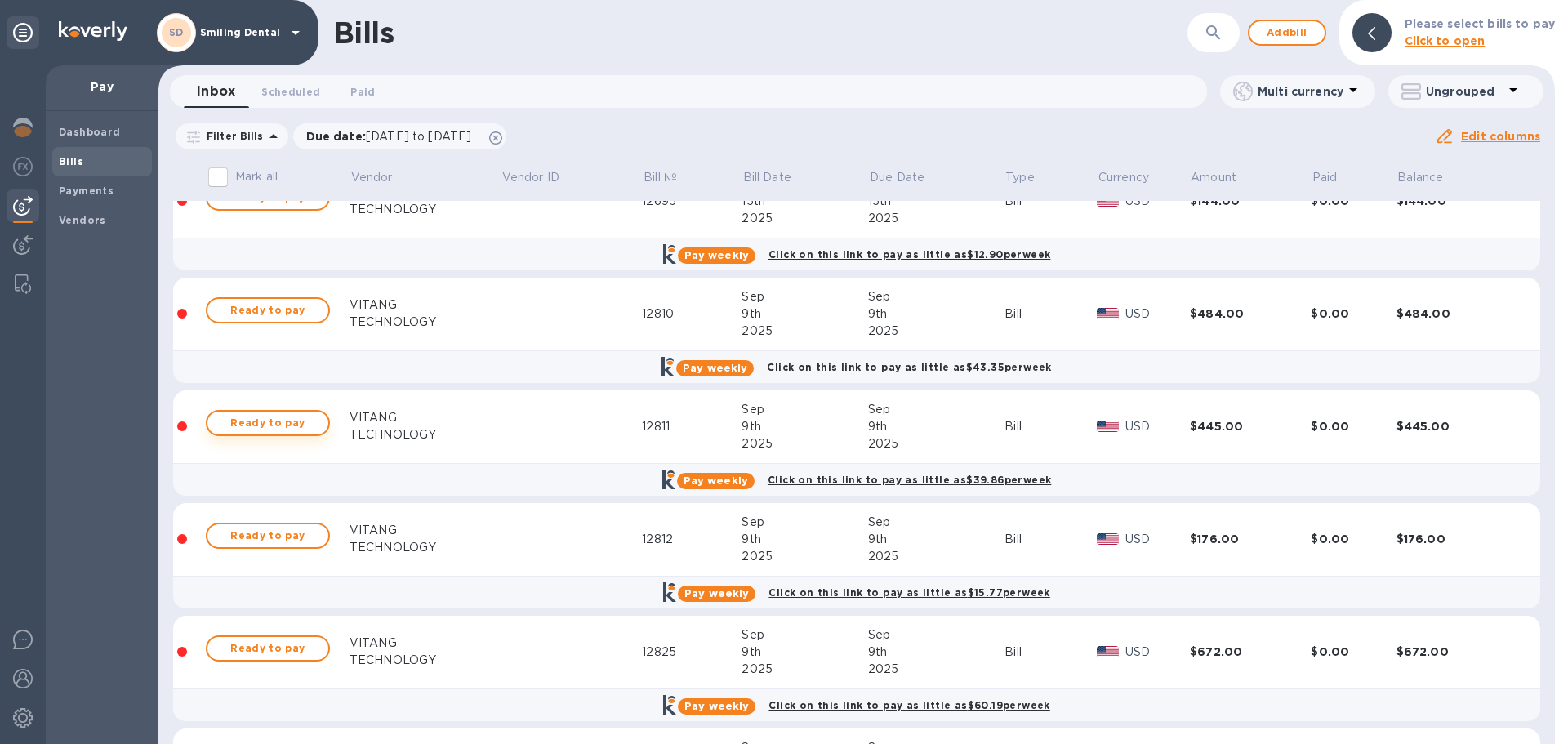
click at [249, 422] on span "Ready to pay" at bounding box center [268, 423] width 94 height 20
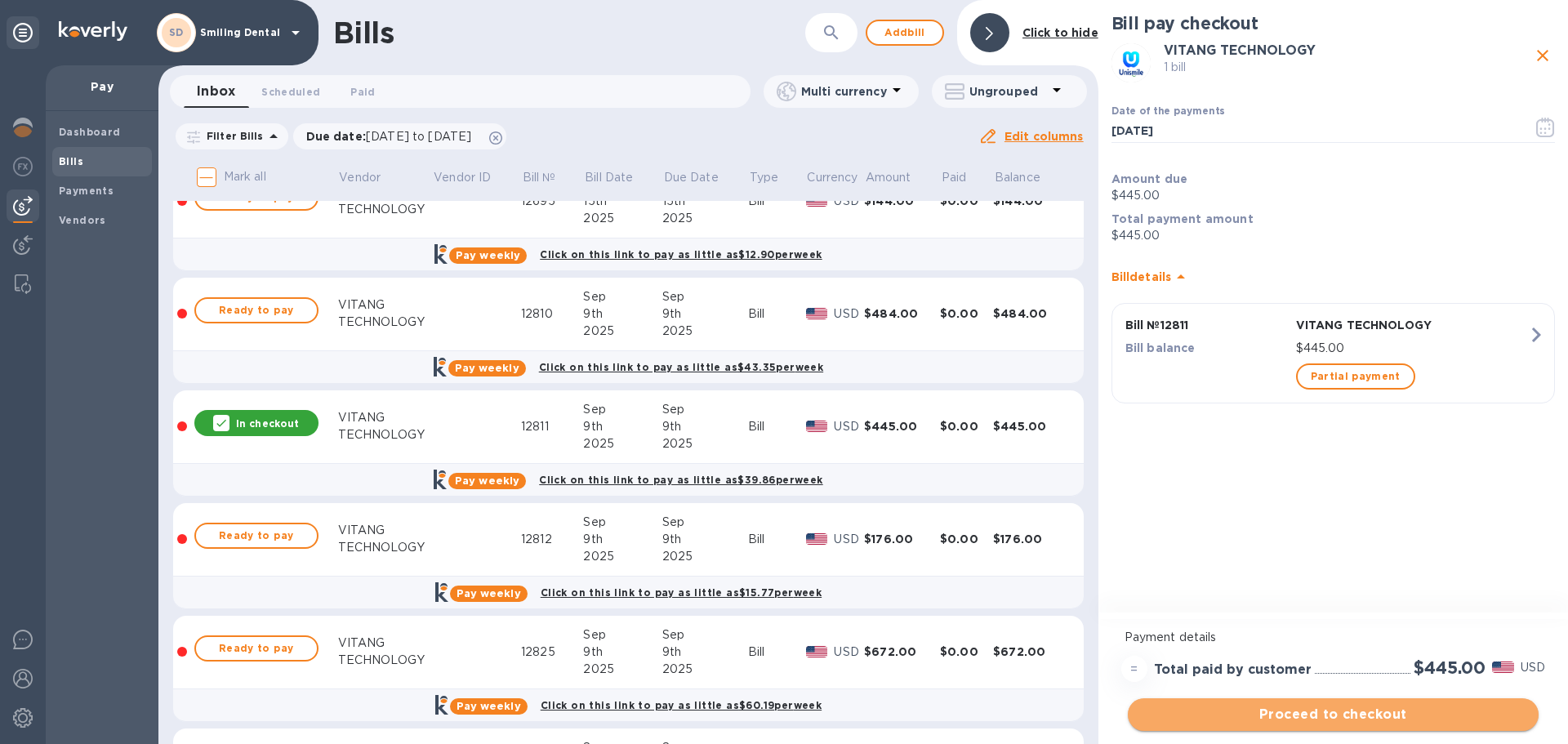
click at [1301, 713] on span "Proceed to checkout" at bounding box center [1334, 715] width 385 height 20
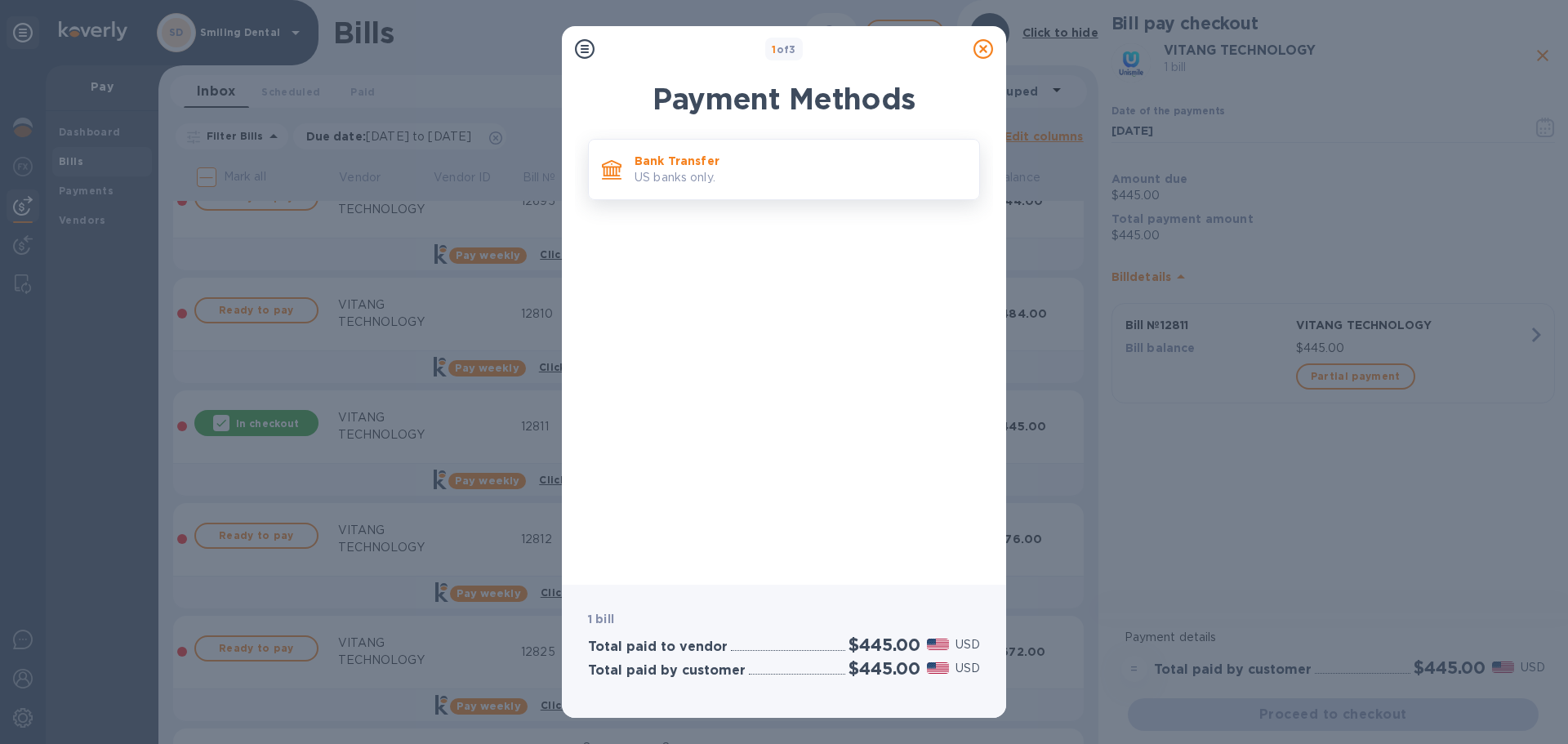
click at [676, 172] on p "US banks only." at bounding box center [800, 178] width 331 height 17
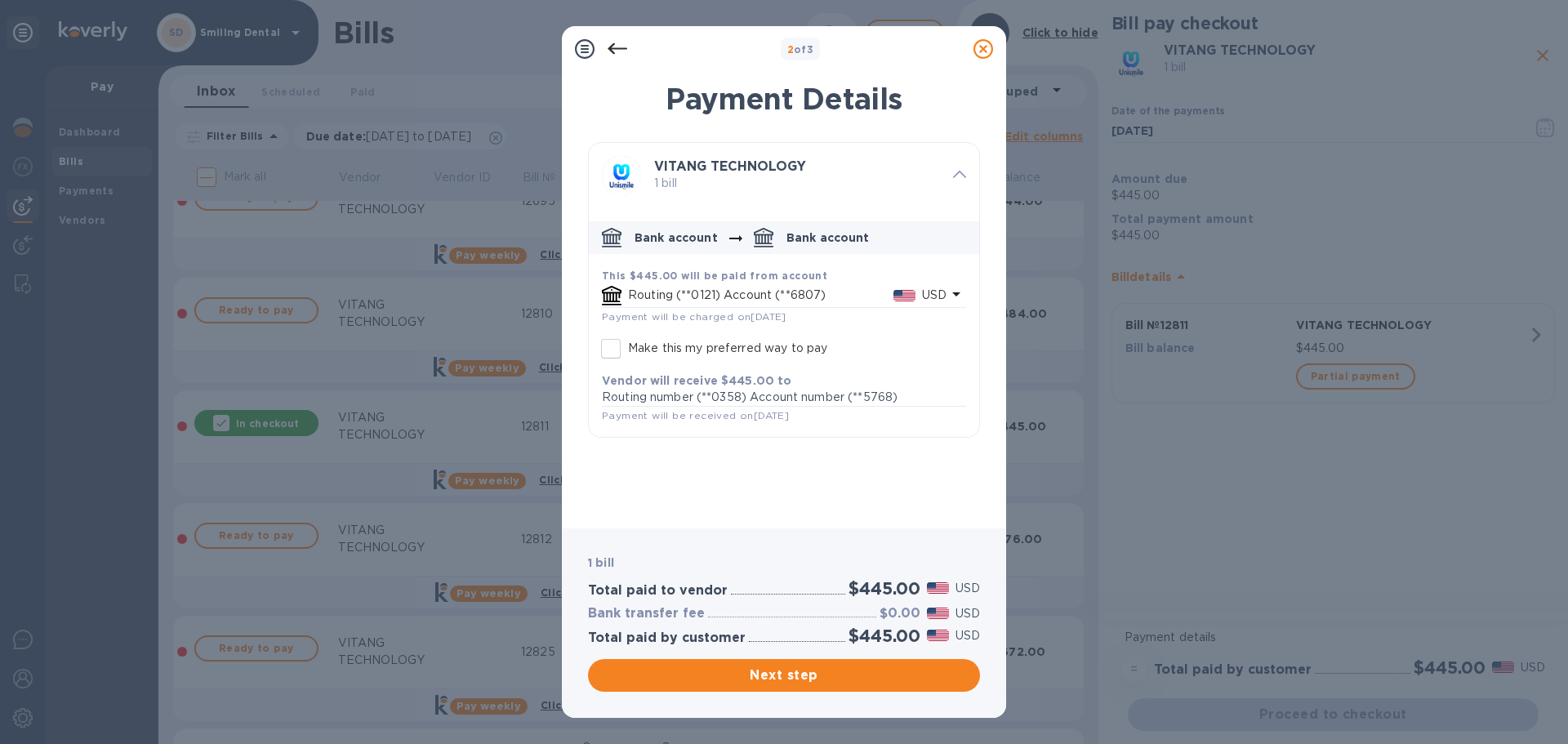
click at [920, 290] on div "USD" at bounding box center [934, 296] width 31 height 24
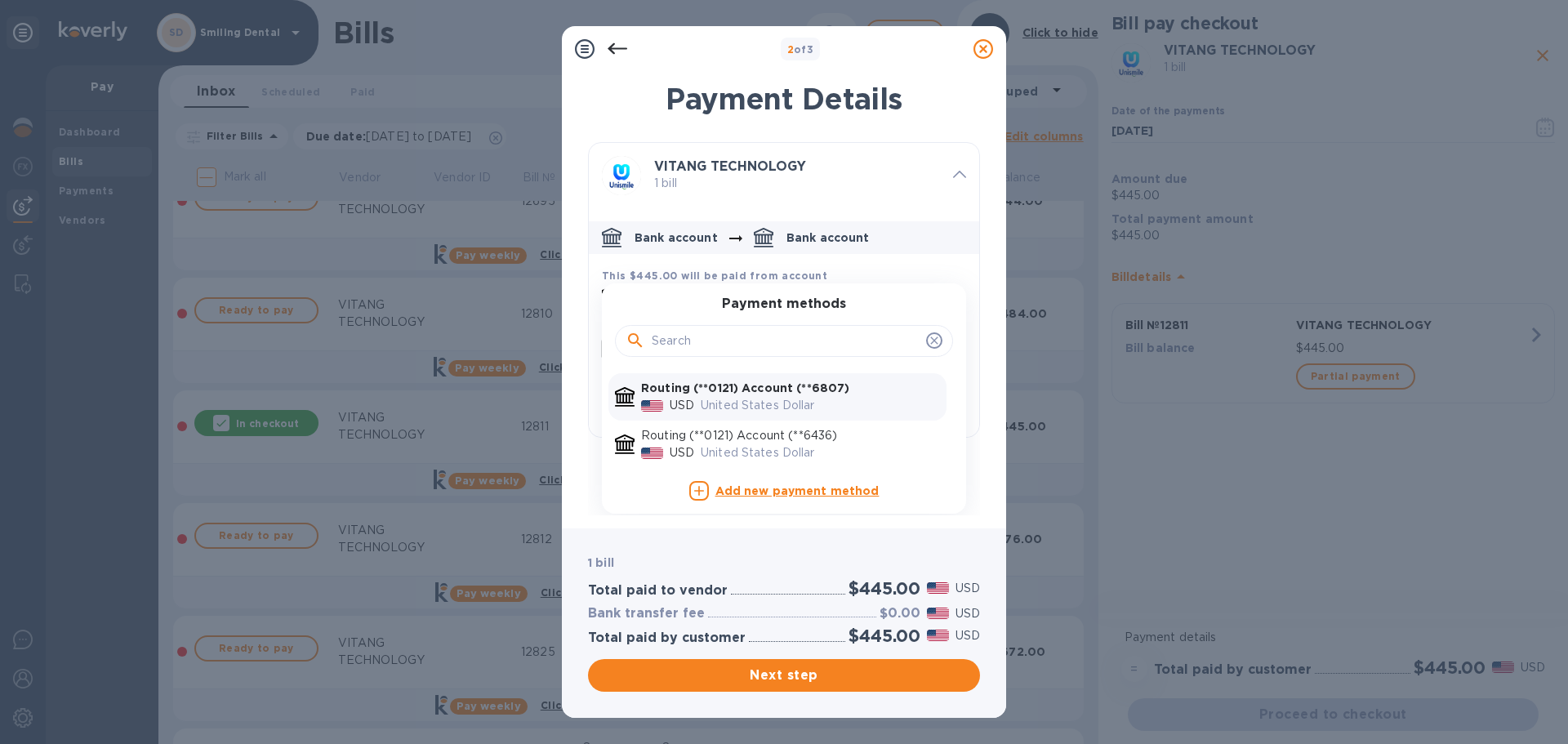
click at [920, 290] on div "Payment methods Routing (**0121) Account (**6807) USD United States Dollar Rout…" at bounding box center [784, 399] width 364 height 230
click at [798, 492] on b "Add new payment method" at bounding box center [797, 491] width 164 height 13
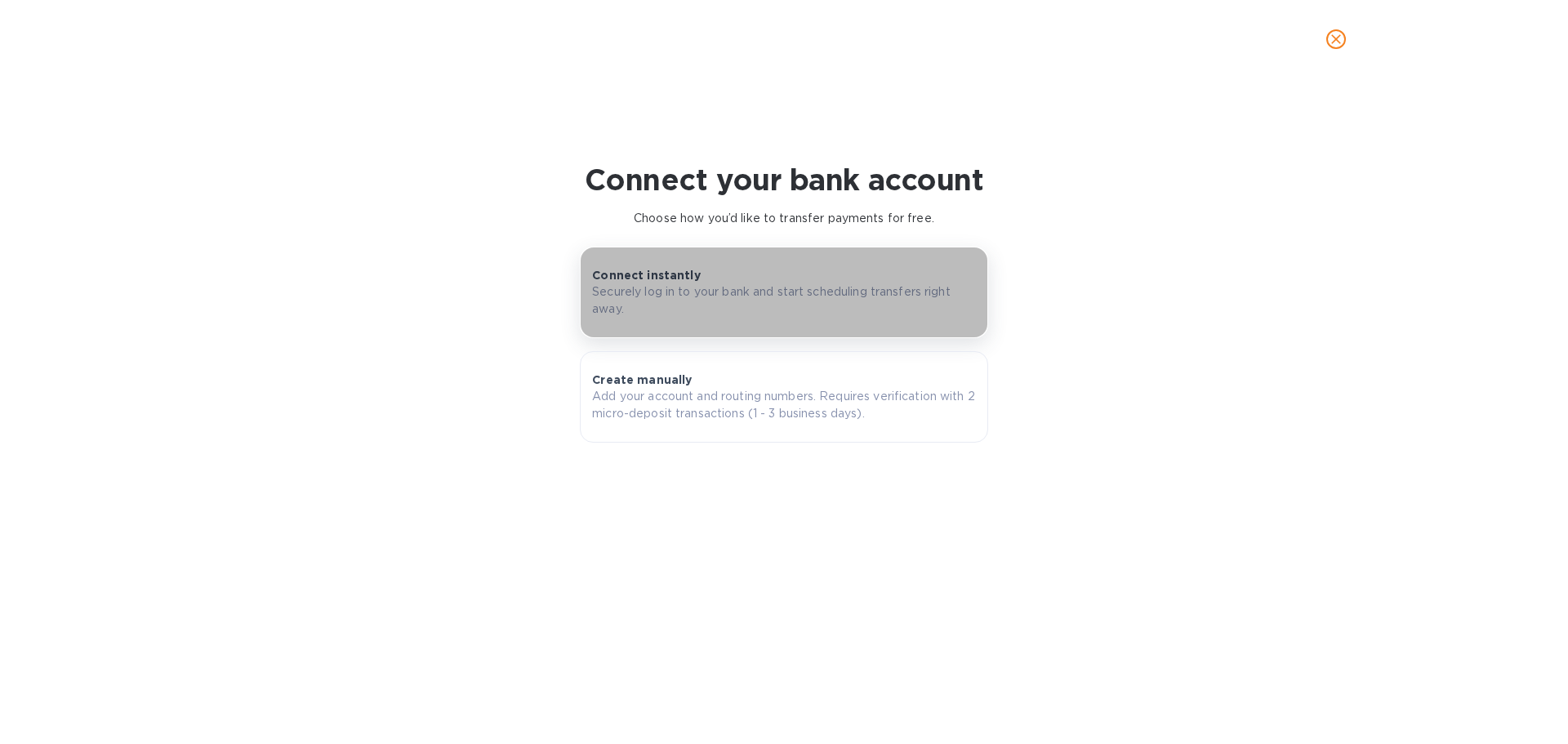
click at [669, 274] on p "Connect instantly" at bounding box center [646, 275] width 108 height 16
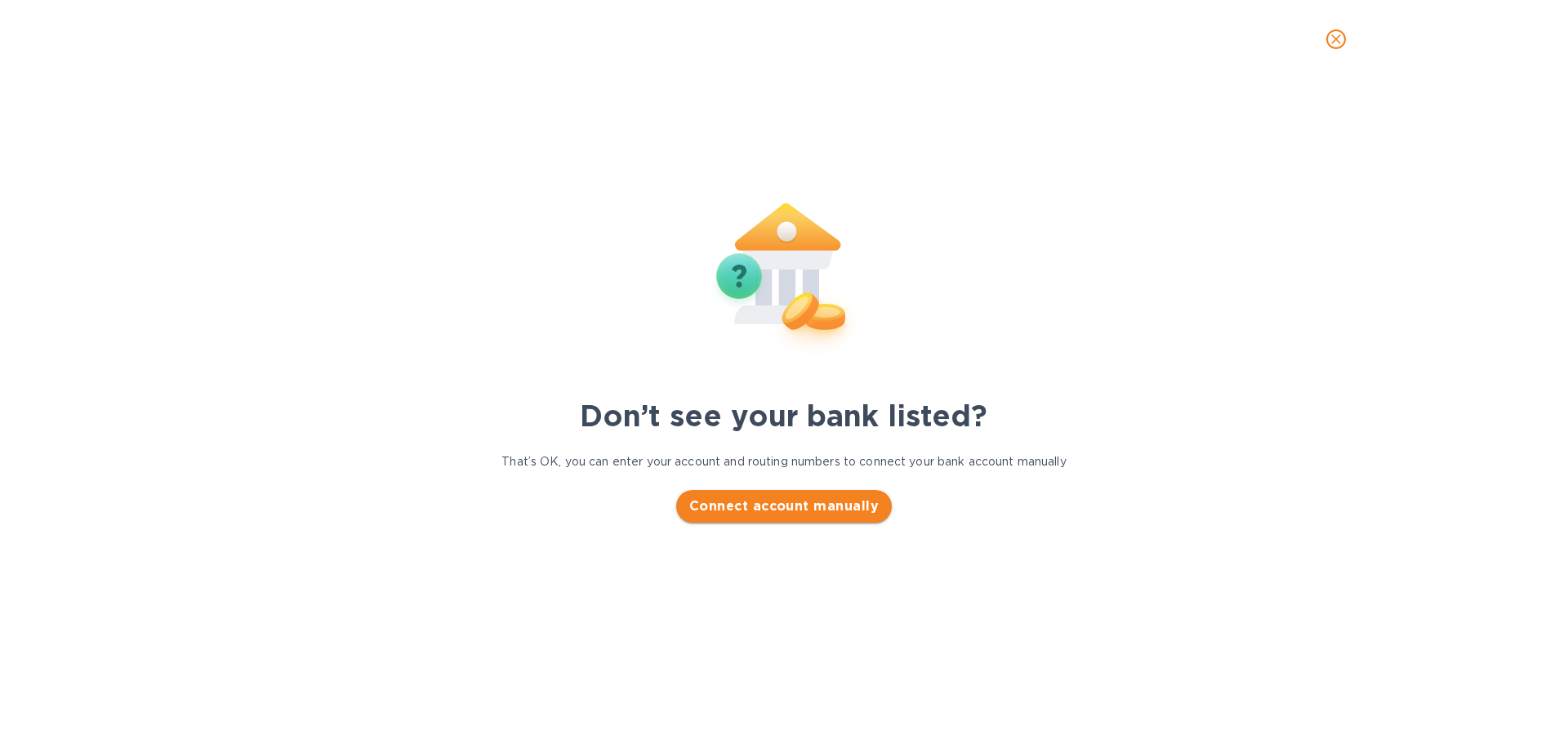
click at [799, 500] on span "Connect account manually" at bounding box center [784, 506] width 190 height 20
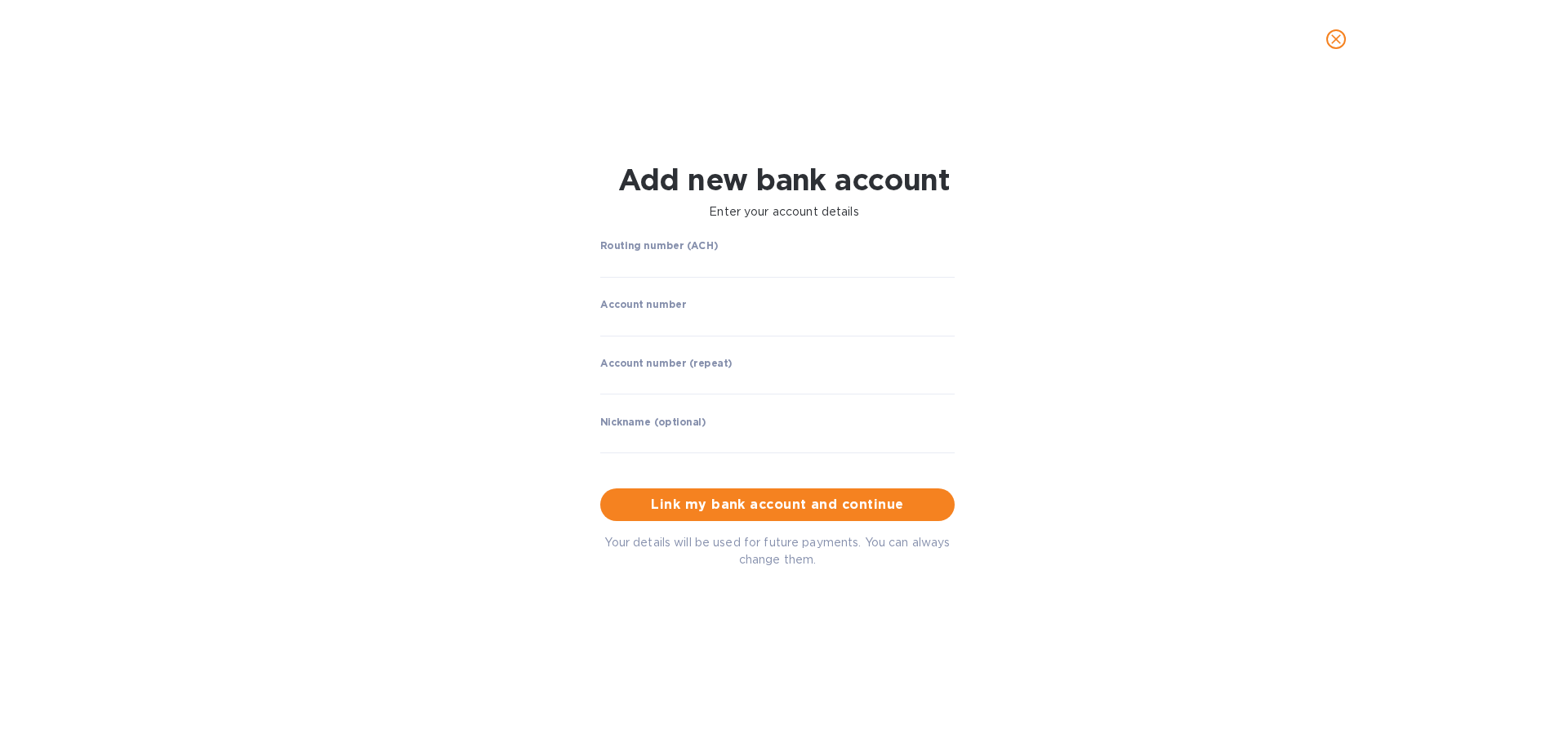
scroll to position [353, 909]
click at [1335, 40] on icon "close" at bounding box center [1335, 39] width 9 height 9
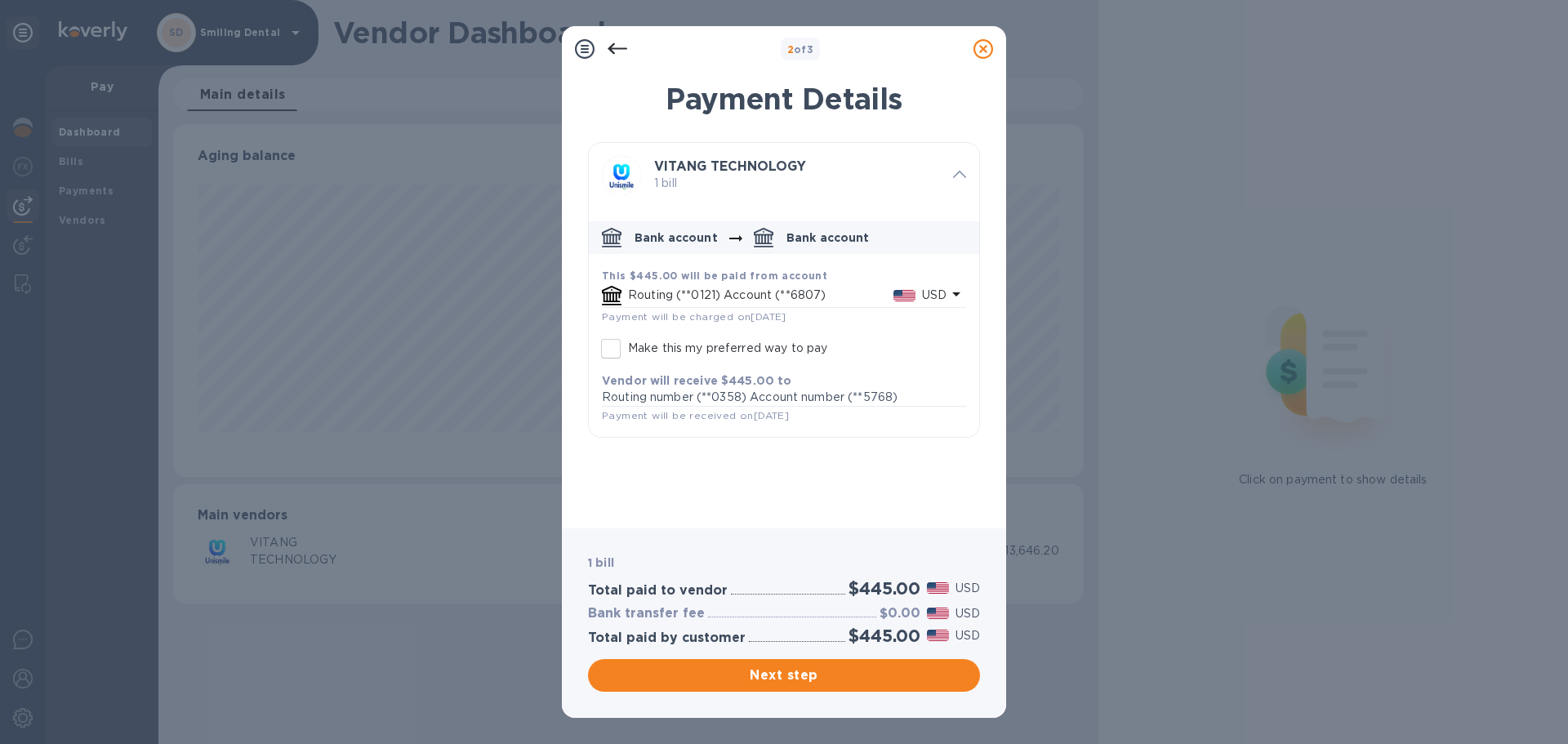
click at [655, 235] on p "Bank account" at bounding box center [676, 237] width 83 height 16
click at [793, 244] on p "Bank account" at bounding box center [828, 237] width 83 height 16
click at [992, 52] on icon at bounding box center [983, 49] width 20 height 20
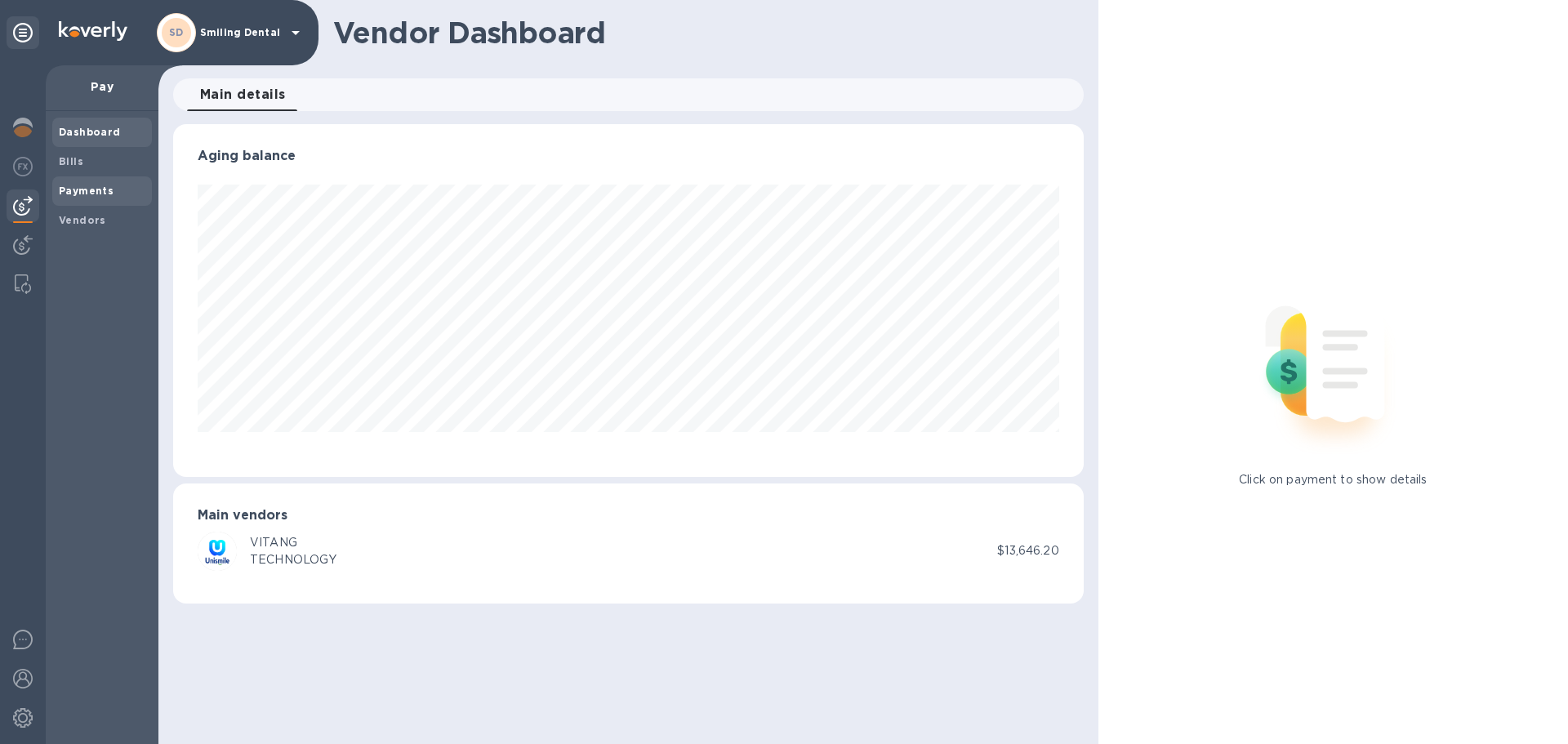
click at [84, 190] on b "Payments" at bounding box center [86, 191] width 55 height 12
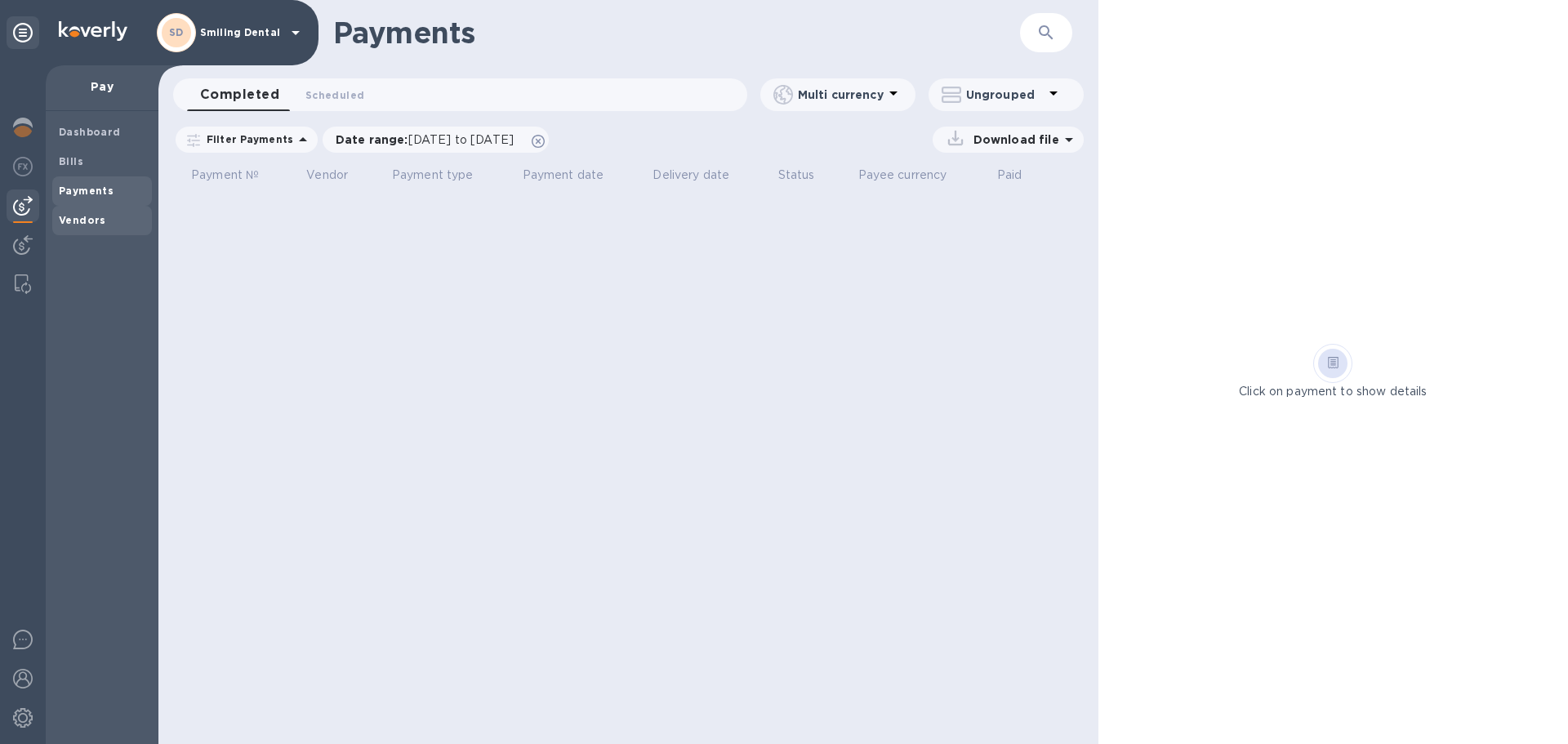
click at [76, 223] on b "Vendors" at bounding box center [82, 220] width 47 height 12
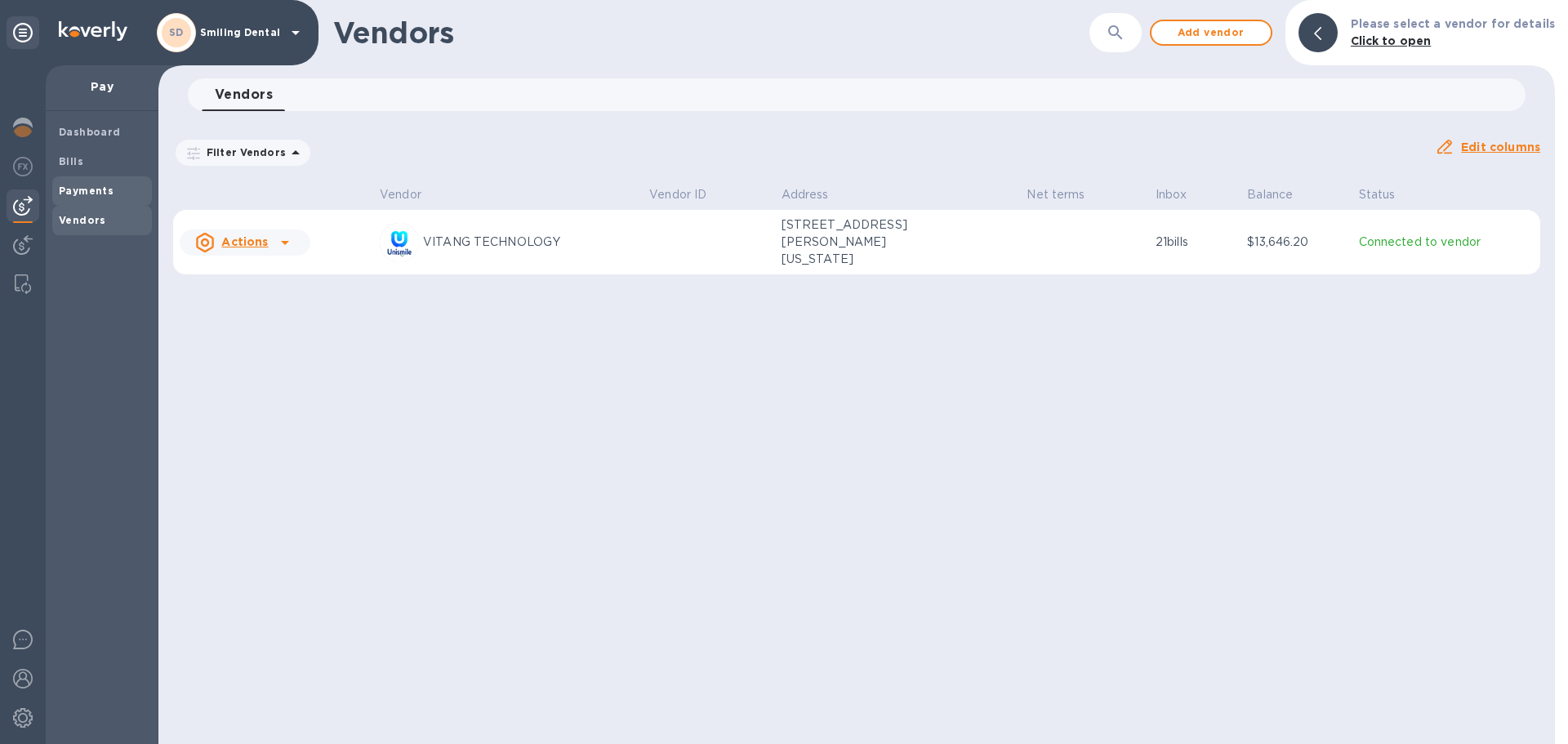
click at [76, 194] on b "Payments" at bounding box center [86, 191] width 55 height 12
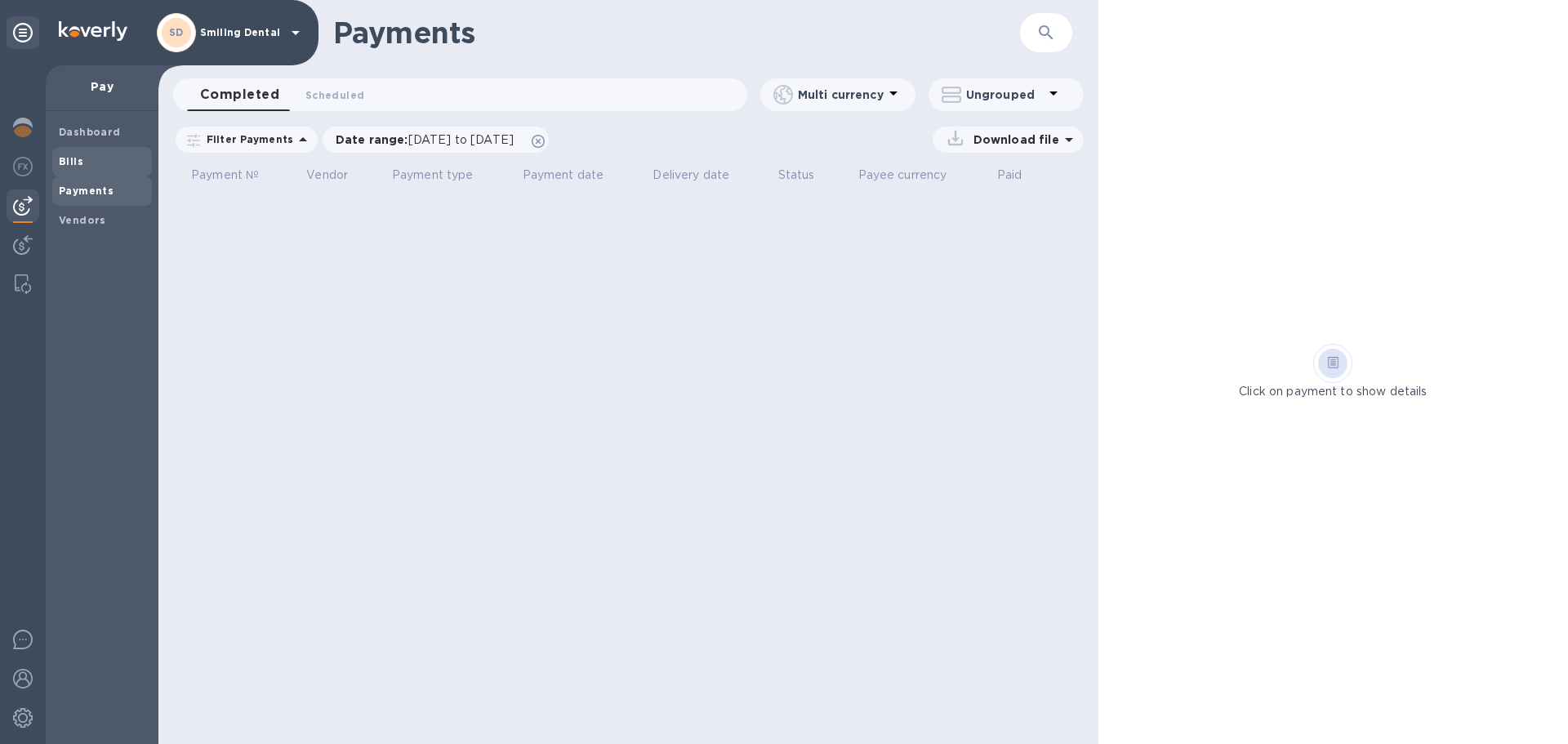
click at [71, 158] on b "Bills" at bounding box center [70, 162] width 25 height 12
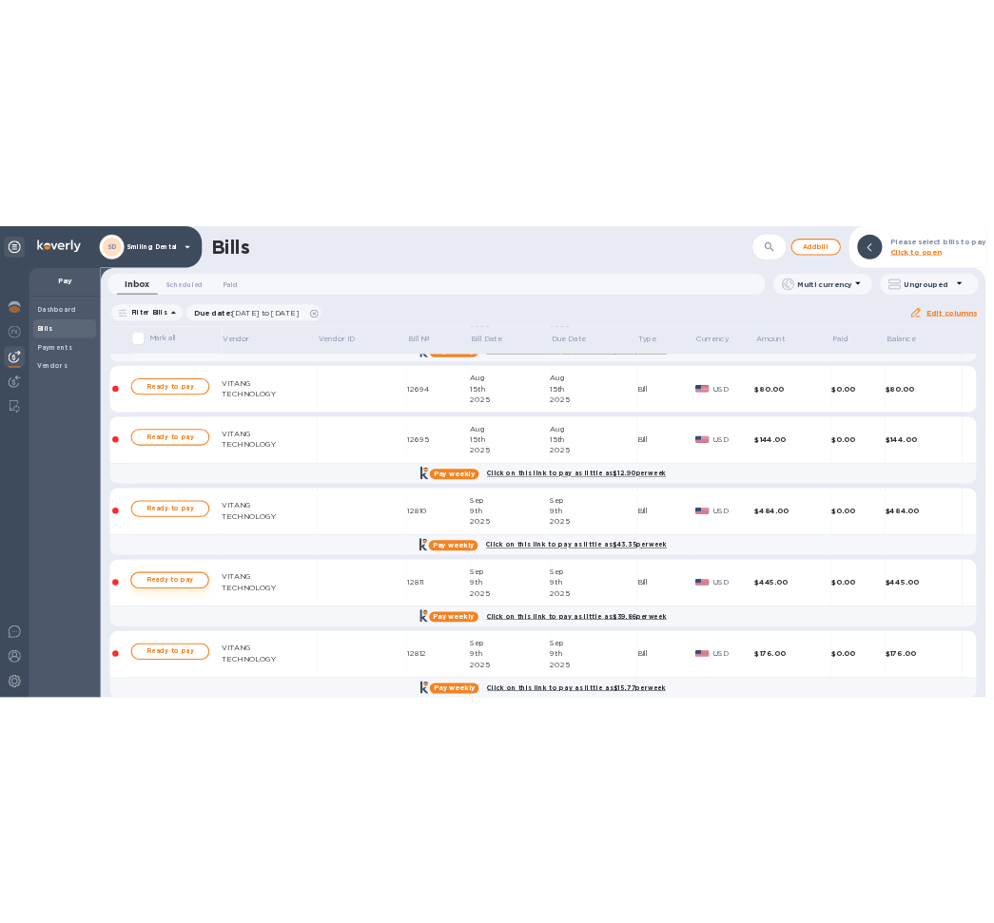
scroll to position [666, 0]
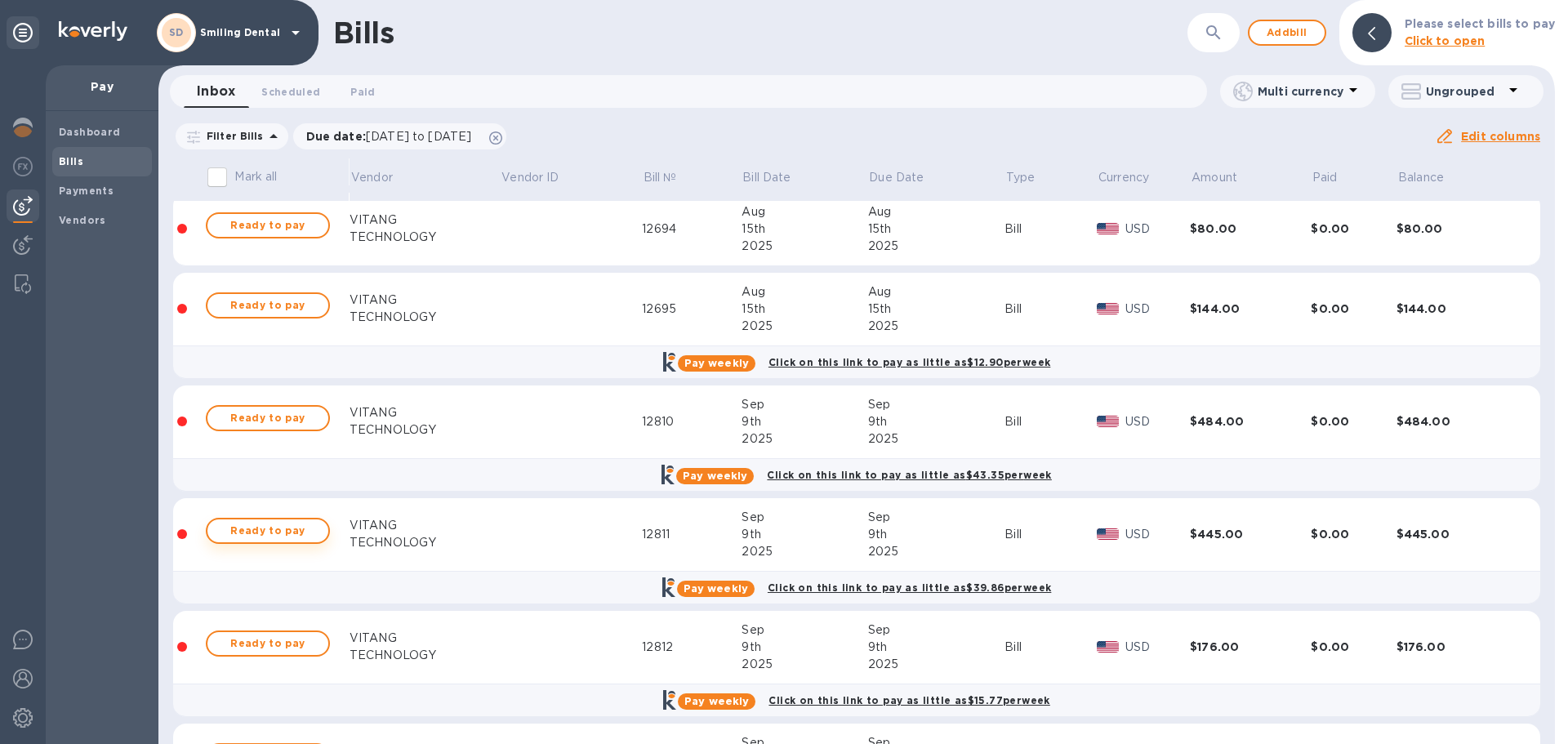
click at [280, 544] on button "Ready to pay" at bounding box center [268, 531] width 125 height 26
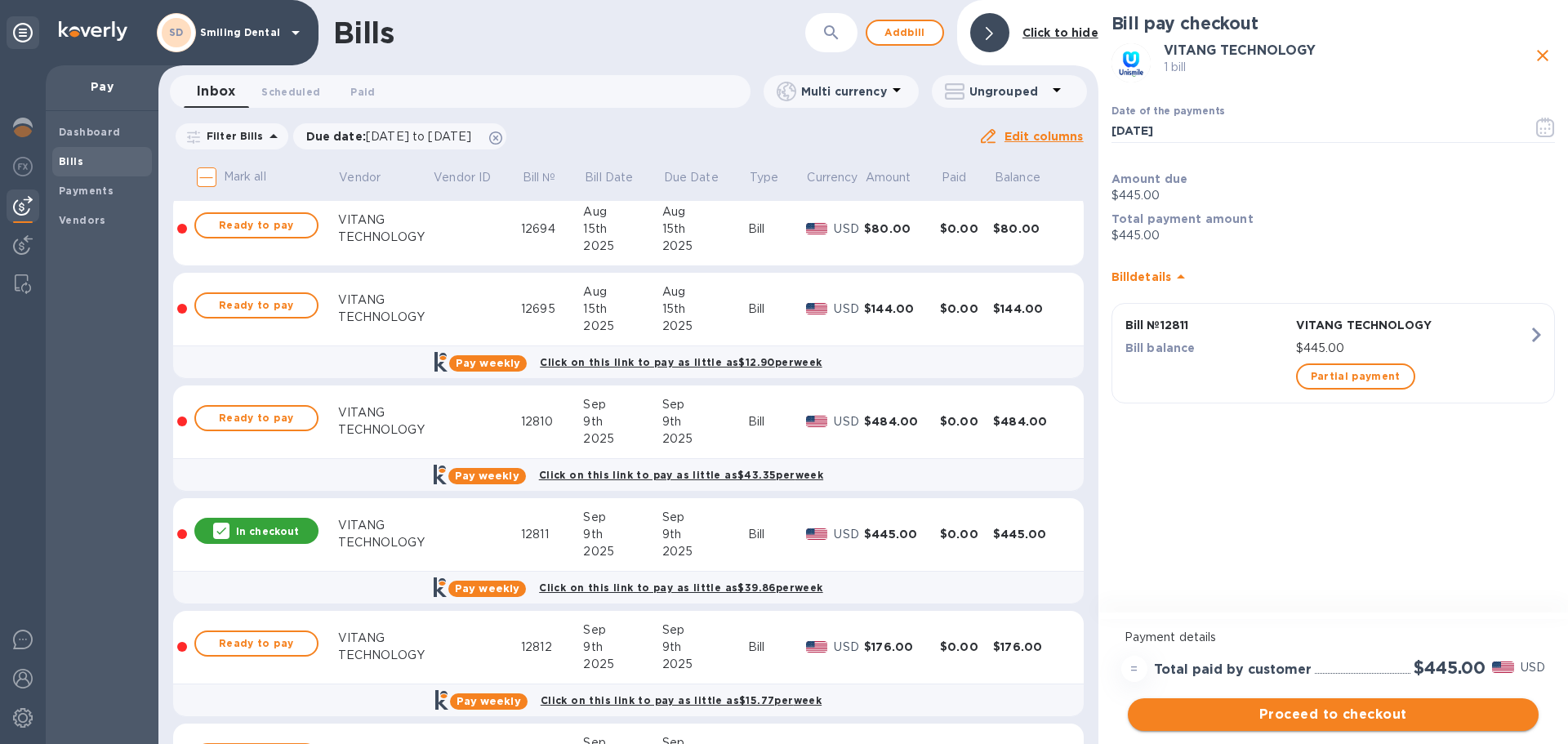
click at [1282, 719] on span "Proceed to checkout" at bounding box center [1334, 715] width 385 height 20
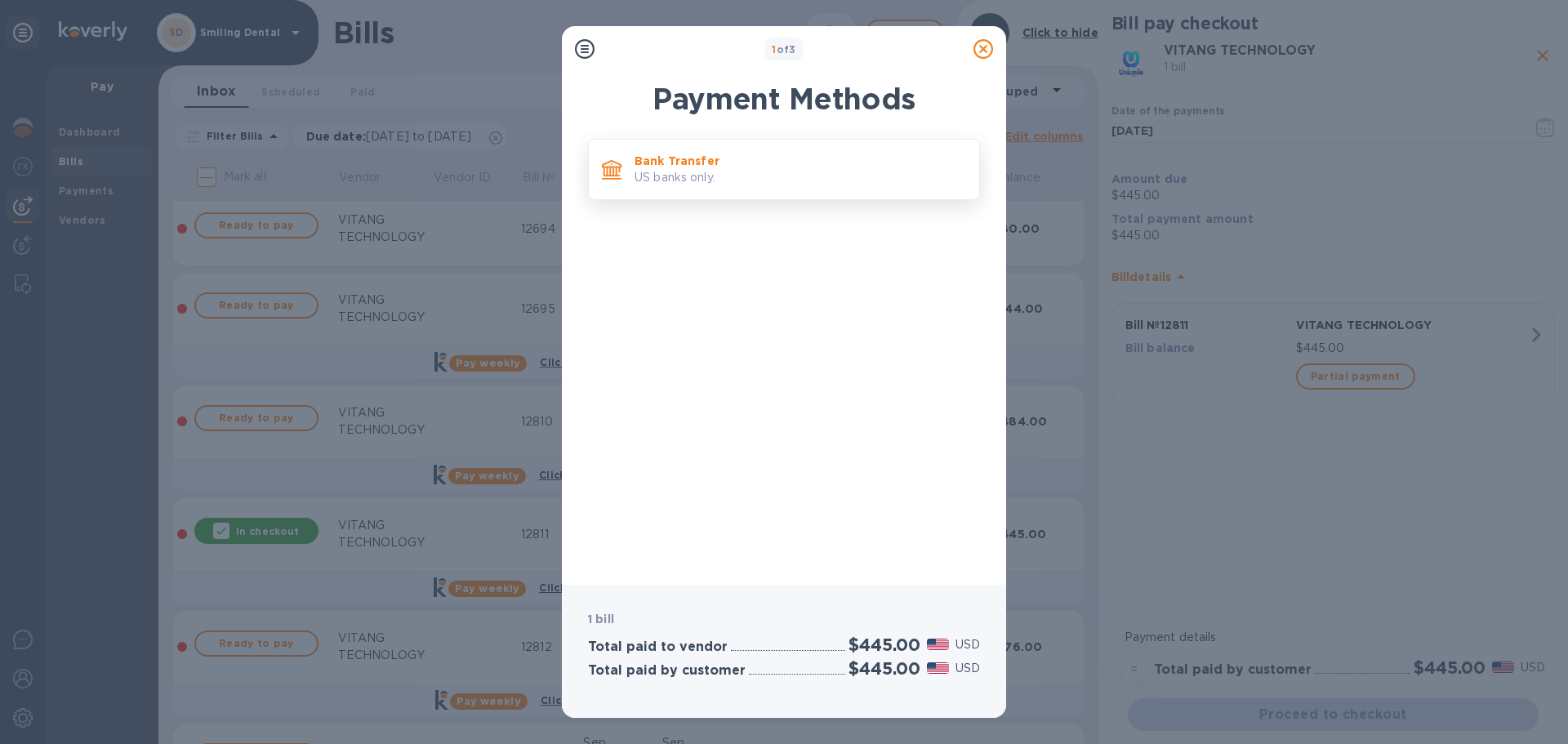
click at [659, 174] on p "US banks only." at bounding box center [800, 178] width 331 height 17
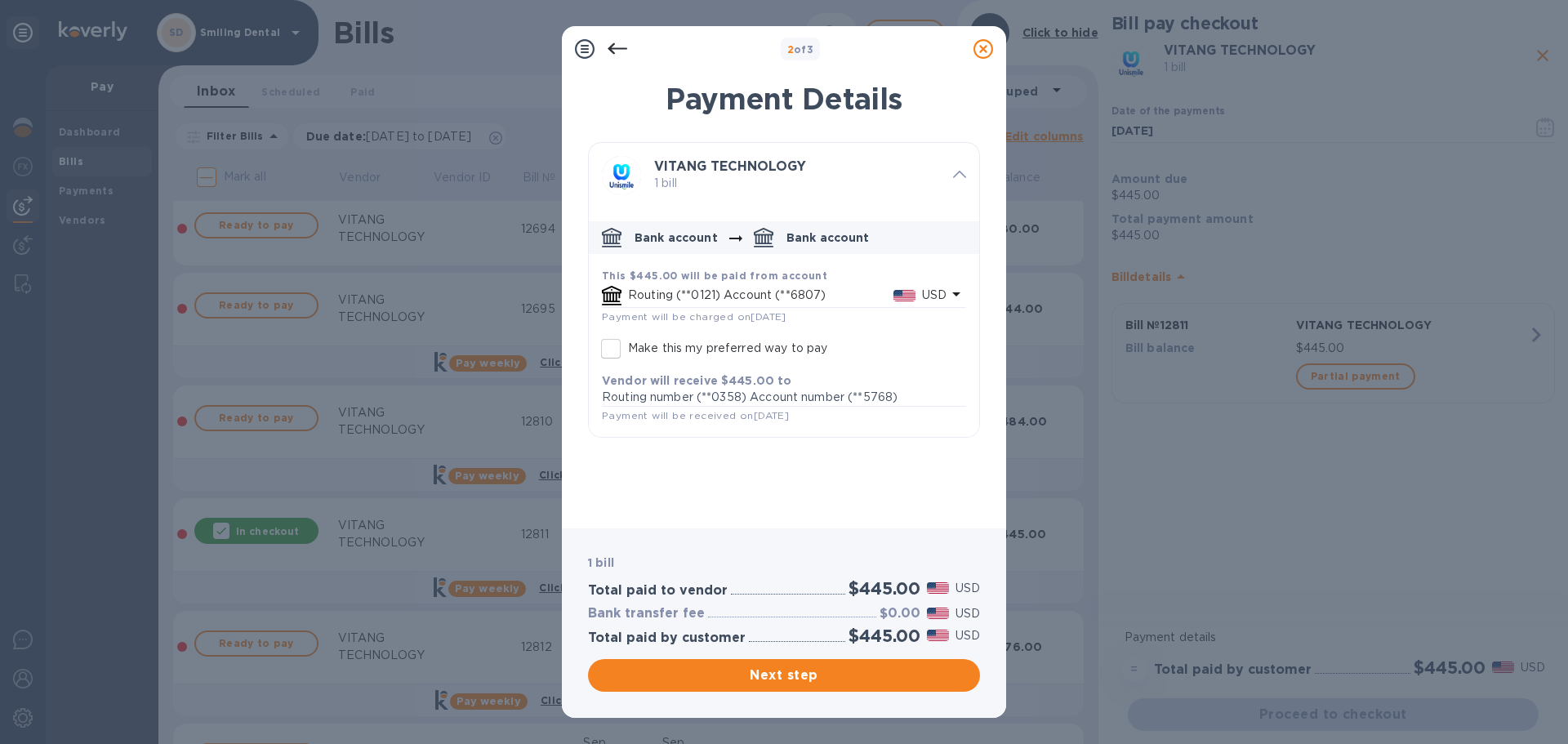
click at [678, 168] on b "VITANG TECHNOLOGY" at bounding box center [730, 166] width 152 height 15
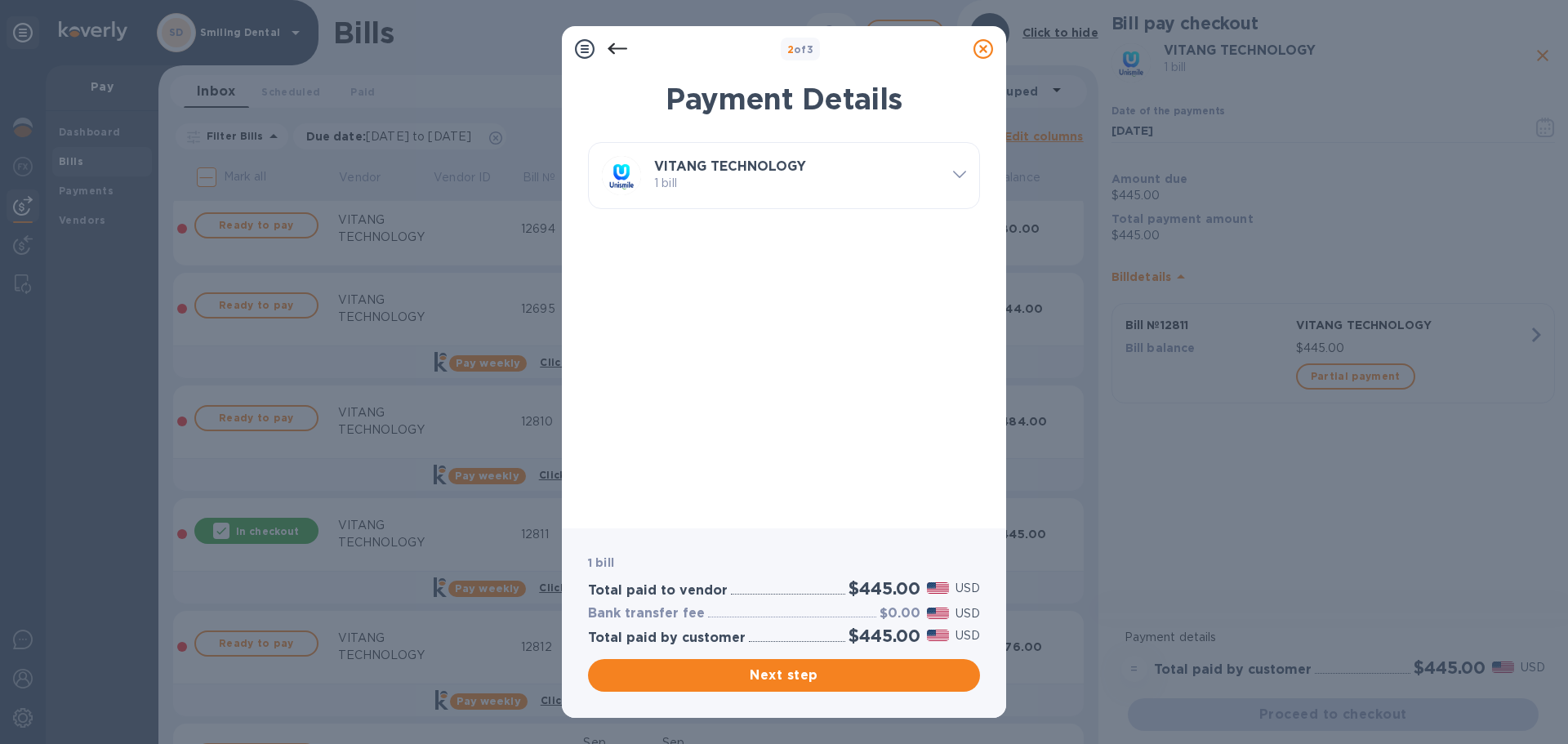
click at [678, 168] on b "VITANG TECHNOLOGY" at bounding box center [730, 166] width 152 height 15
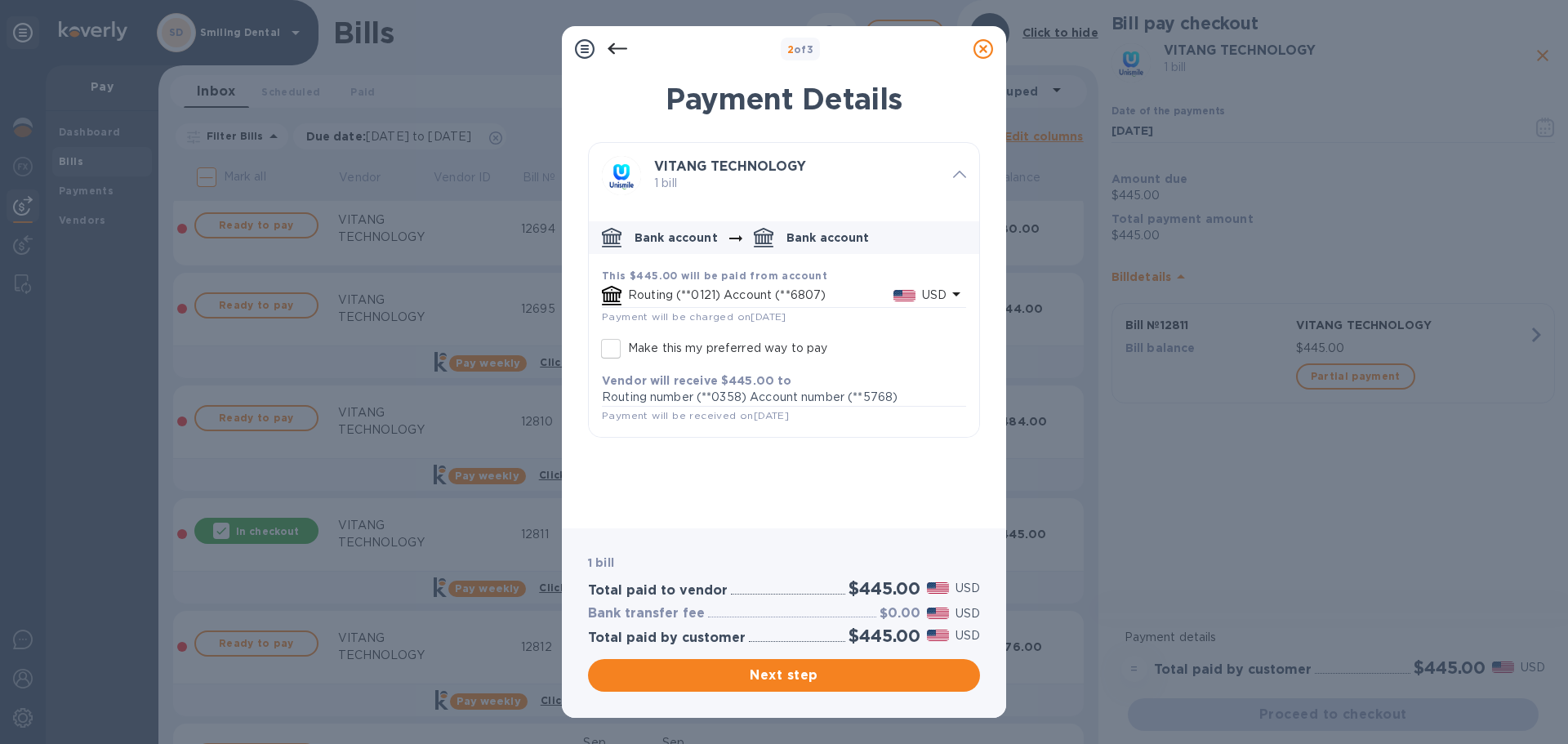
click at [737, 295] on p "Routing (**0121) Account (**6807)" at bounding box center [760, 296] width 265 height 17
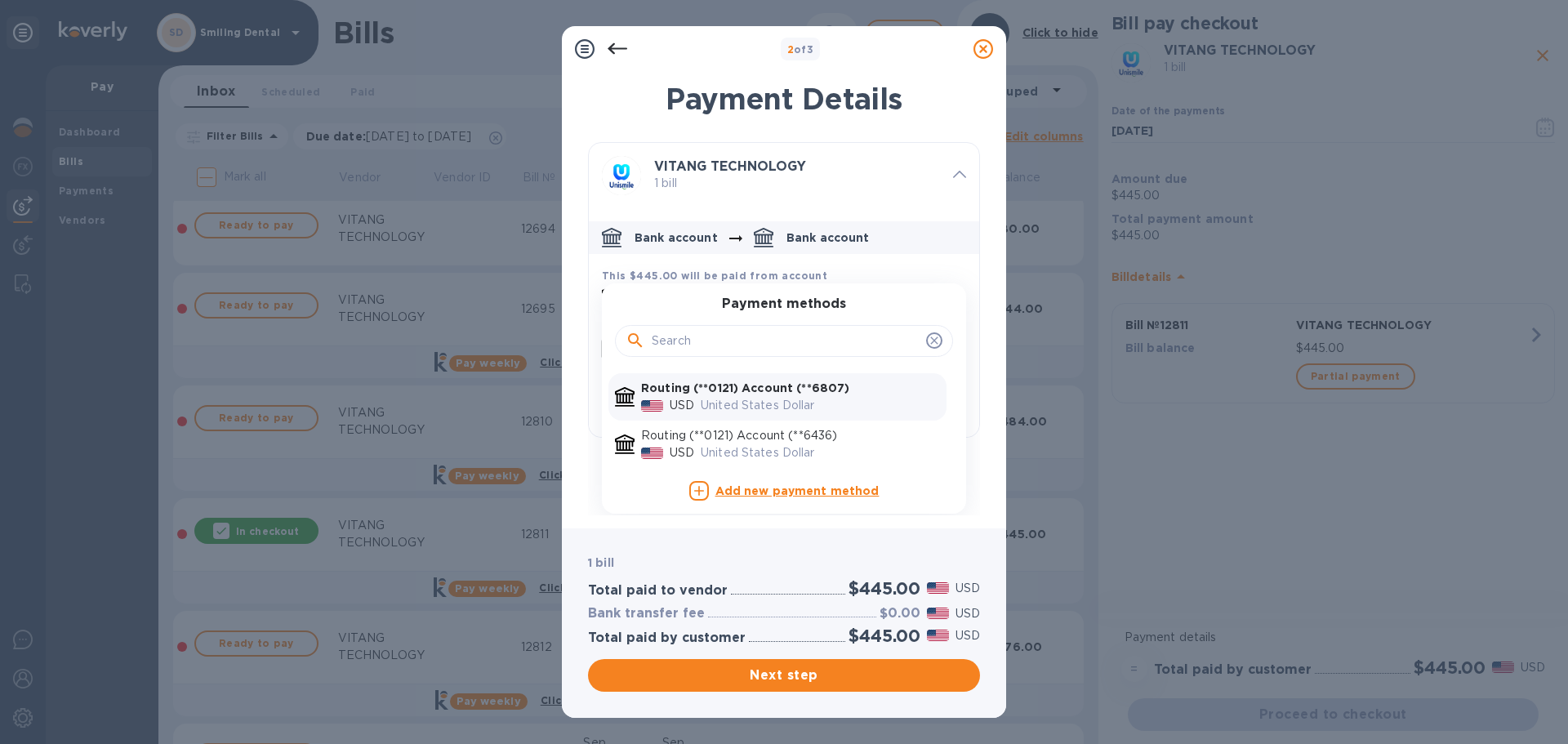
click at [791, 492] on b "Add new payment method" at bounding box center [797, 491] width 164 height 13
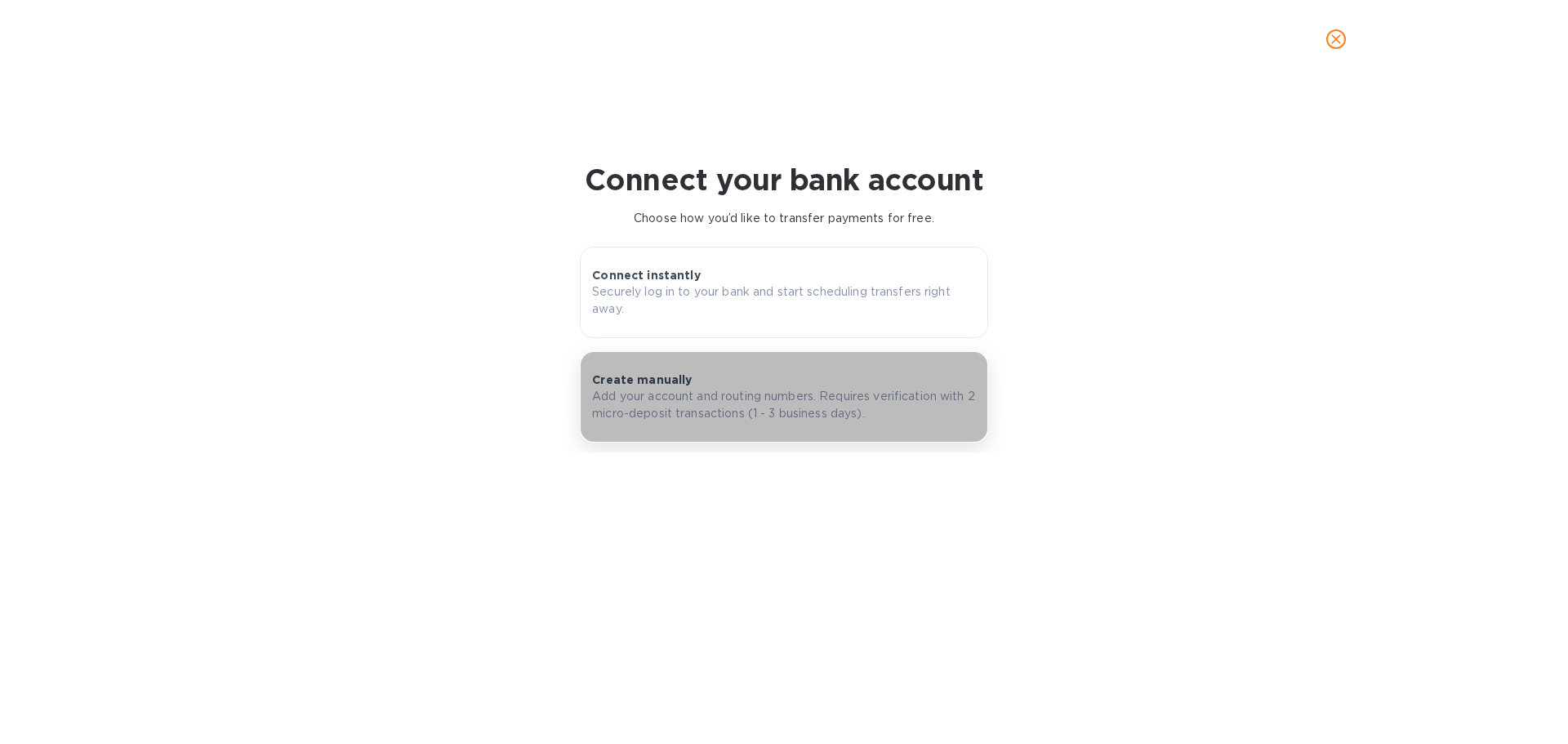
click at [628, 381] on p "Create manually" at bounding box center [641, 380] width 100 height 16
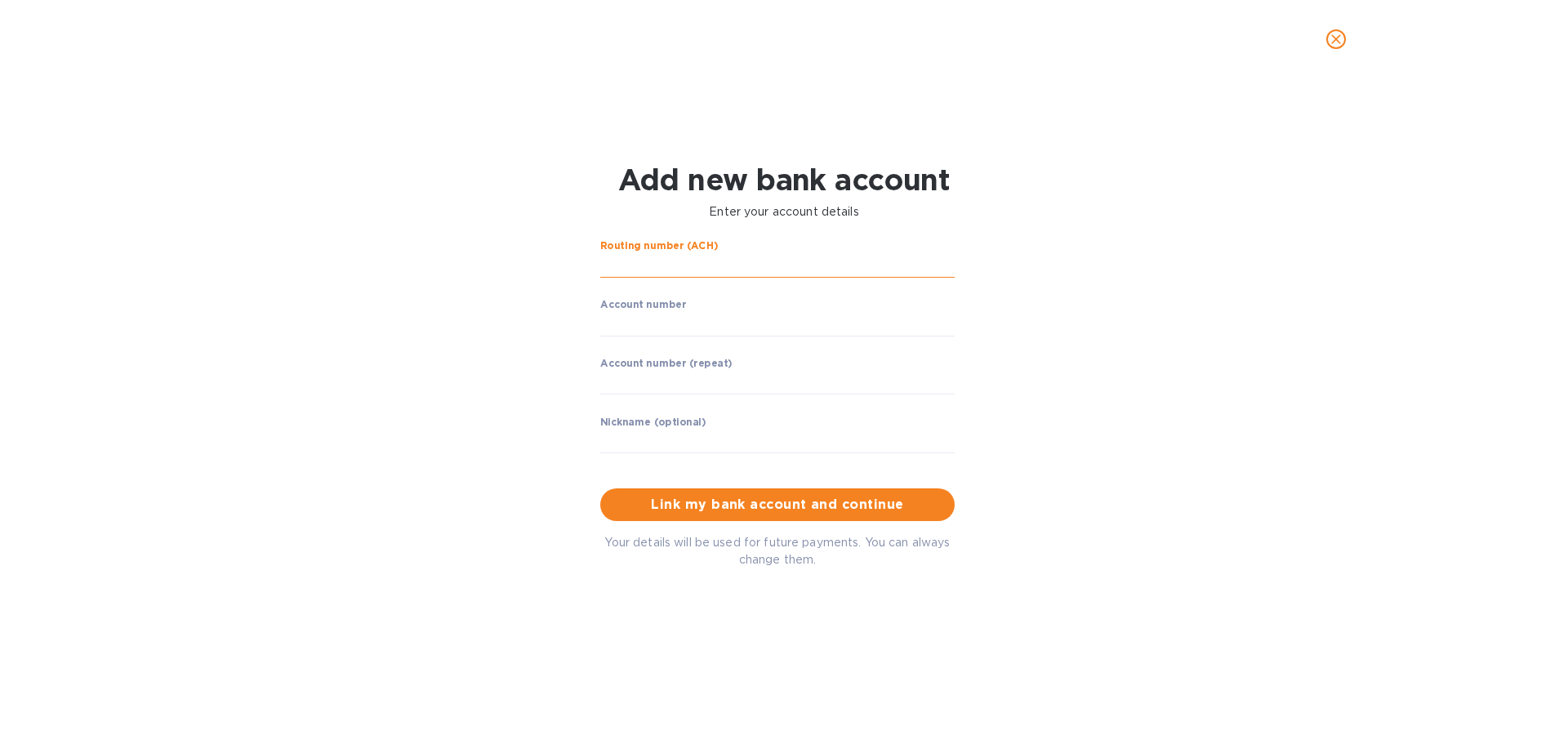
click at [643, 271] on input "string" at bounding box center [777, 265] width 355 height 25
